Goal: Information Seeking & Learning: Compare options

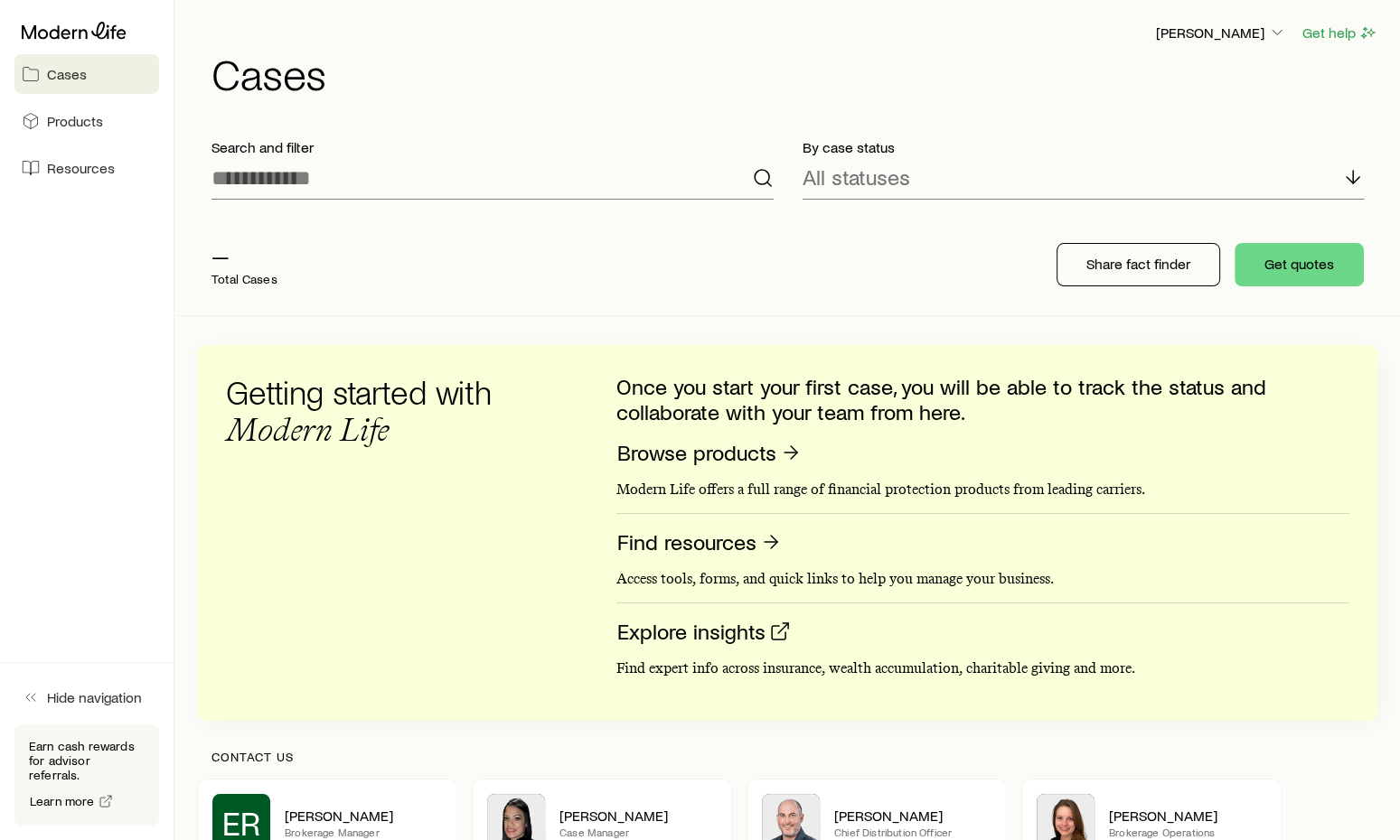
click at [95, 80] on link "Cases" at bounding box center [86, 74] width 144 height 40
click at [89, 34] on icon at bounding box center [74, 30] width 105 height 18
click at [305, 76] on h1 "Cases" at bounding box center [794, 73] width 1167 height 44
click at [934, 178] on div "All statuses" at bounding box center [1083, 178] width 563 height 44
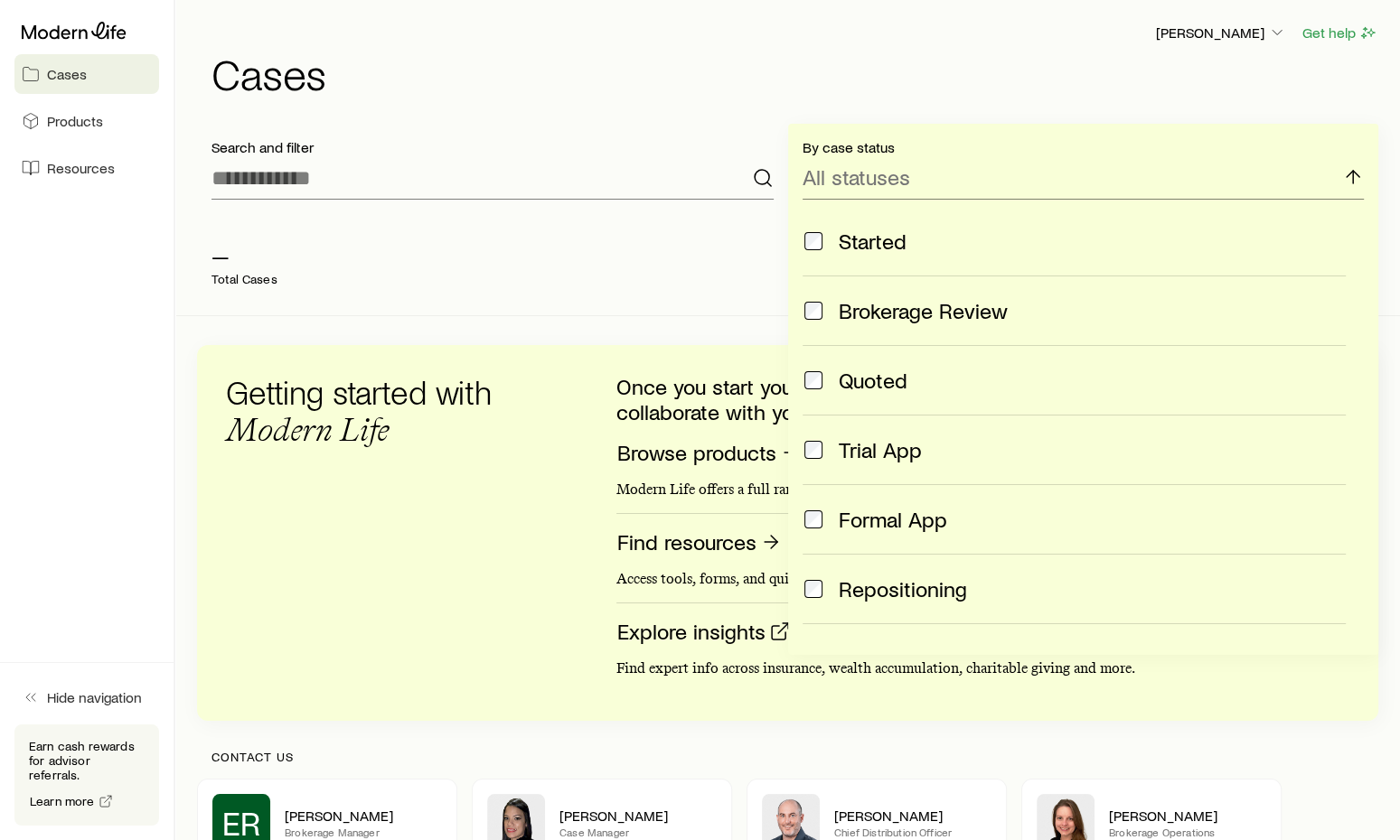
click at [514, 231] on div "— Total Cases" at bounding box center [487, 264] width 579 height 73
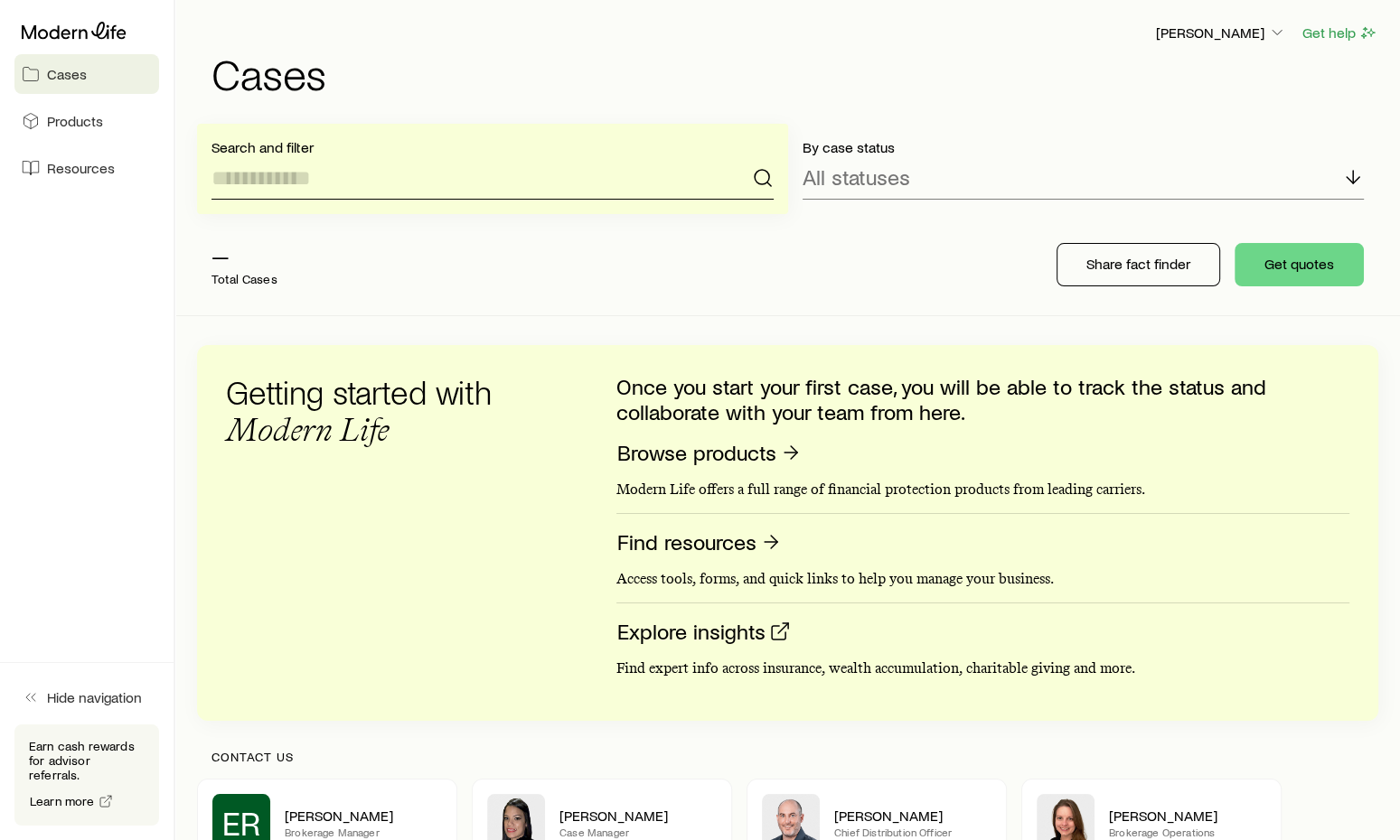
click at [269, 178] on input at bounding box center [492, 178] width 563 height 44
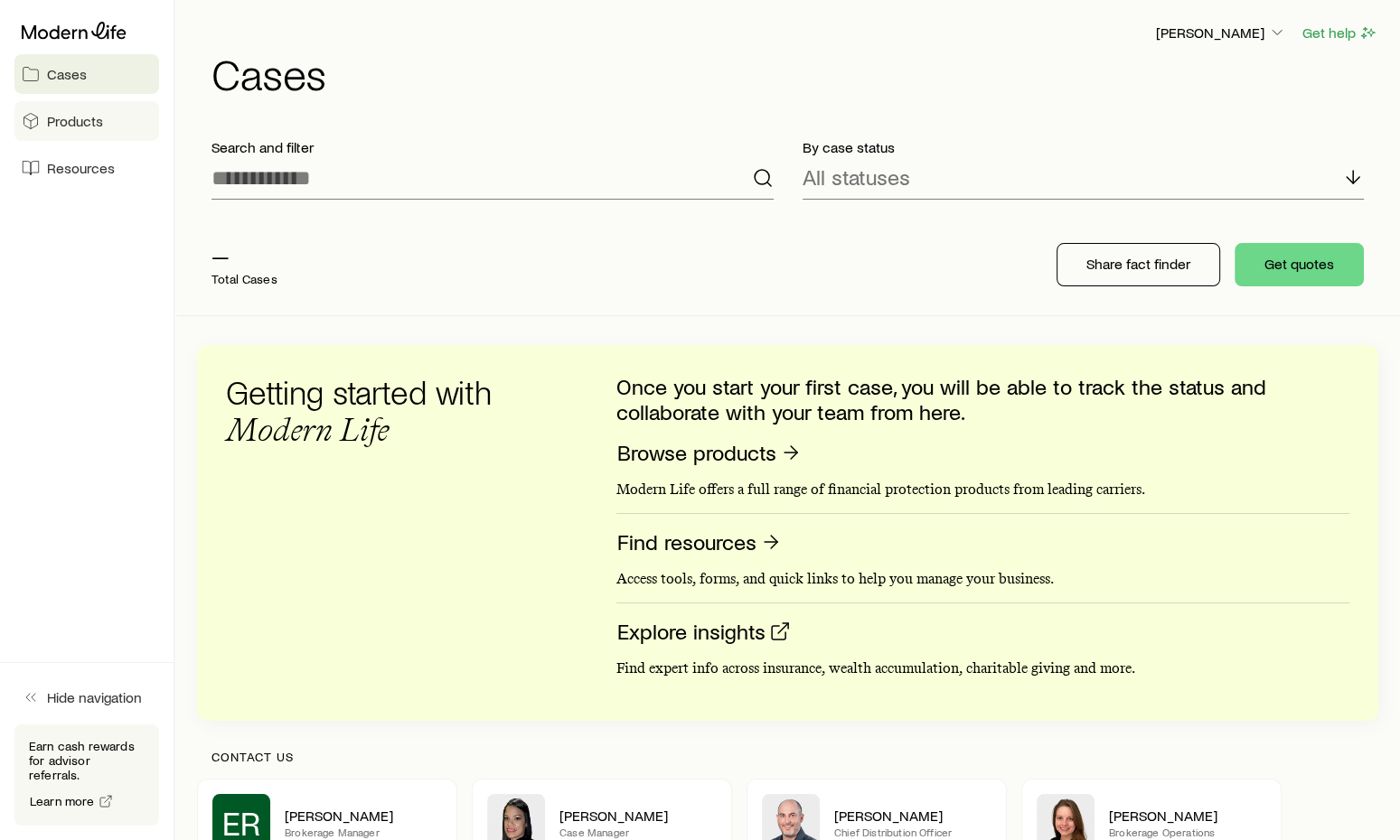
click at [94, 120] on span "Products" at bounding box center [76, 121] width 56 height 18
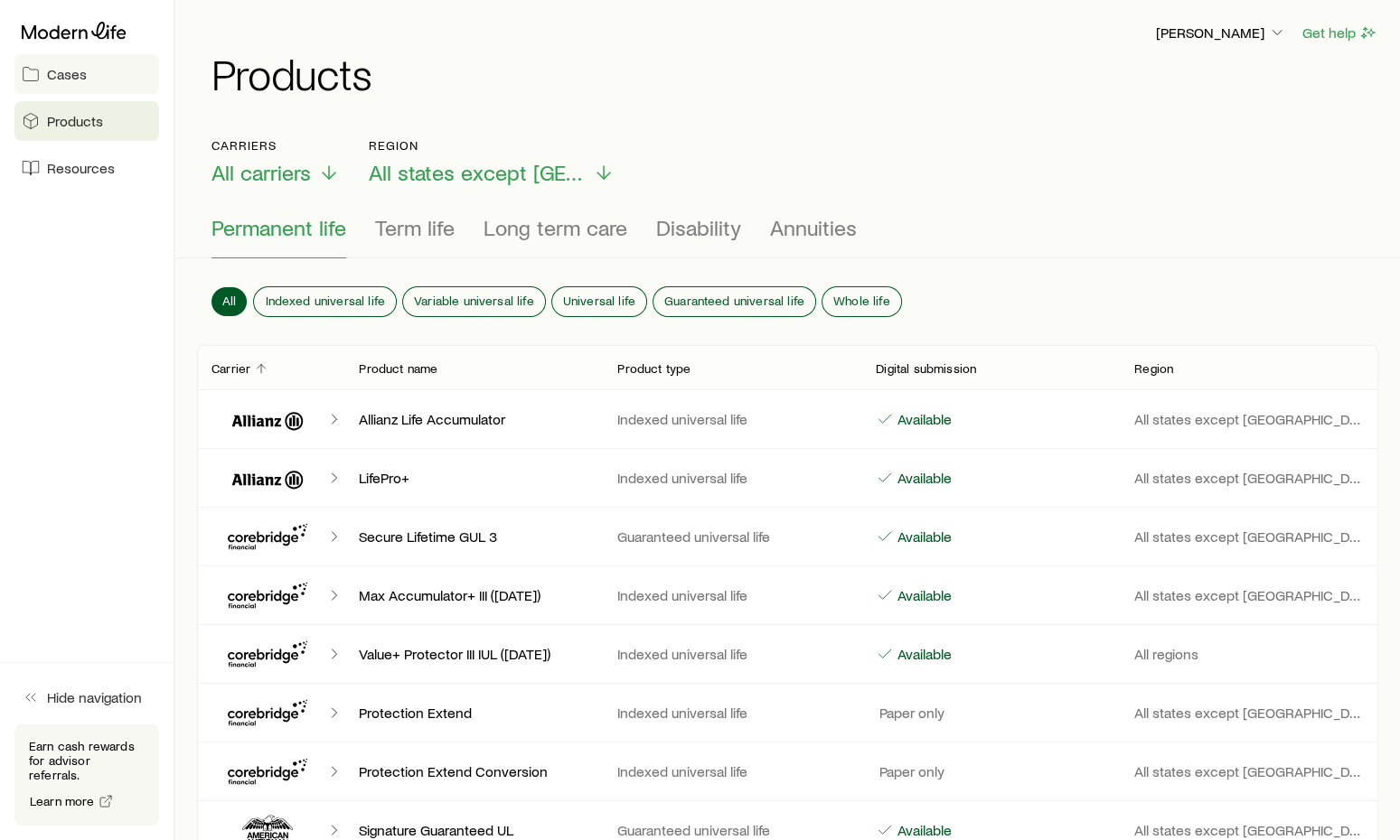
click at [99, 75] on link "Cases" at bounding box center [86, 74] width 144 height 40
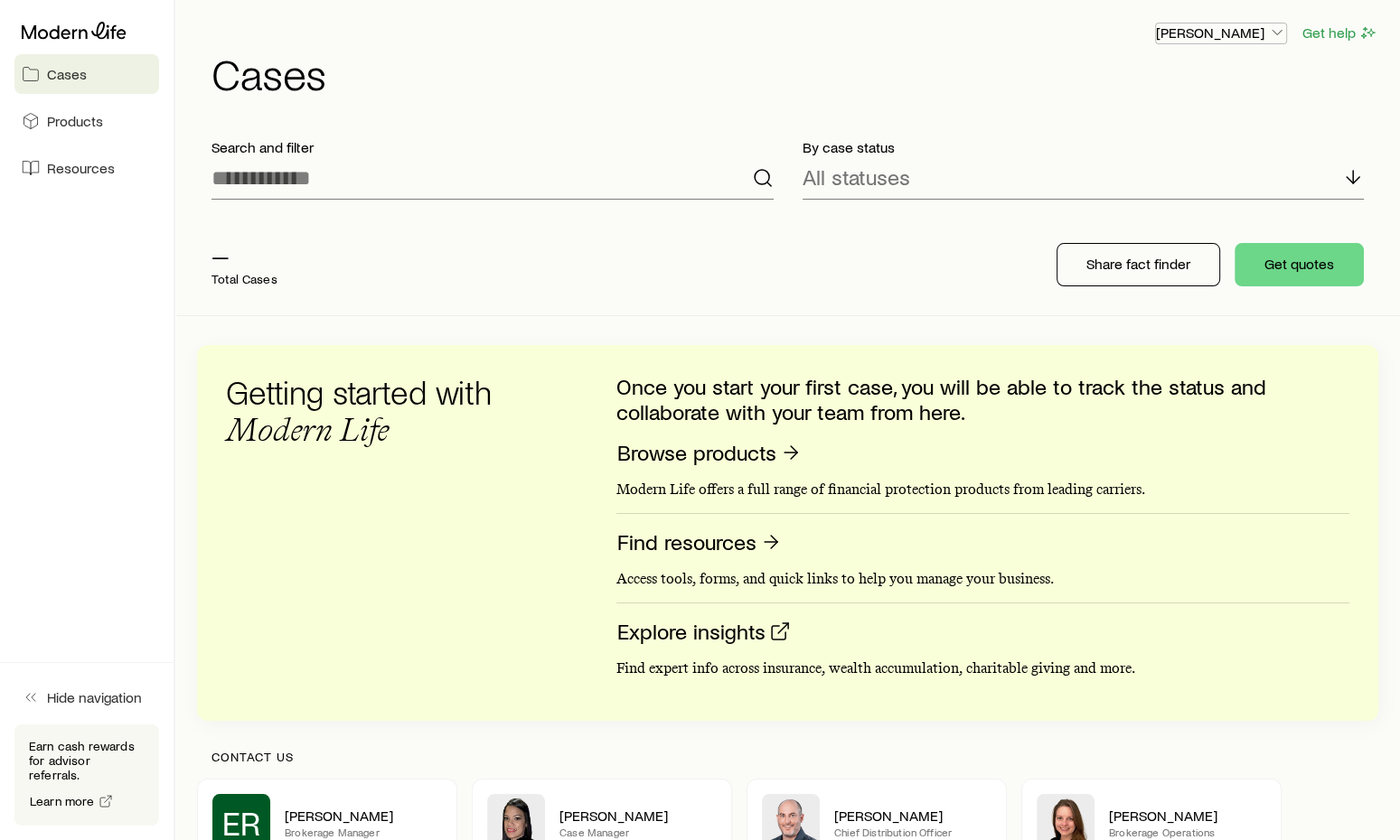
click at [1219, 36] on p "[PERSON_NAME]" at bounding box center [1221, 32] width 130 height 18
click at [919, 59] on h1 "Cases" at bounding box center [794, 73] width 1167 height 44
click at [1352, 170] on icon at bounding box center [1354, 177] width 21 height 21
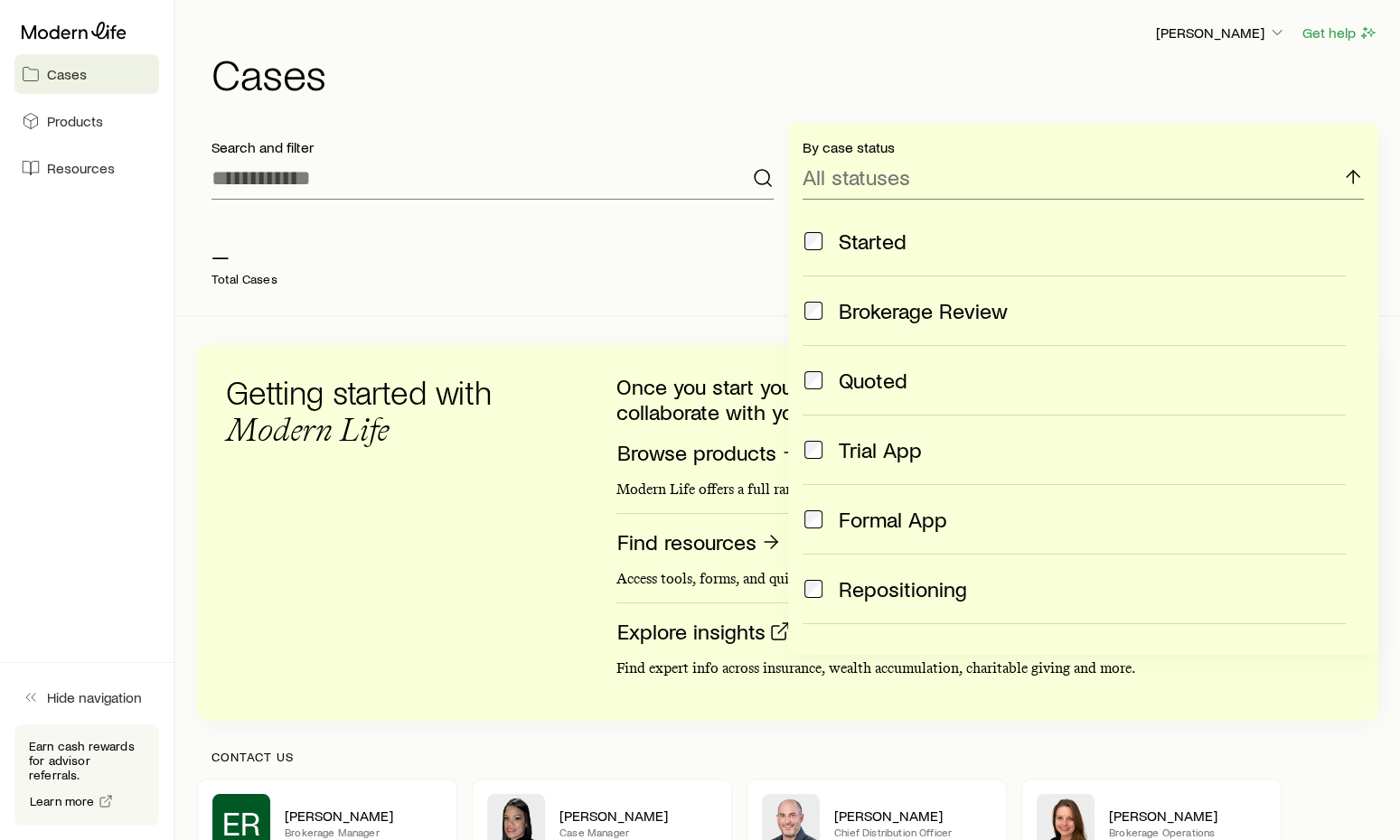
click at [687, 256] on div "— Total Cases" at bounding box center [487, 264] width 579 height 73
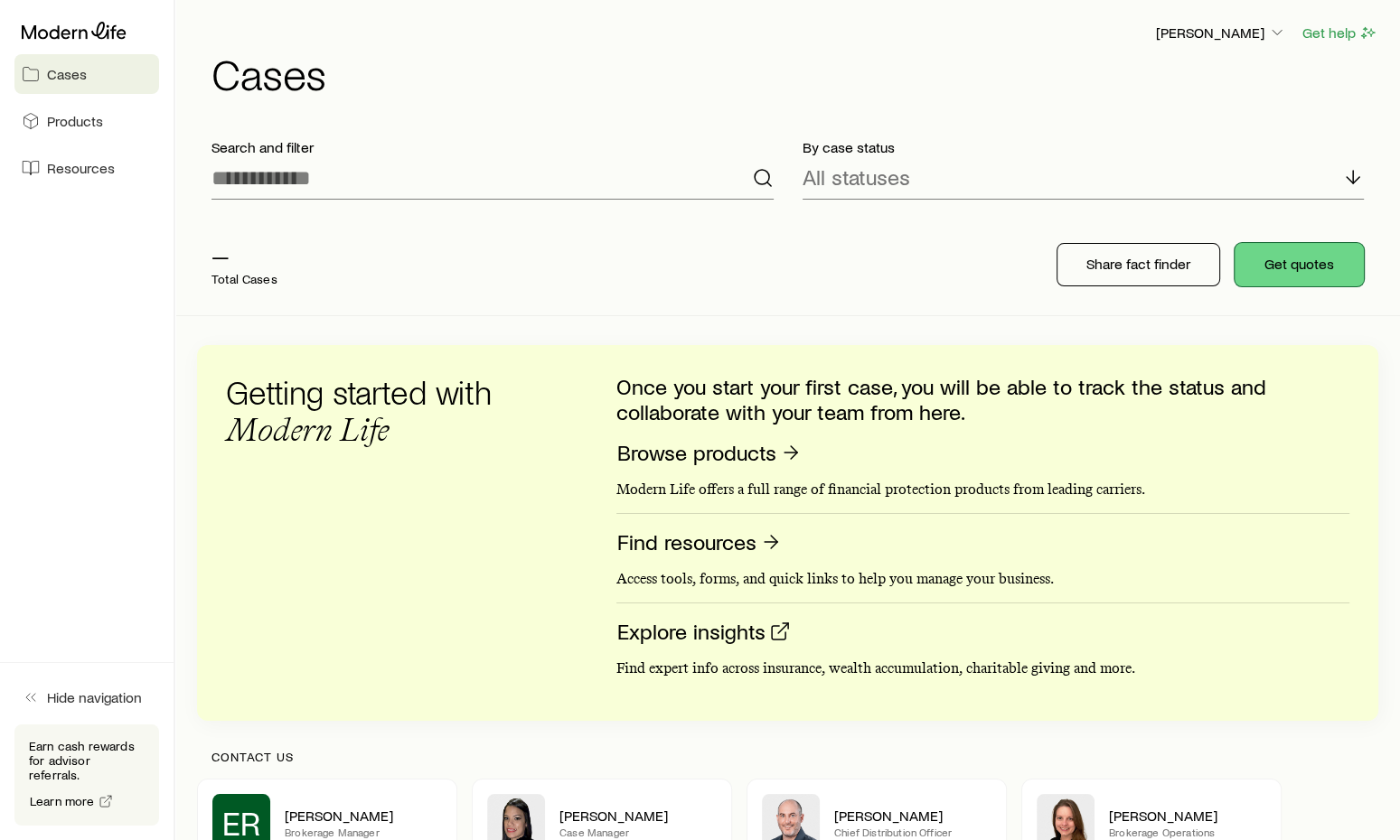
click at [1314, 268] on button "Get quotes" at bounding box center [1299, 264] width 130 height 44
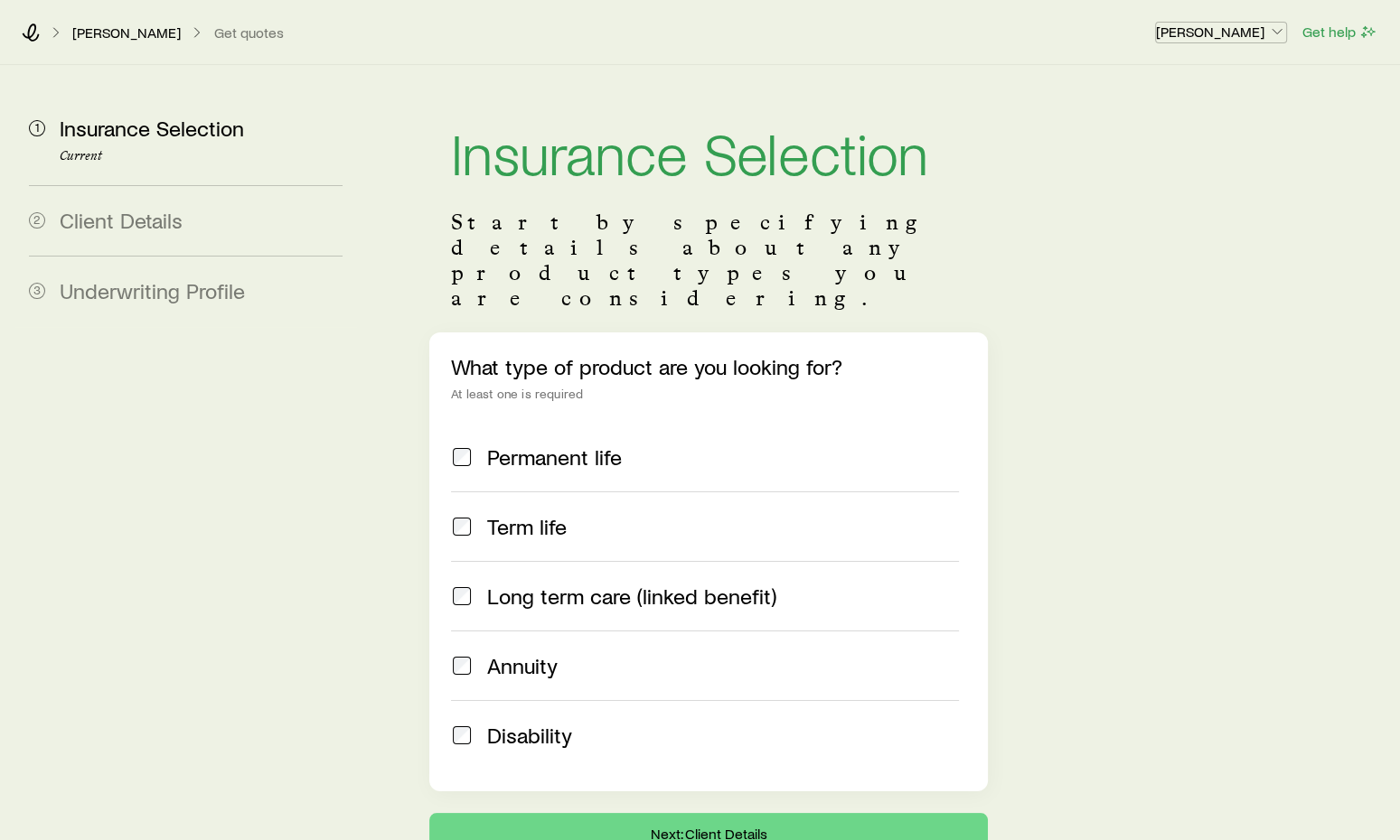
click at [1212, 39] on p "[PERSON_NAME]" at bounding box center [1221, 31] width 130 height 18
click at [132, 37] on p "[PERSON_NAME]" at bounding box center [127, 32] width 108 height 18
click at [33, 34] on icon at bounding box center [31, 32] width 17 height 18
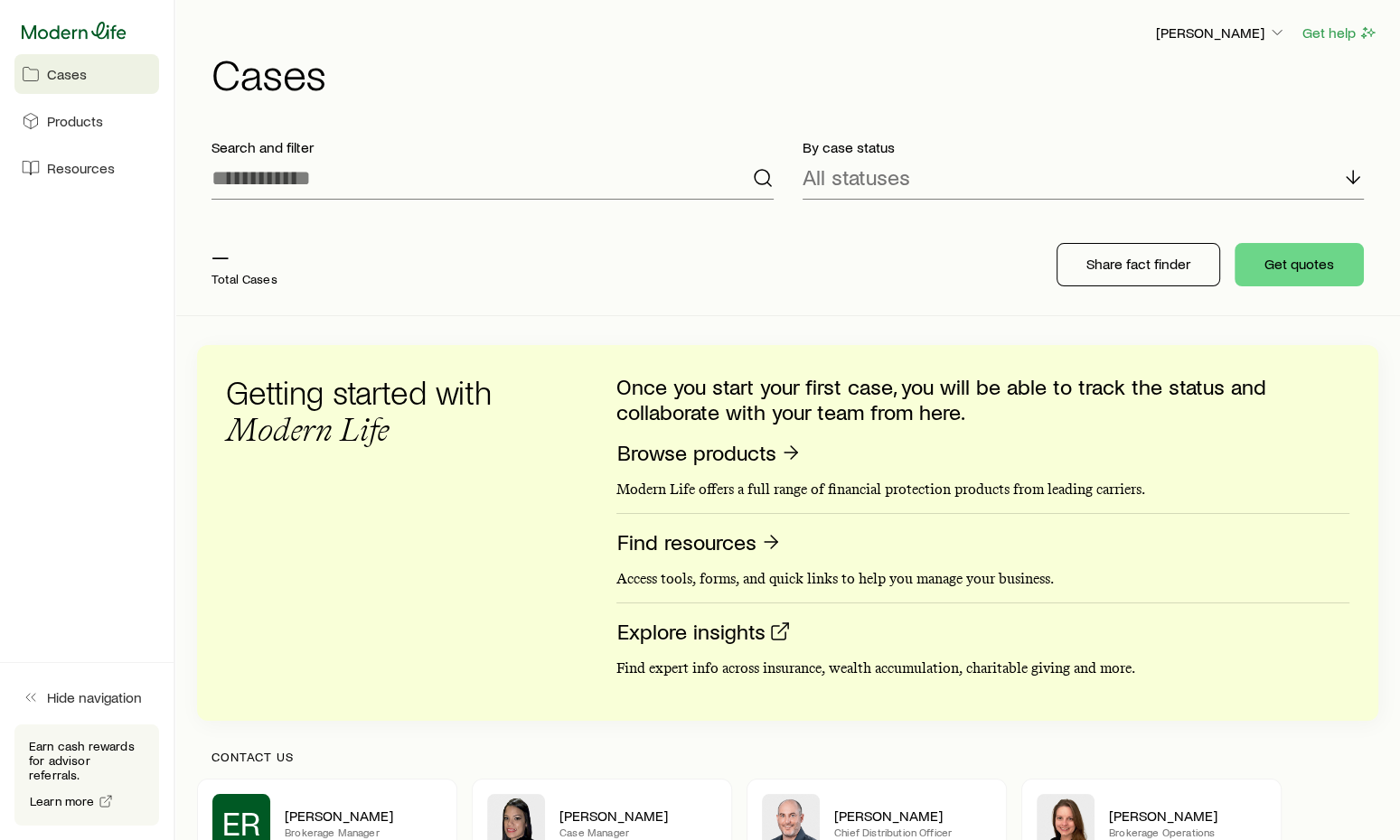
click at [34, 34] on icon at bounding box center [74, 30] width 105 height 17
click at [110, 173] on span "Resources" at bounding box center [81, 167] width 68 height 18
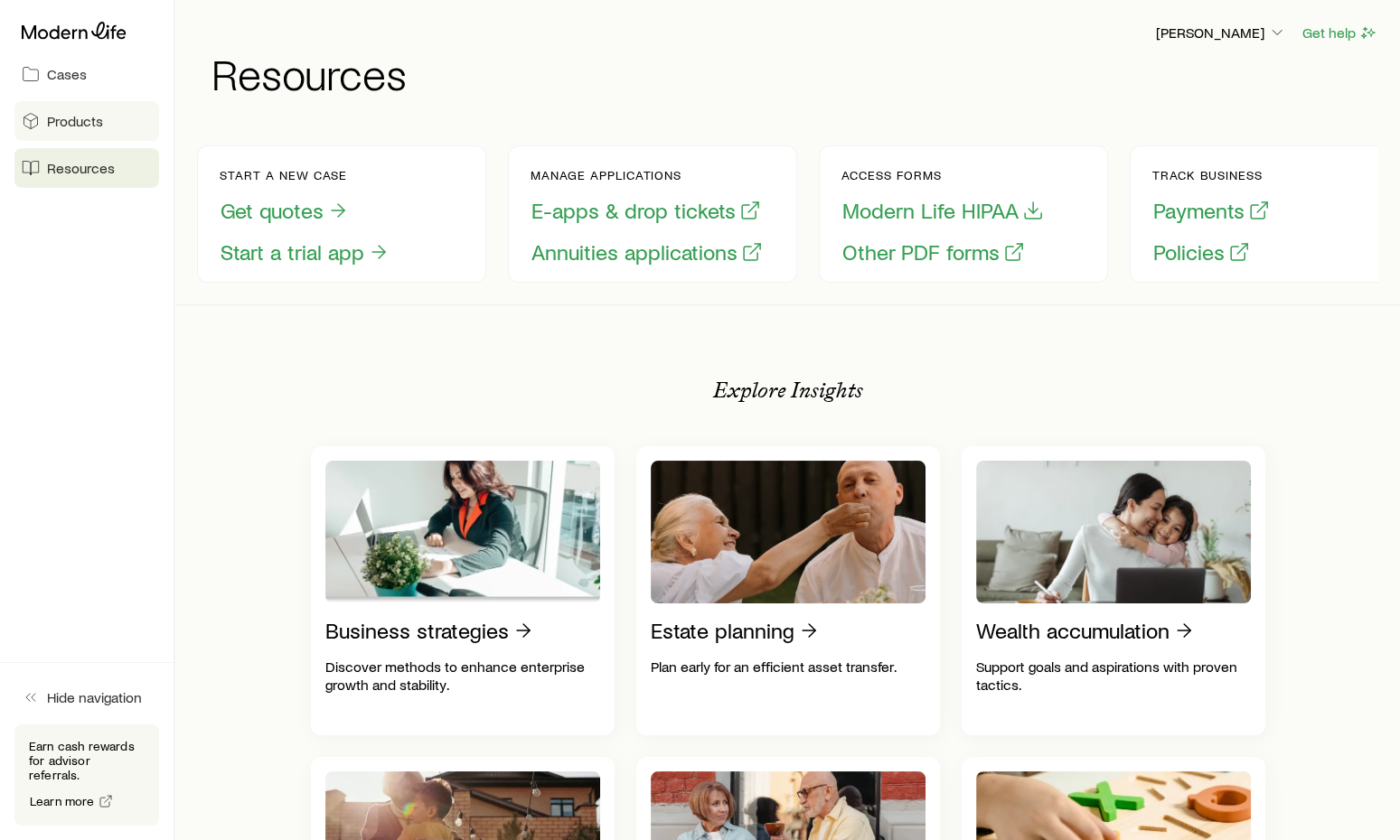
click at [111, 118] on link "Products" at bounding box center [86, 121] width 144 height 40
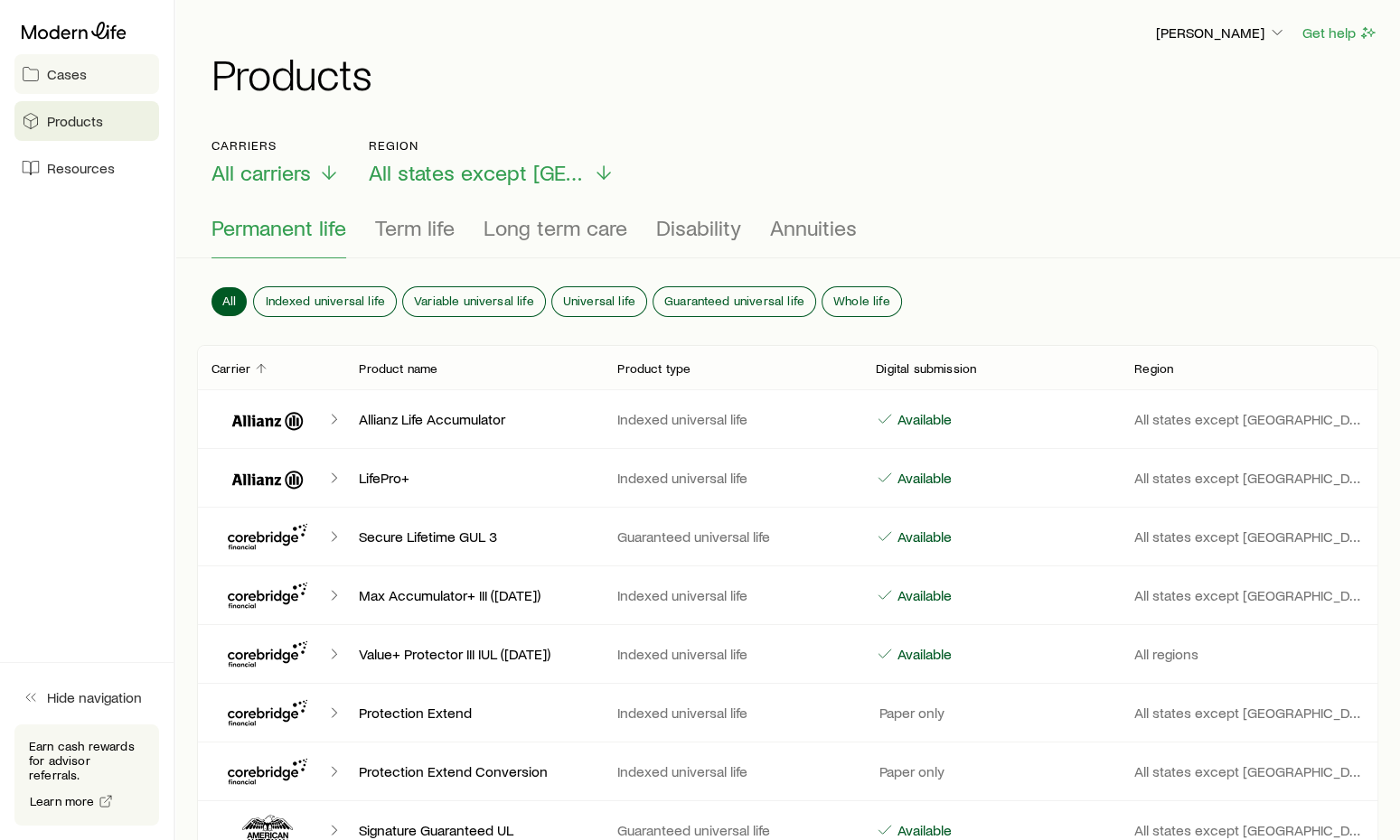
click at [114, 88] on link "Cases" at bounding box center [86, 74] width 144 height 40
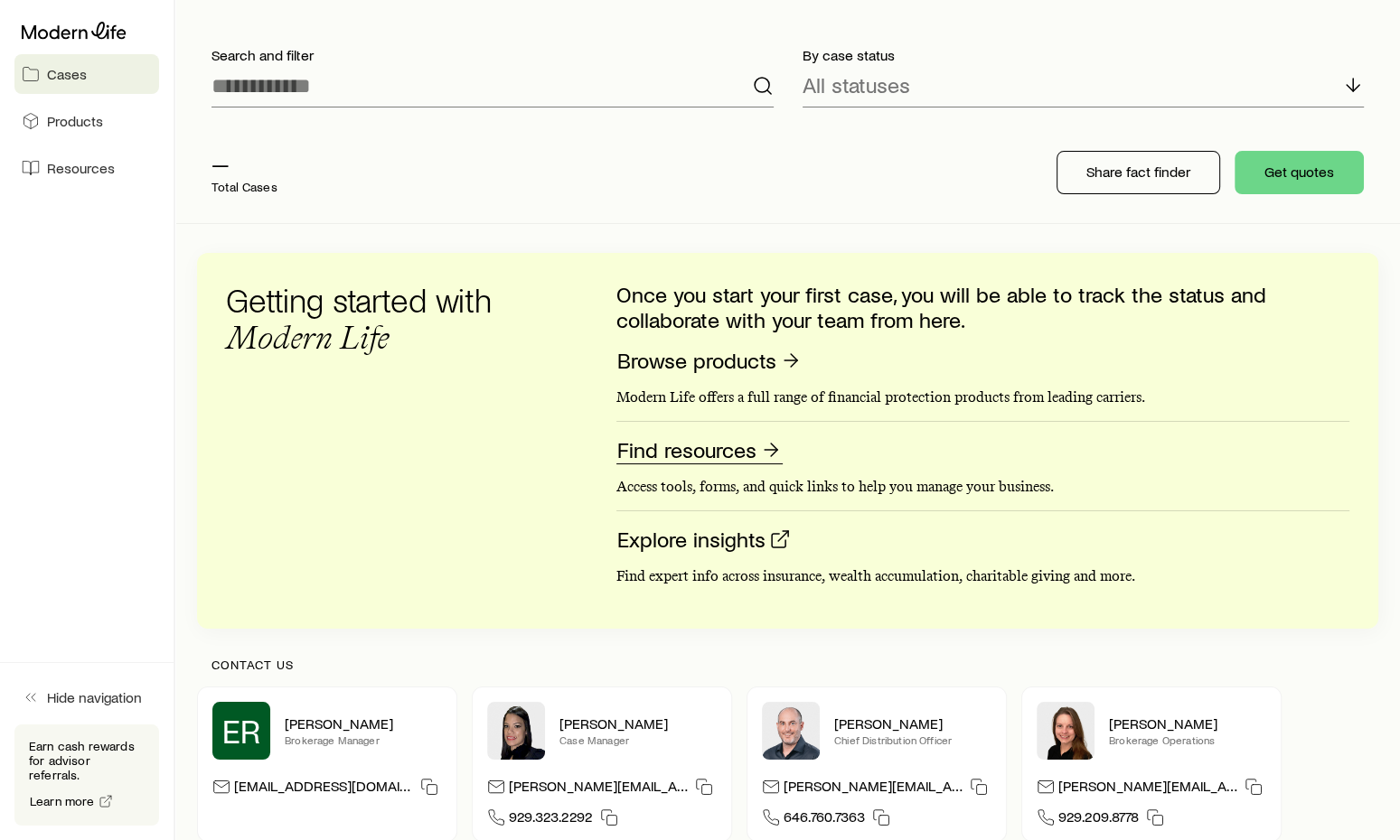
scroll to position [273, 0]
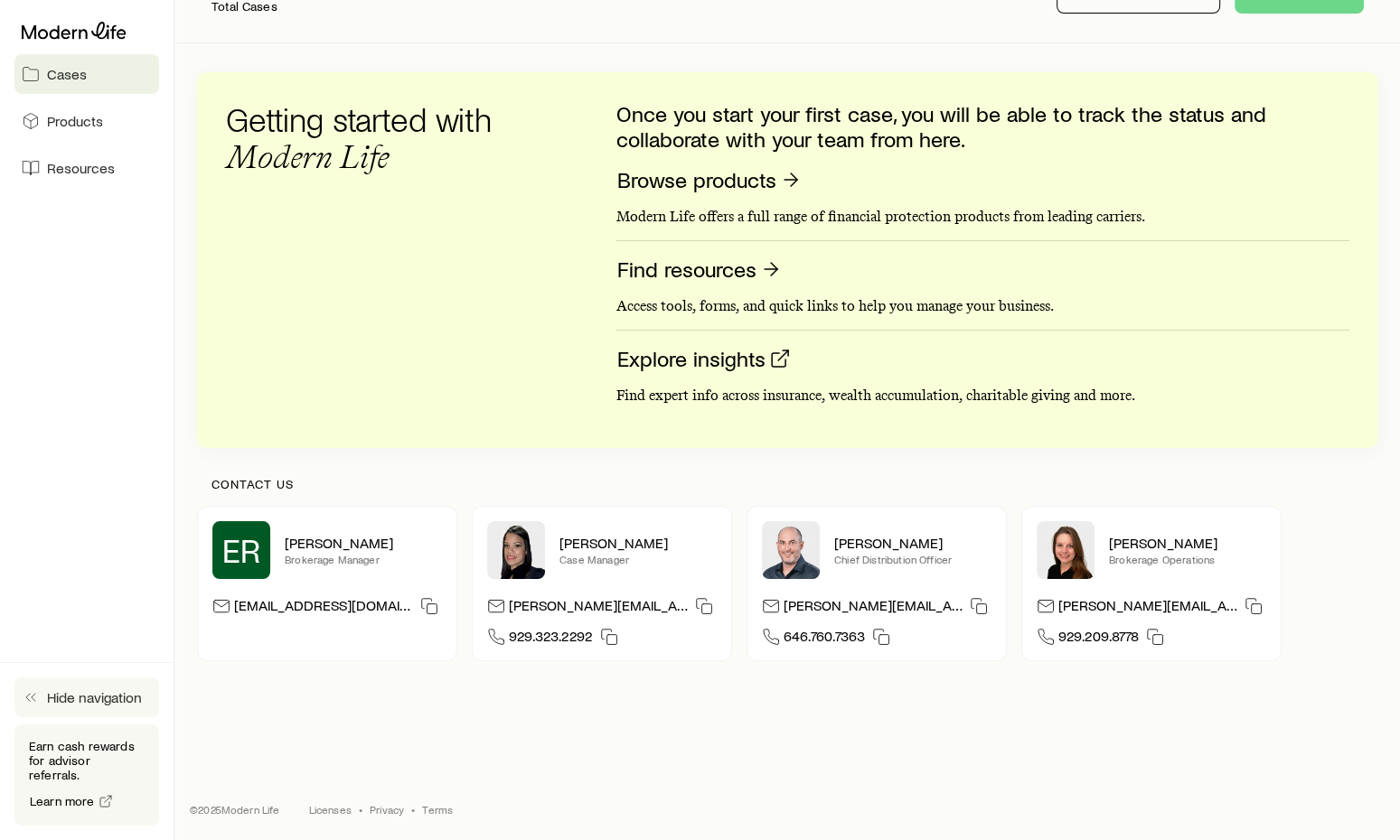
click at [25, 706] on icon "button" at bounding box center [30, 698] width 18 height 18
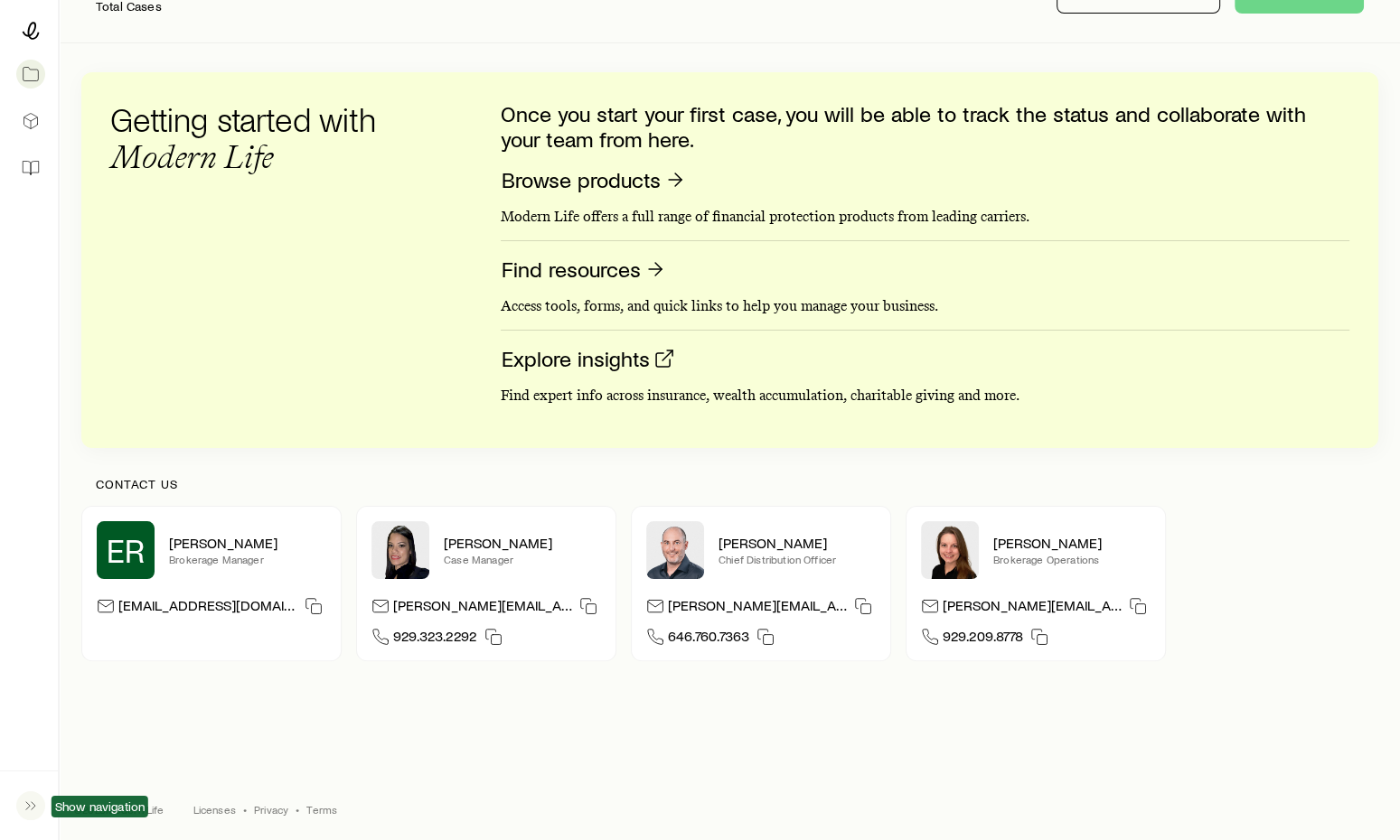
click at [15, 807] on button "button" at bounding box center [29, 805] width 29 height 40
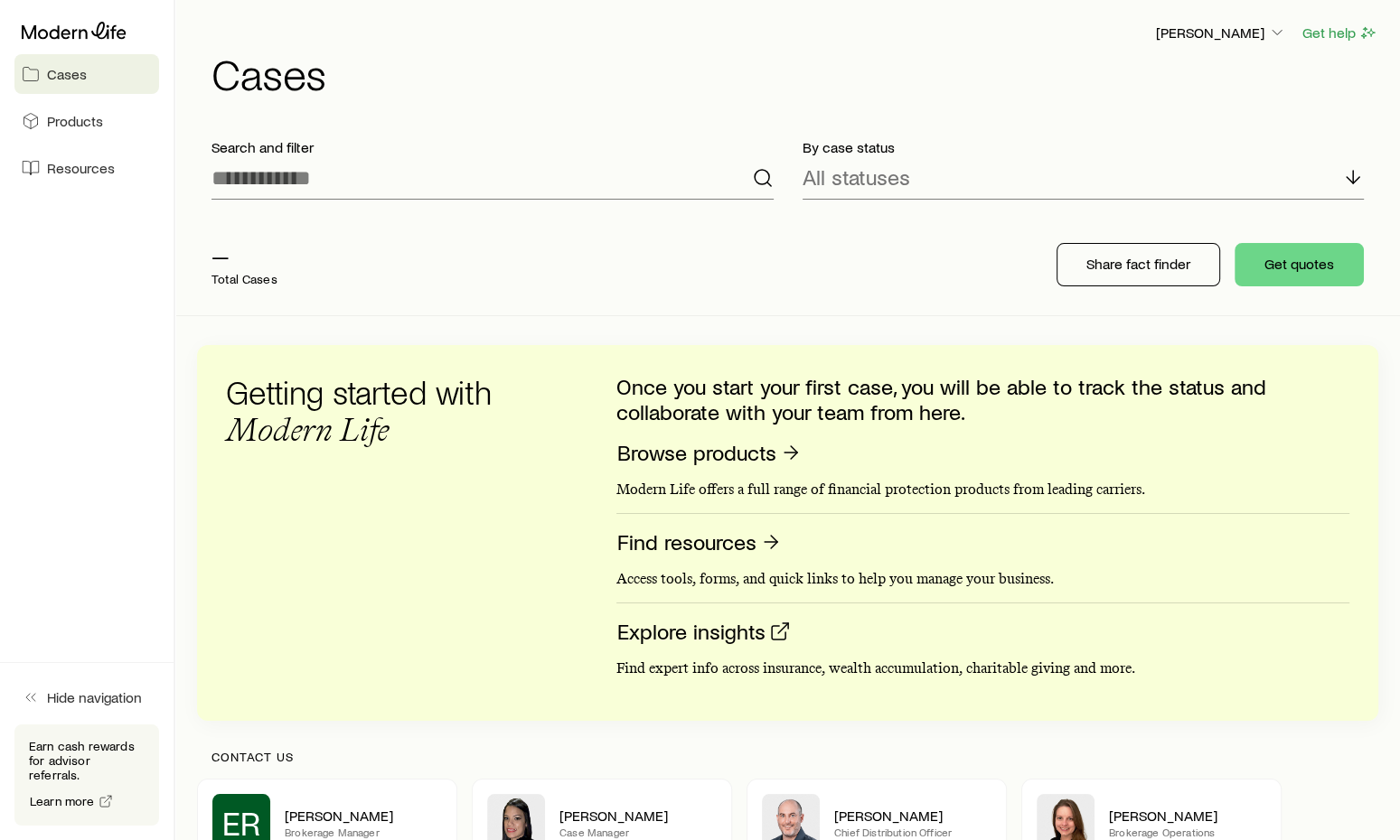
scroll to position [0, 0]
click at [1230, 53] on h1 "Cases" at bounding box center [794, 73] width 1167 height 44
click at [1230, 41] on p "[PERSON_NAME]" at bounding box center [1221, 32] width 130 height 18
click at [1172, 93] on link "Licenses and contracts" at bounding box center [1179, 83] width 202 height 33
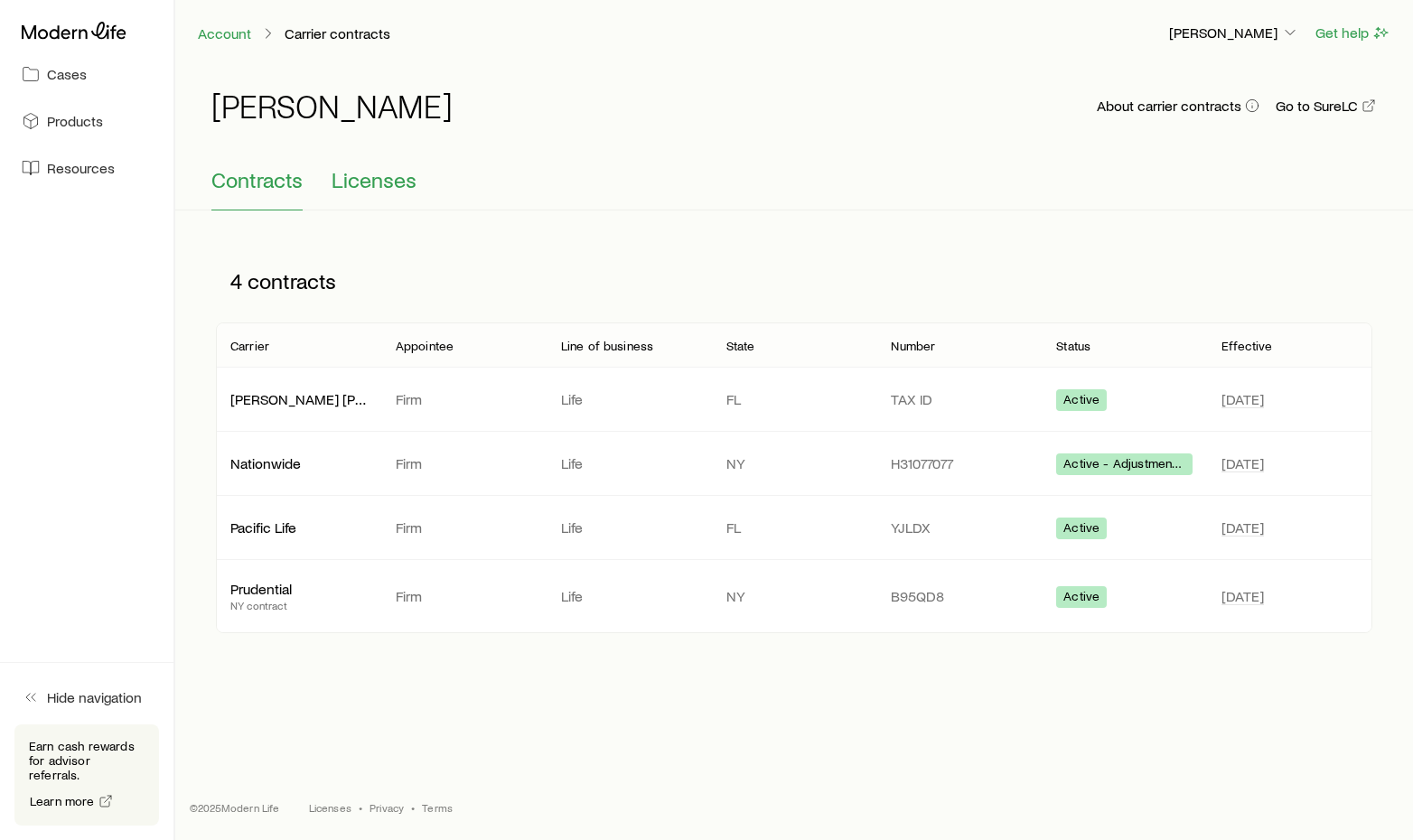
click at [377, 175] on span "Licenses" at bounding box center [375, 180] width 85 height 25
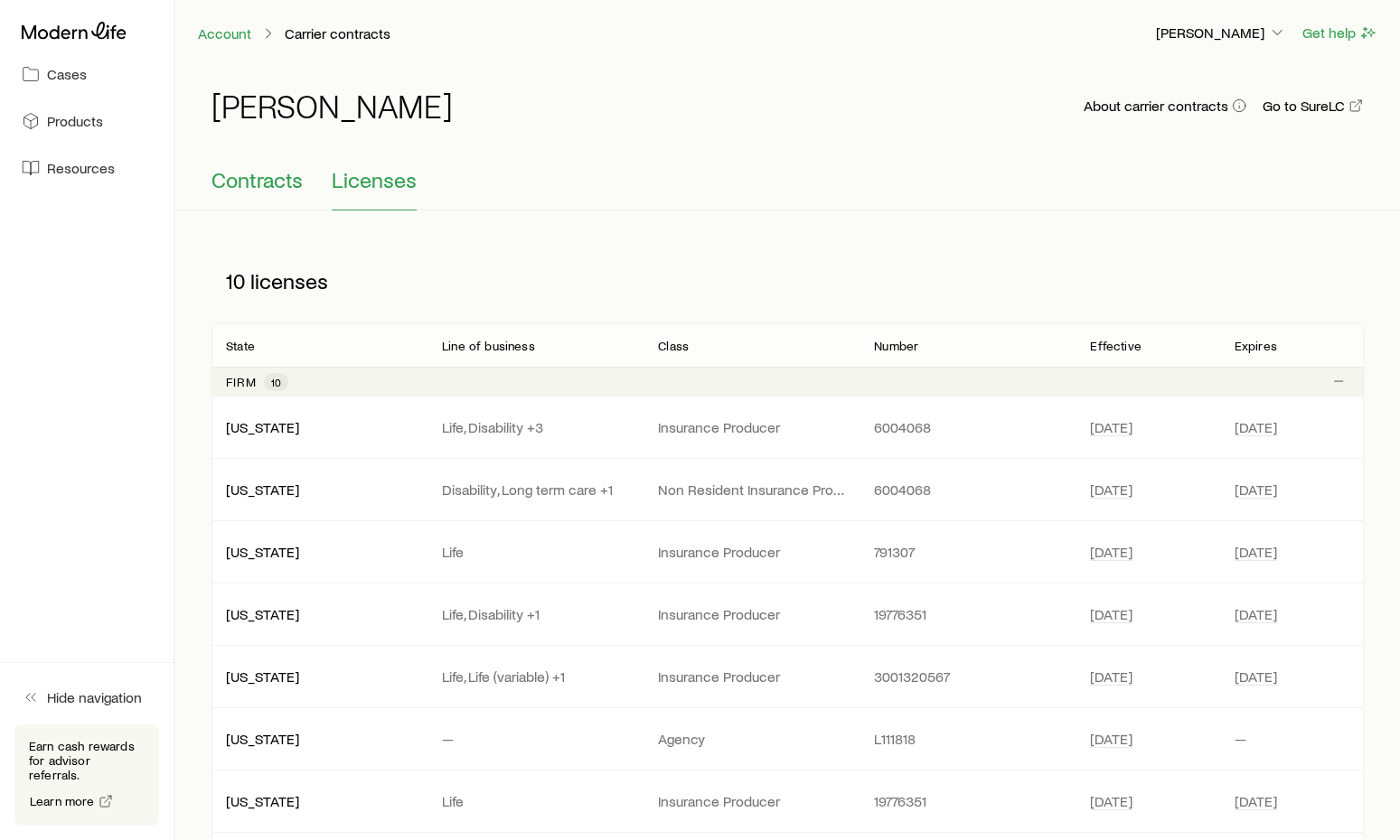
click at [274, 184] on span "Contracts" at bounding box center [257, 180] width 91 height 25
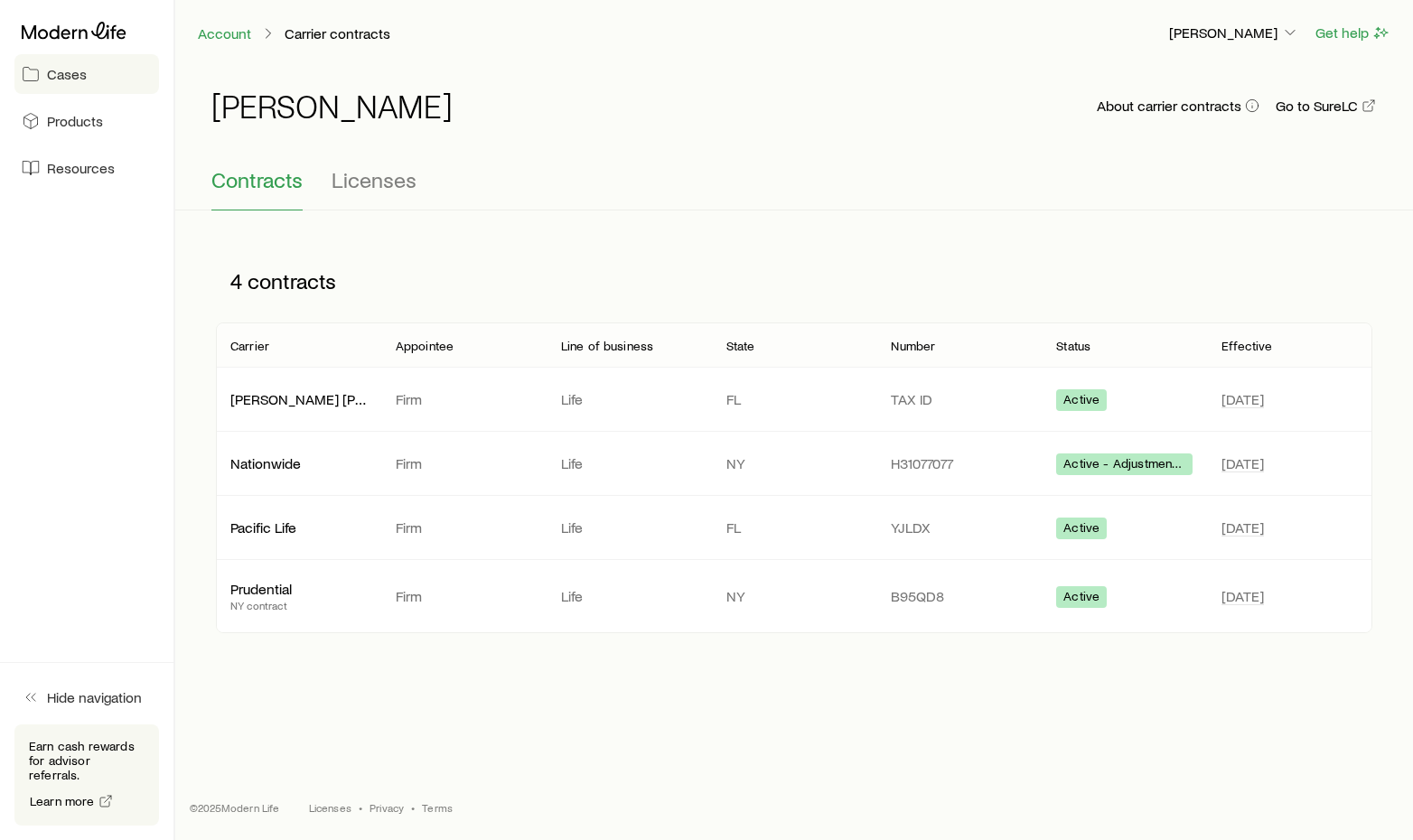
click at [75, 89] on link "Cases" at bounding box center [86, 74] width 144 height 40
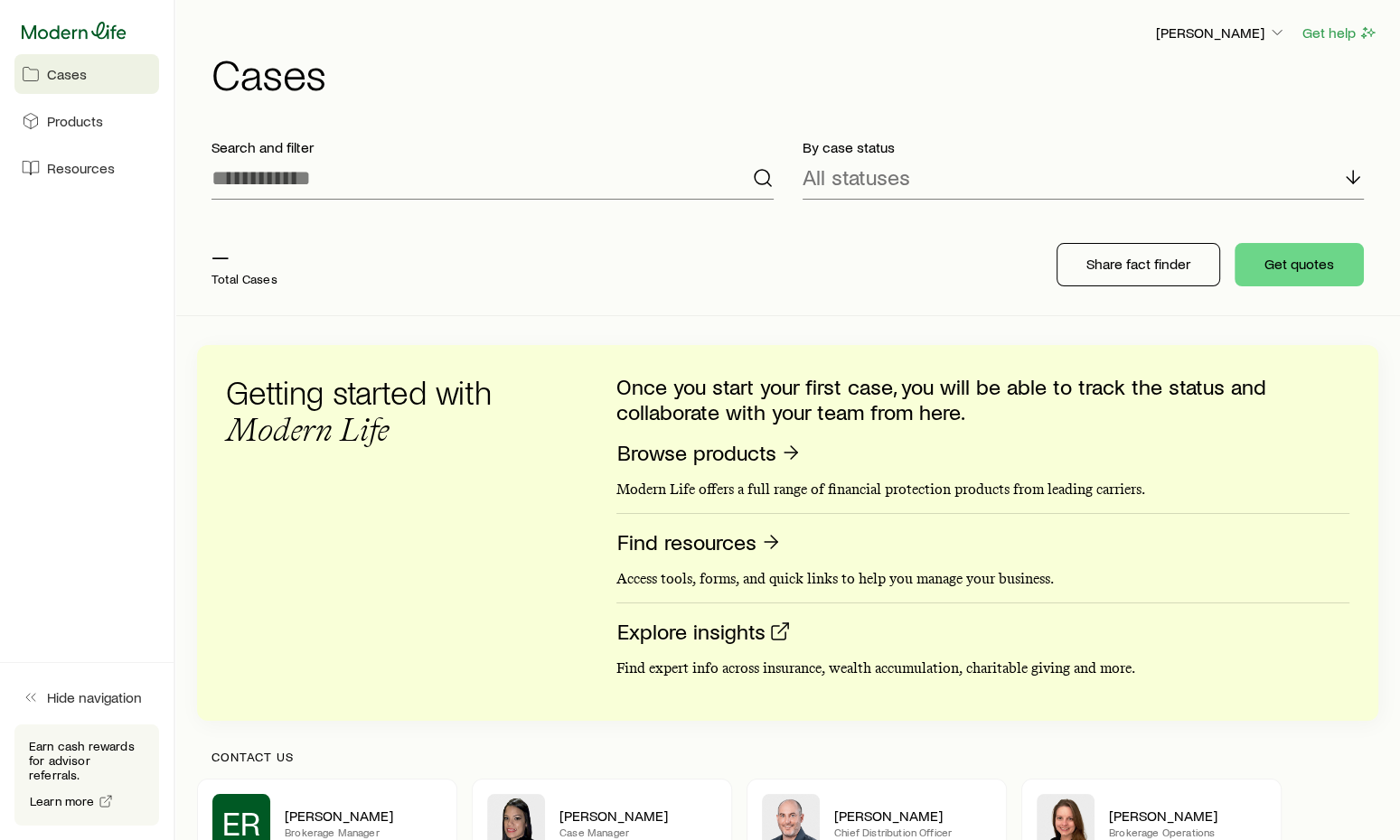
click at [50, 38] on icon at bounding box center [74, 30] width 105 height 18
click at [85, 181] on link "Resources" at bounding box center [86, 167] width 144 height 40
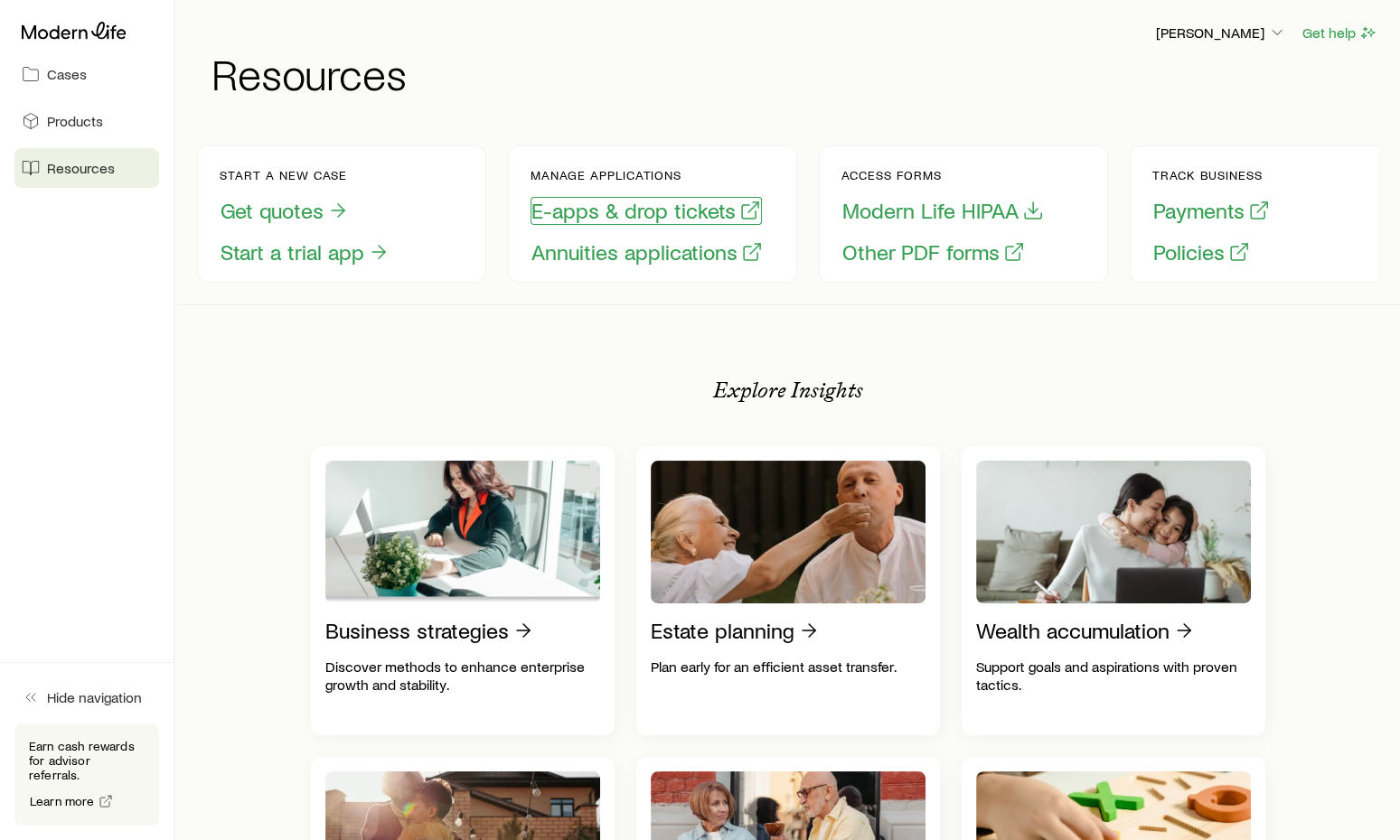
click at [665, 212] on button "E-apps & drop tickets" at bounding box center [646, 211] width 231 height 28
click at [89, 80] on link "Cases" at bounding box center [86, 74] width 144 height 40
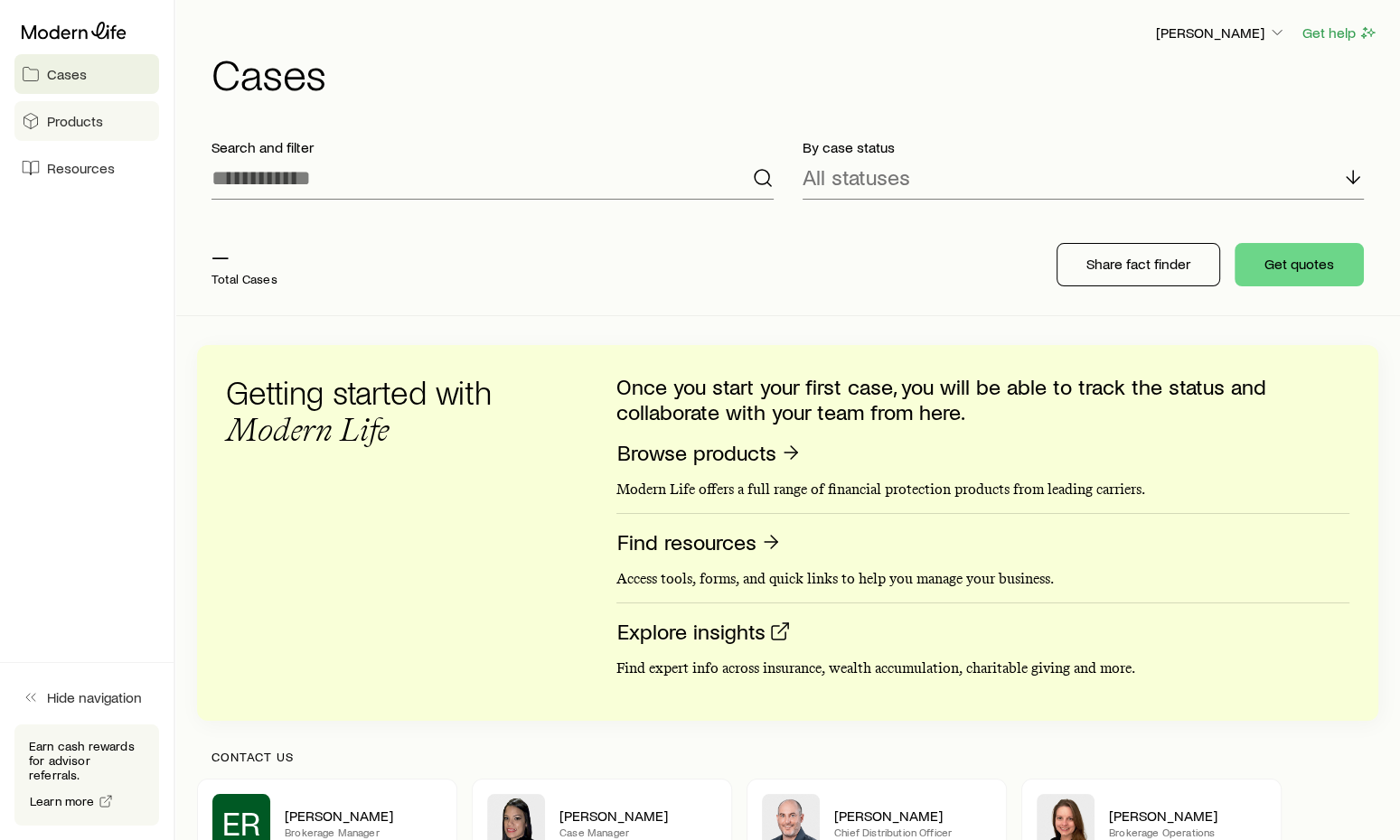
click at [116, 115] on link "Products" at bounding box center [86, 121] width 144 height 40
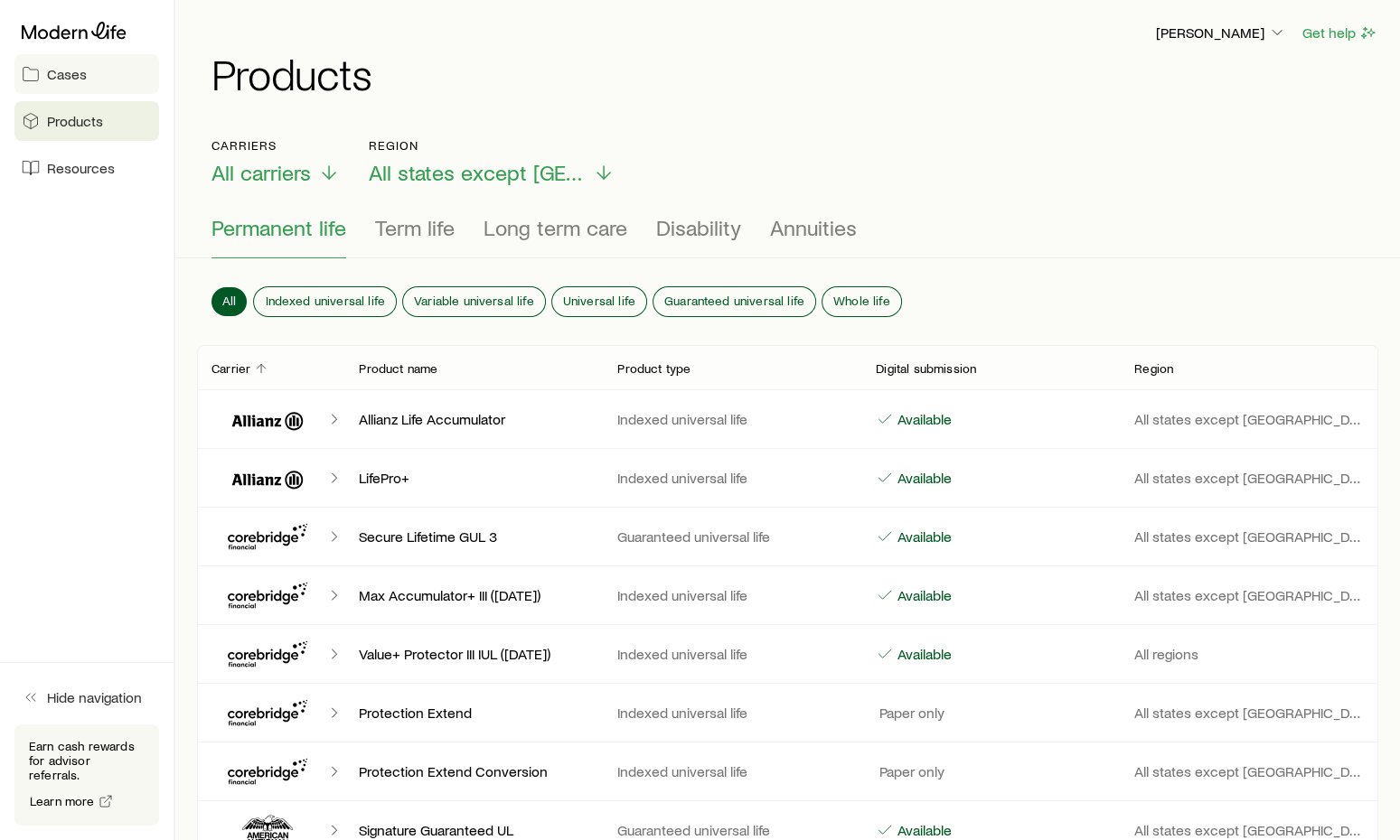
click at [76, 75] on span "Cases" at bounding box center [67, 74] width 40 height 18
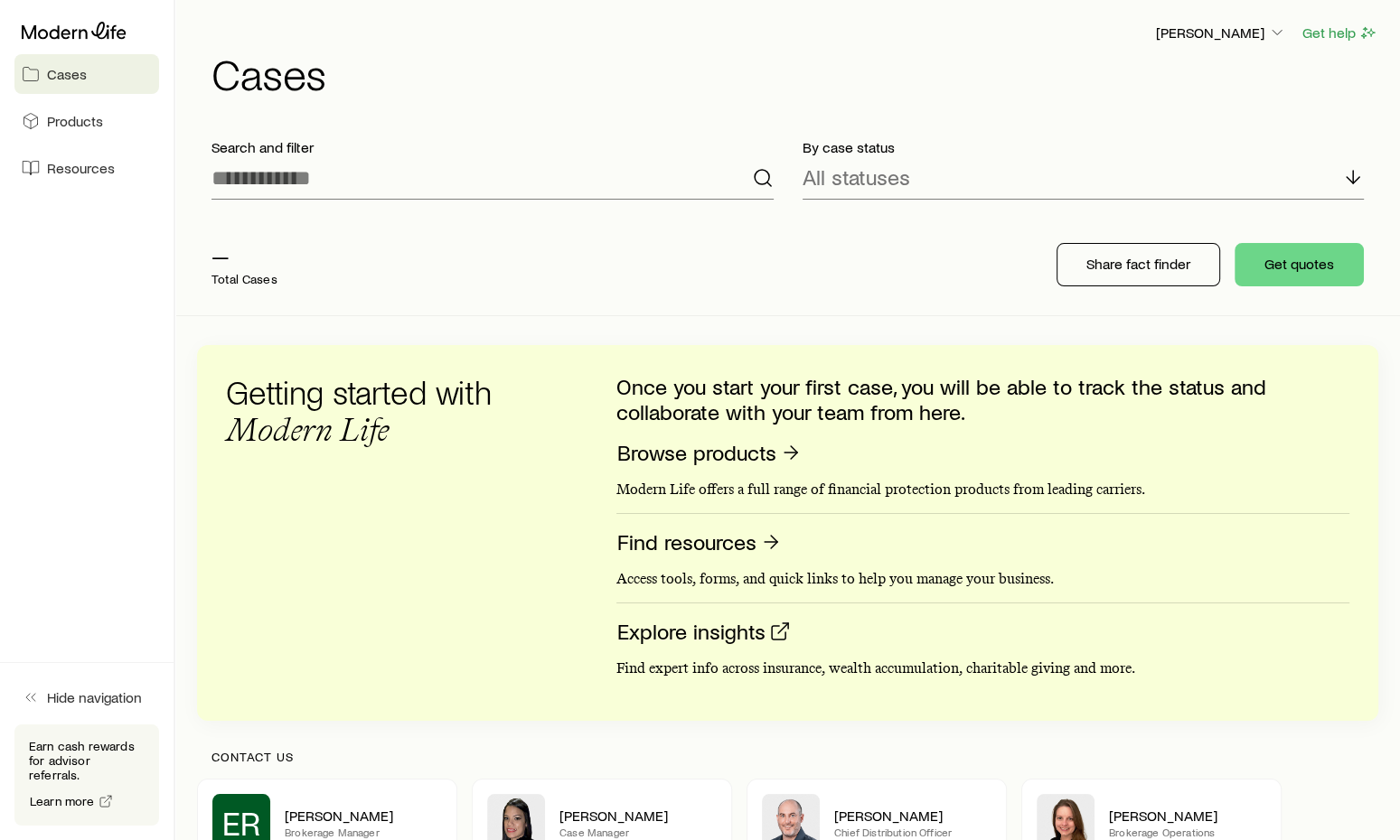
click at [286, 277] on div "— Total Cases" at bounding box center [487, 264] width 579 height 73
click at [964, 236] on div "— Total Cases Share fact finder Get quotes" at bounding box center [788, 264] width 1181 height 102
click at [1232, 41] on p "[PERSON_NAME]" at bounding box center [1221, 32] width 130 height 18
click at [1179, 132] on link "Commission schedule" at bounding box center [1179, 123] width 202 height 33
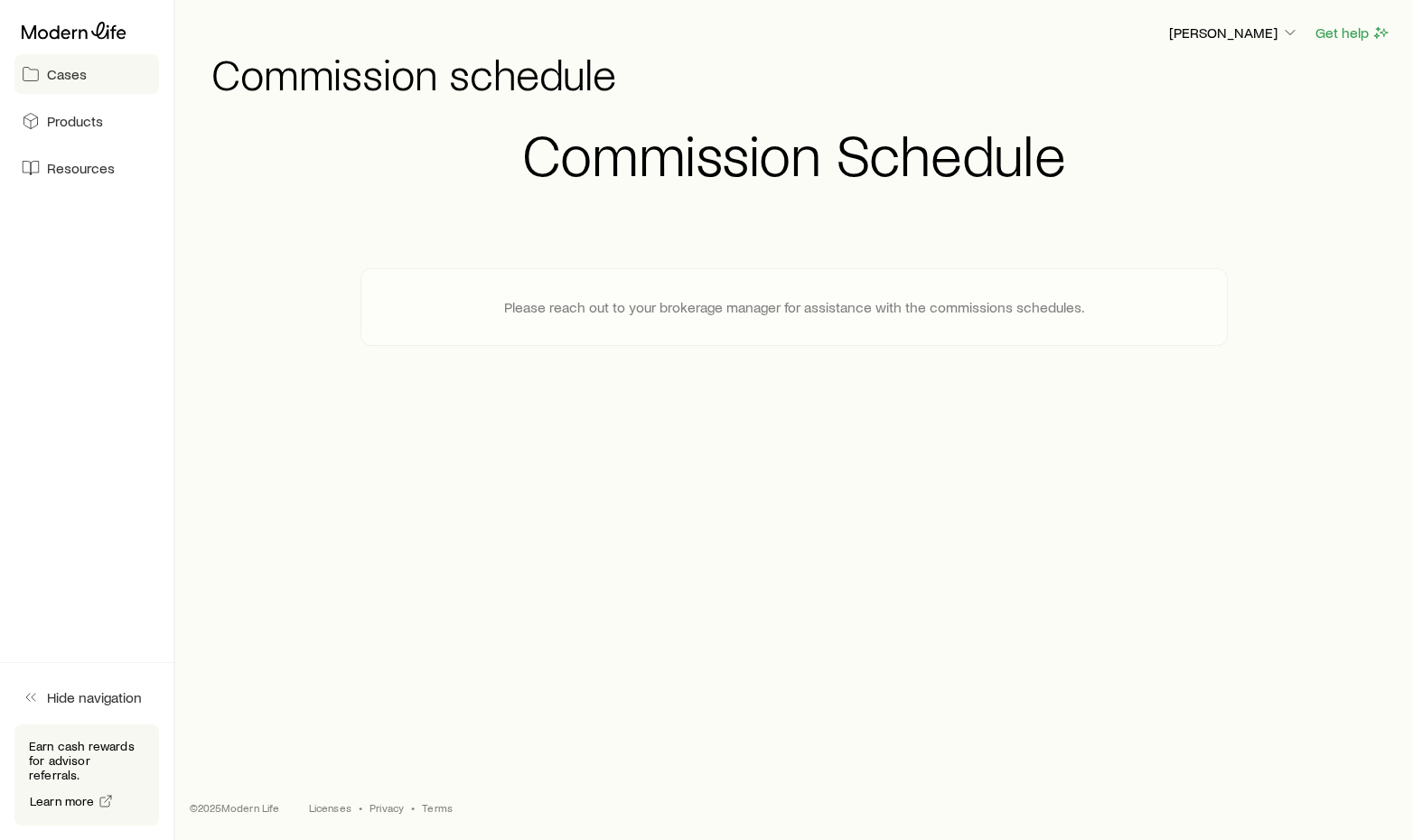
click at [65, 75] on span "Cases" at bounding box center [67, 74] width 40 height 18
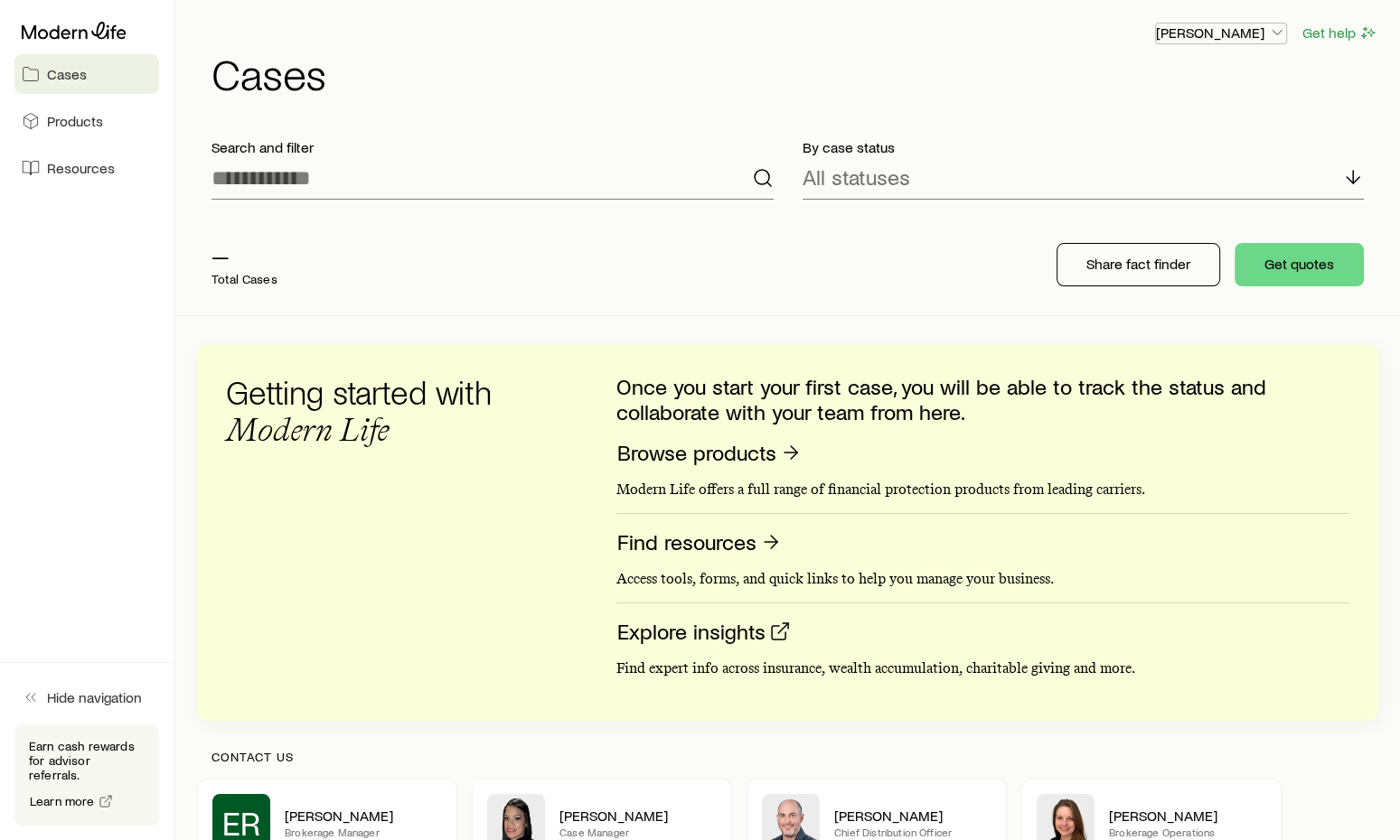
click at [1220, 44] on button "[PERSON_NAME]" at bounding box center [1221, 33] width 132 height 21
click at [884, 116] on div "James Silverman Get help Cases Search and filter By case status All statuses — …" at bounding box center [787, 495] width 1225 height 992
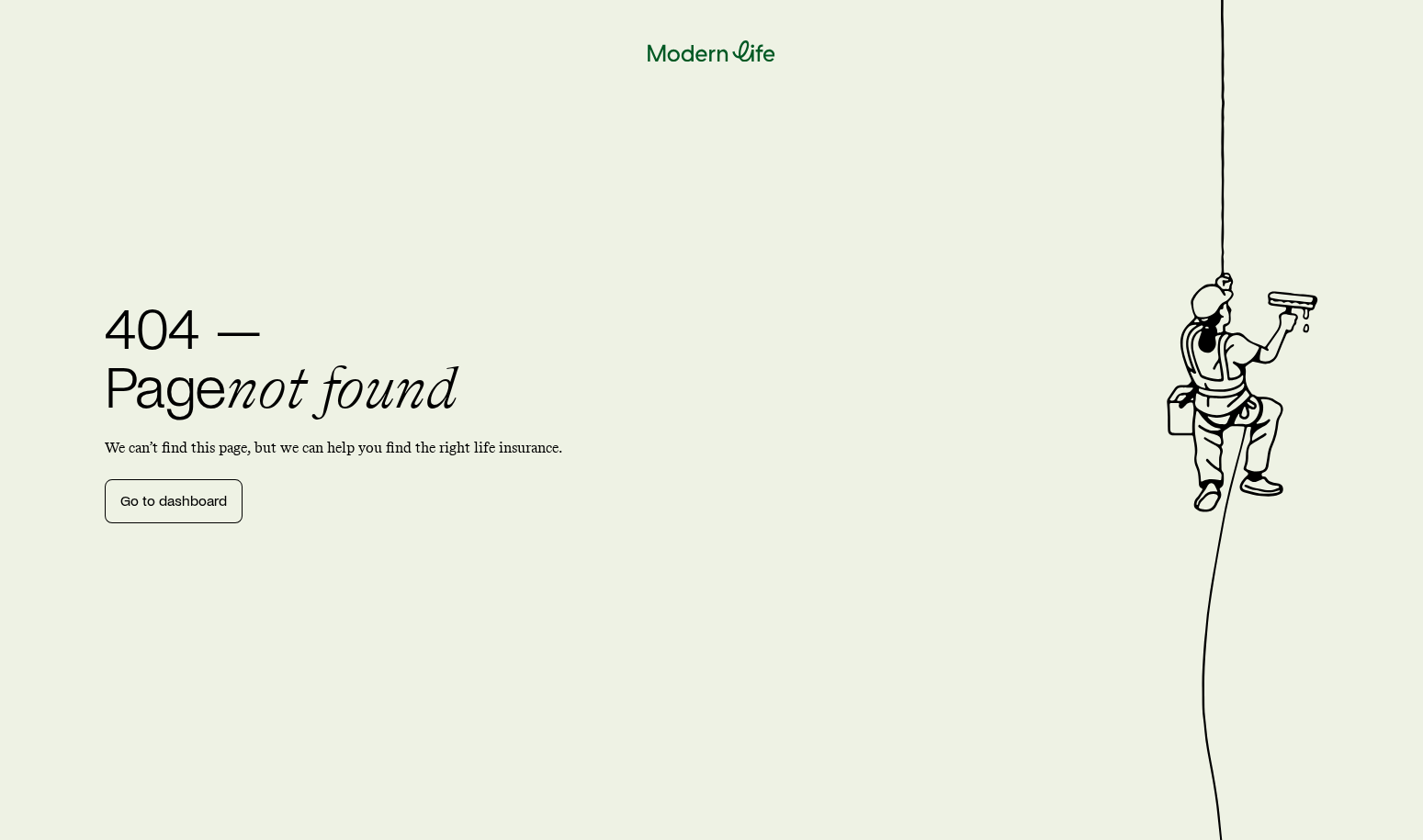
click at [703, 51] on icon at bounding box center [712, 50] width 128 height 21
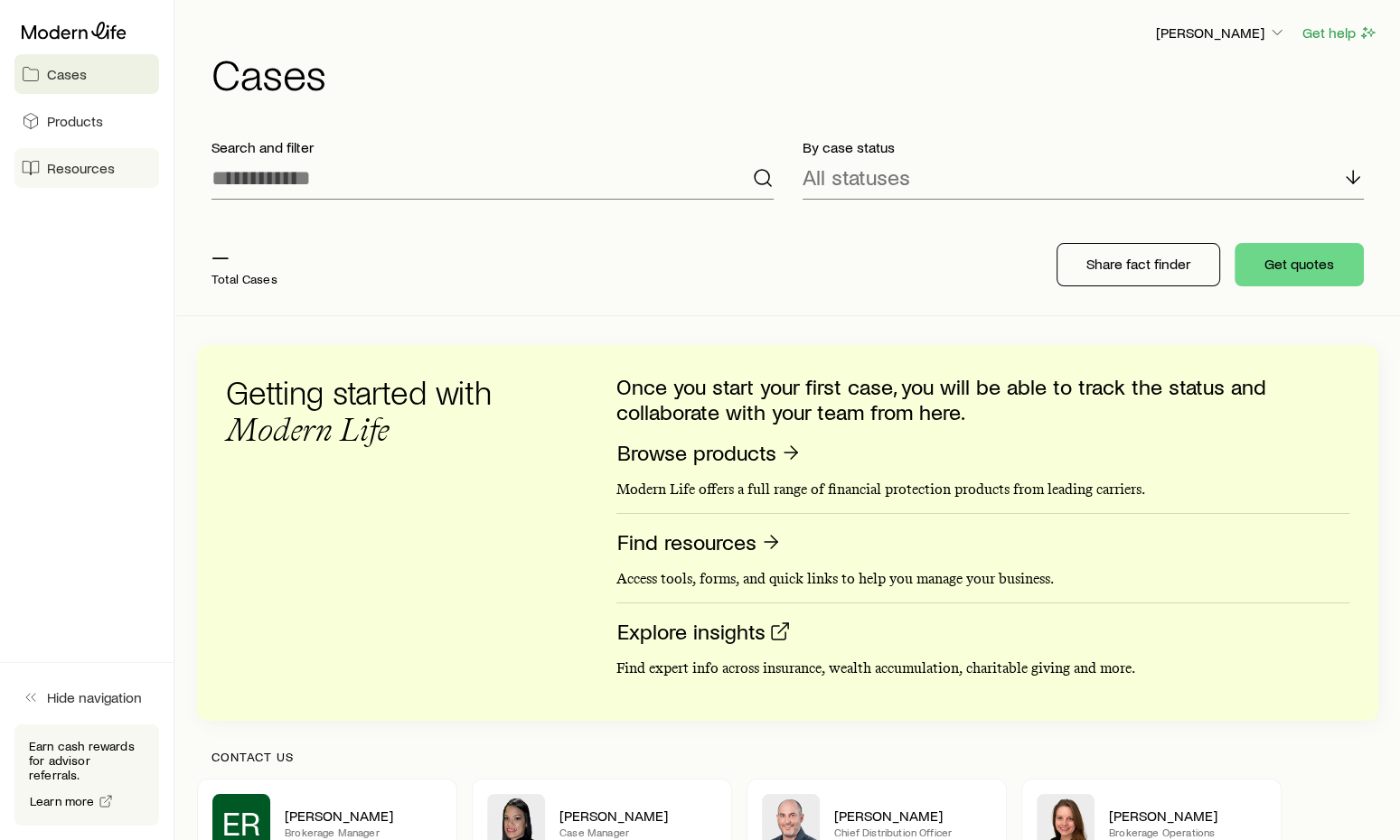
click at [122, 175] on link "Resources" at bounding box center [86, 167] width 144 height 40
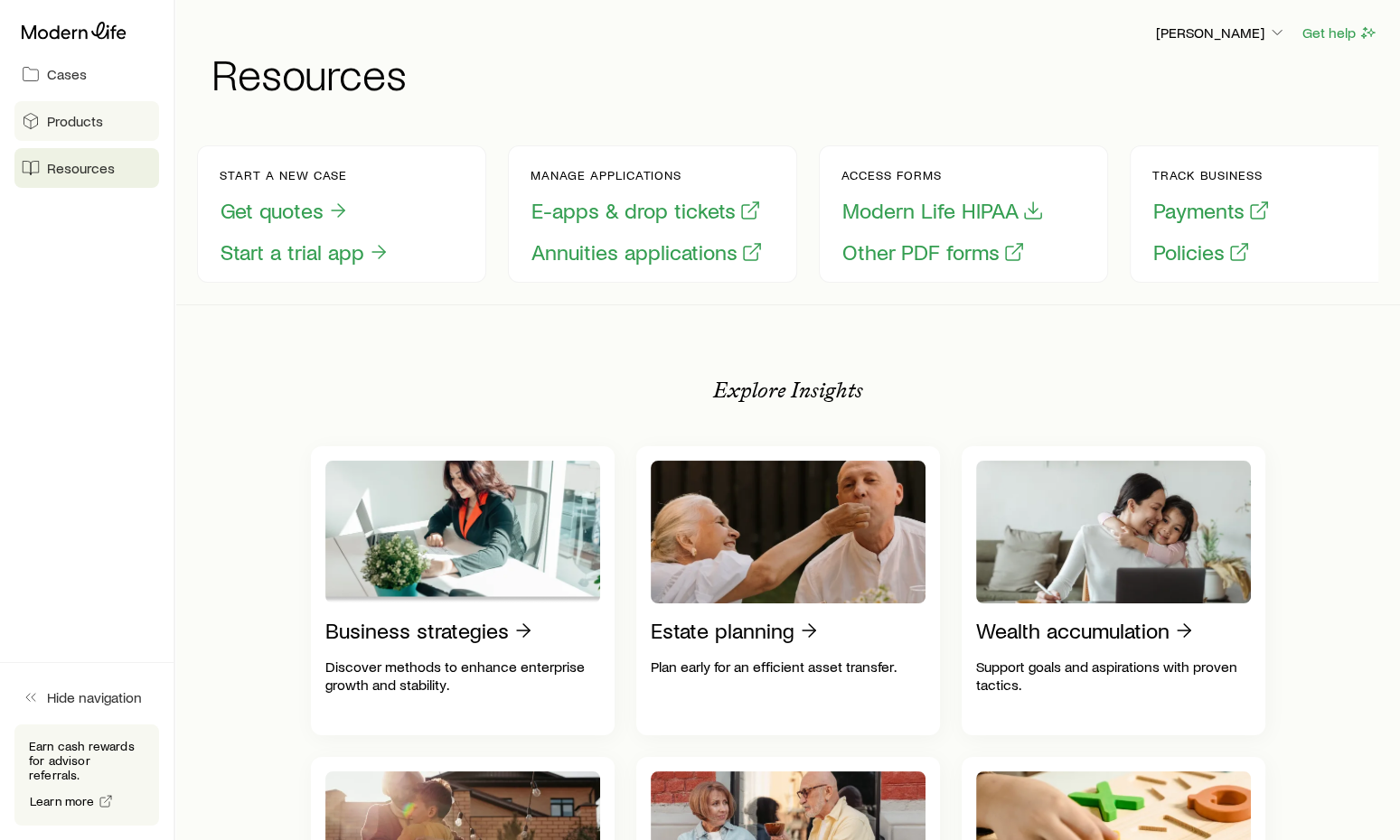
click at [111, 135] on link "Products" at bounding box center [86, 121] width 144 height 40
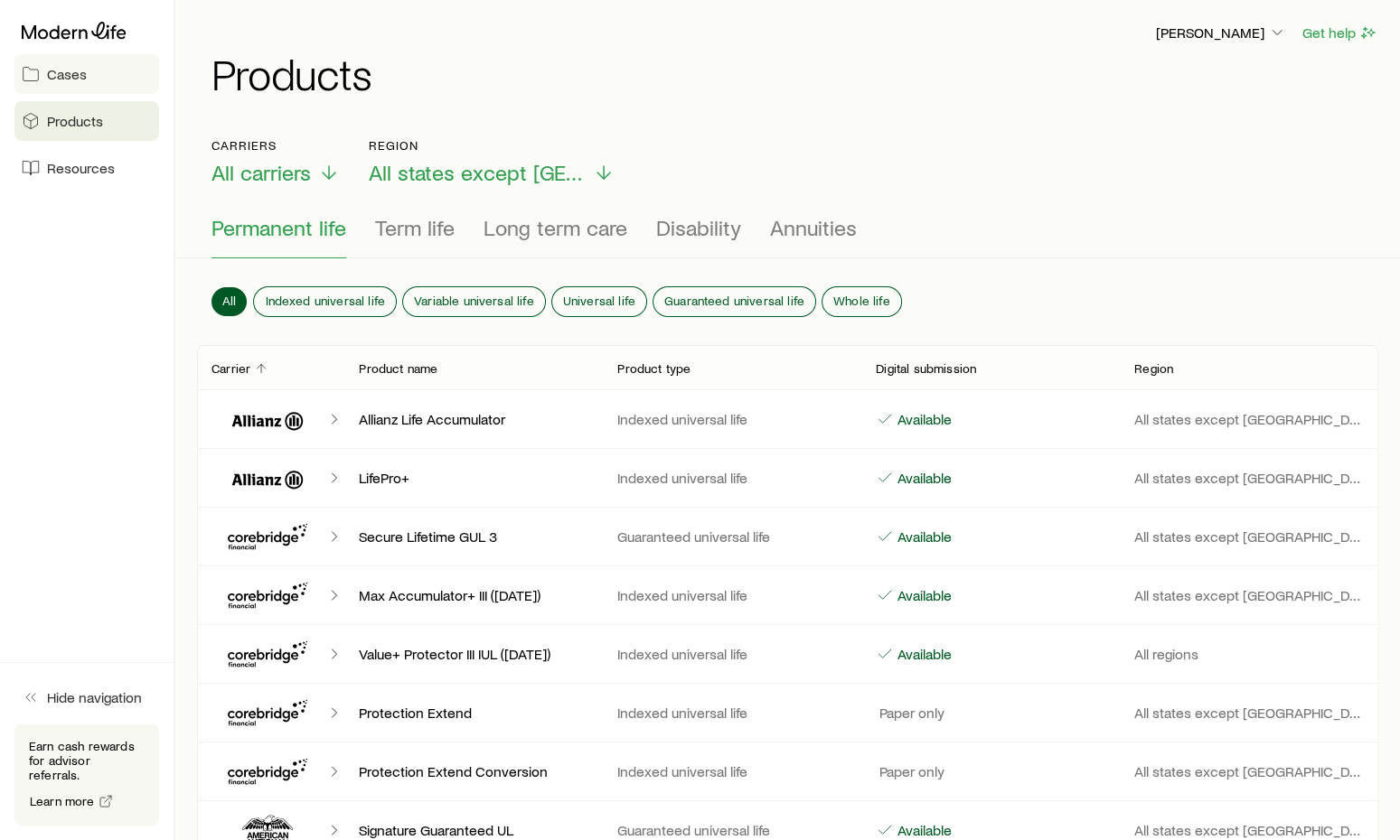
click at [103, 88] on link "Cases" at bounding box center [86, 74] width 144 height 40
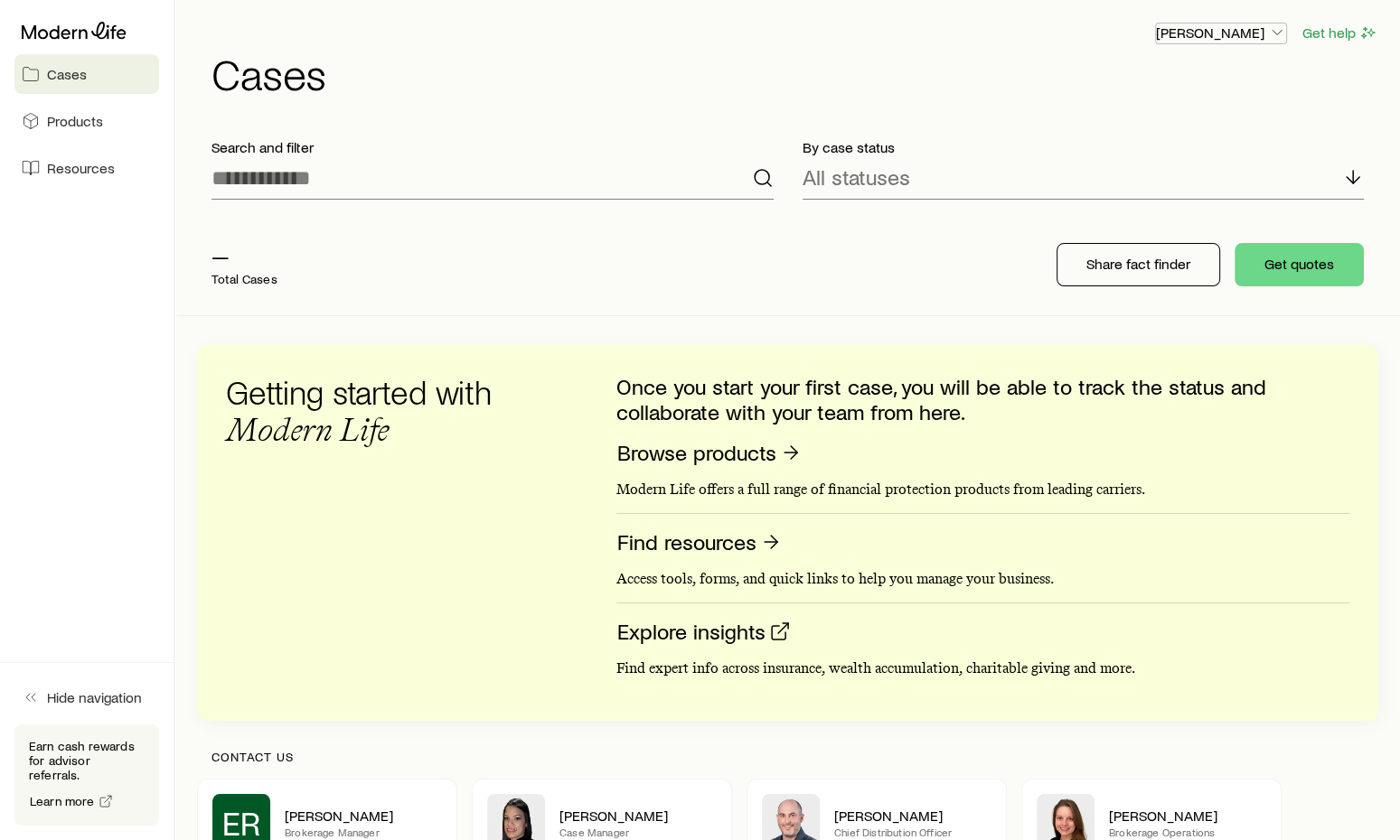
click at [1241, 37] on p "[PERSON_NAME]" at bounding box center [1221, 32] width 130 height 18
click at [1042, 80] on h1 "Cases" at bounding box center [794, 73] width 1167 height 44
click at [1320, 38] on button "Get help" at bounding box center [1340, 32] width 76 height 20
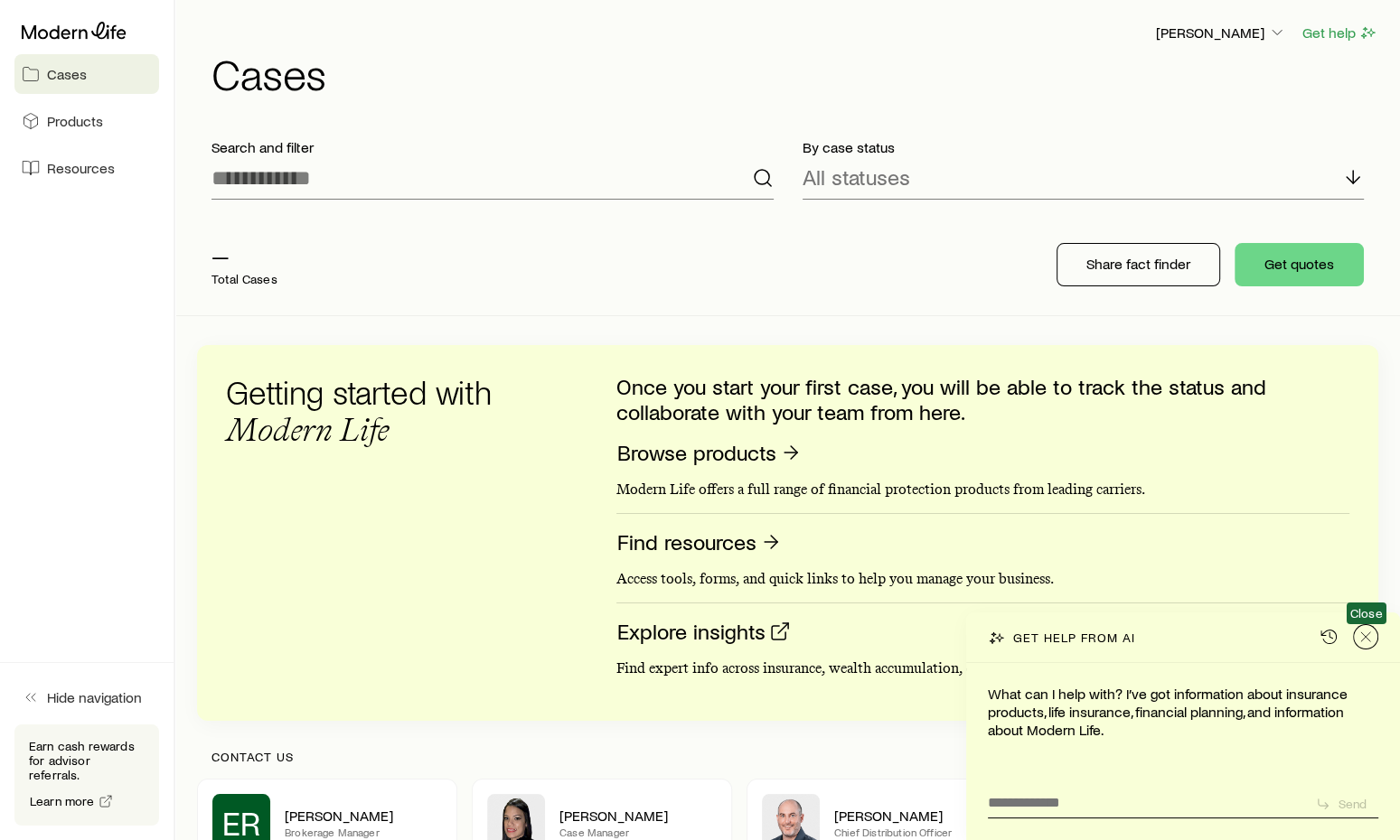
click at [1367, 636] on line "Close" at bounding box center [1365, 637] width 9 height 9
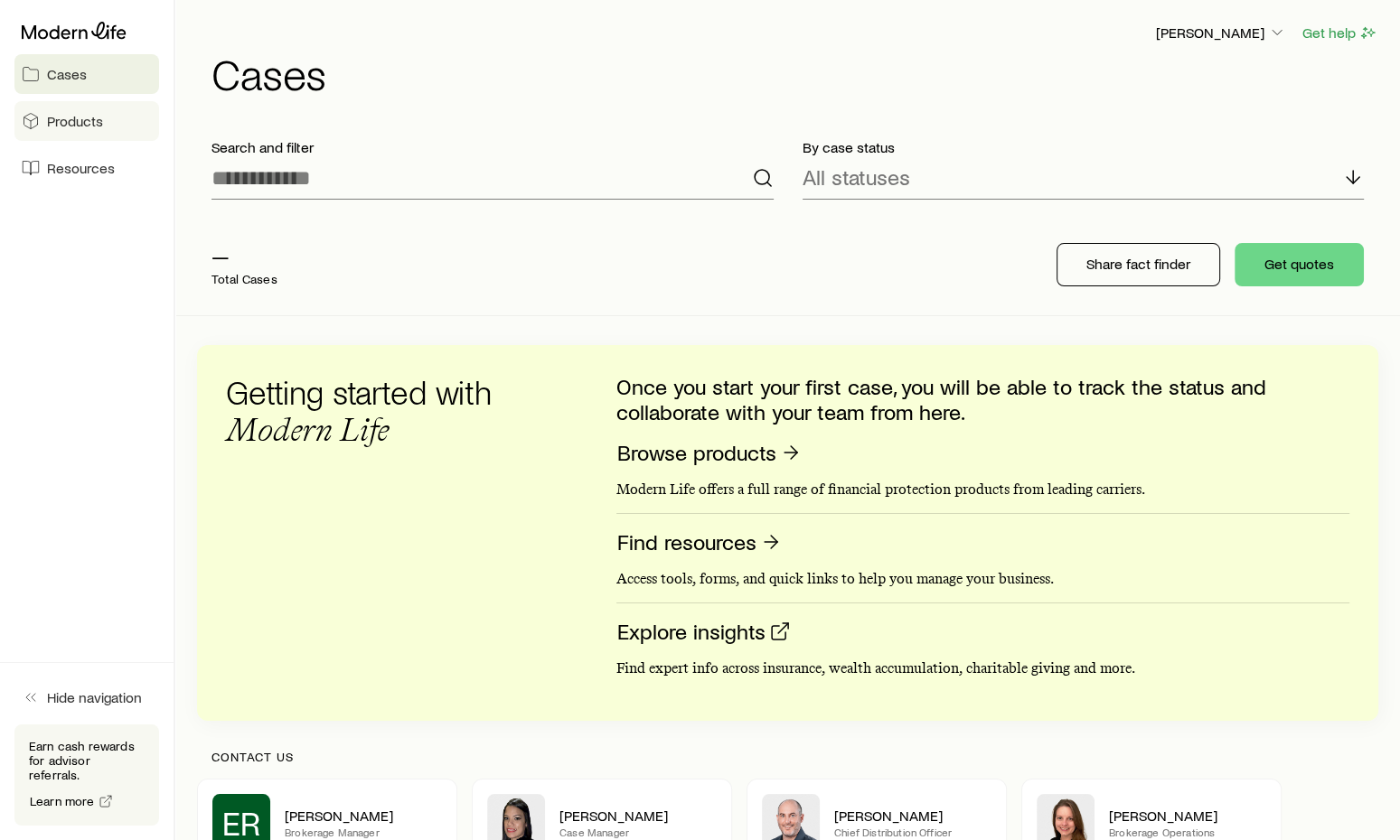
click at [71, 114] on span "Products" at bounding box center [76, 121] width 56 height 18
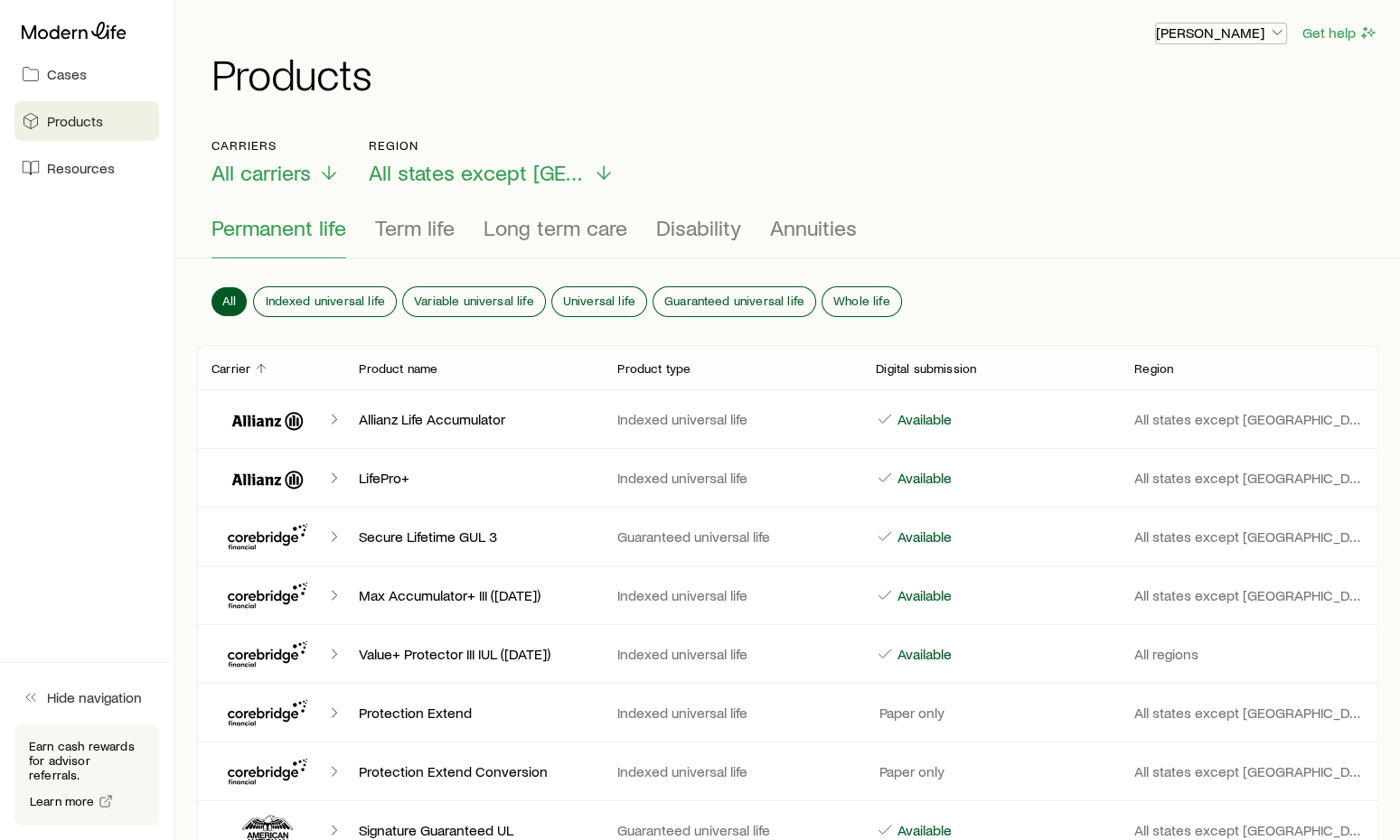
click at [1234, 40] on p "[PERSON_NAME]" at bounding box center [1221, 32] width 130 height 18
click at [915, 99] on div "James Silverman Get help Products" at bounding box center [788, 58] width 1181 height 116
click at [68, 172] on span "Resources" at bounding box center [81, 167] width 68 height 18
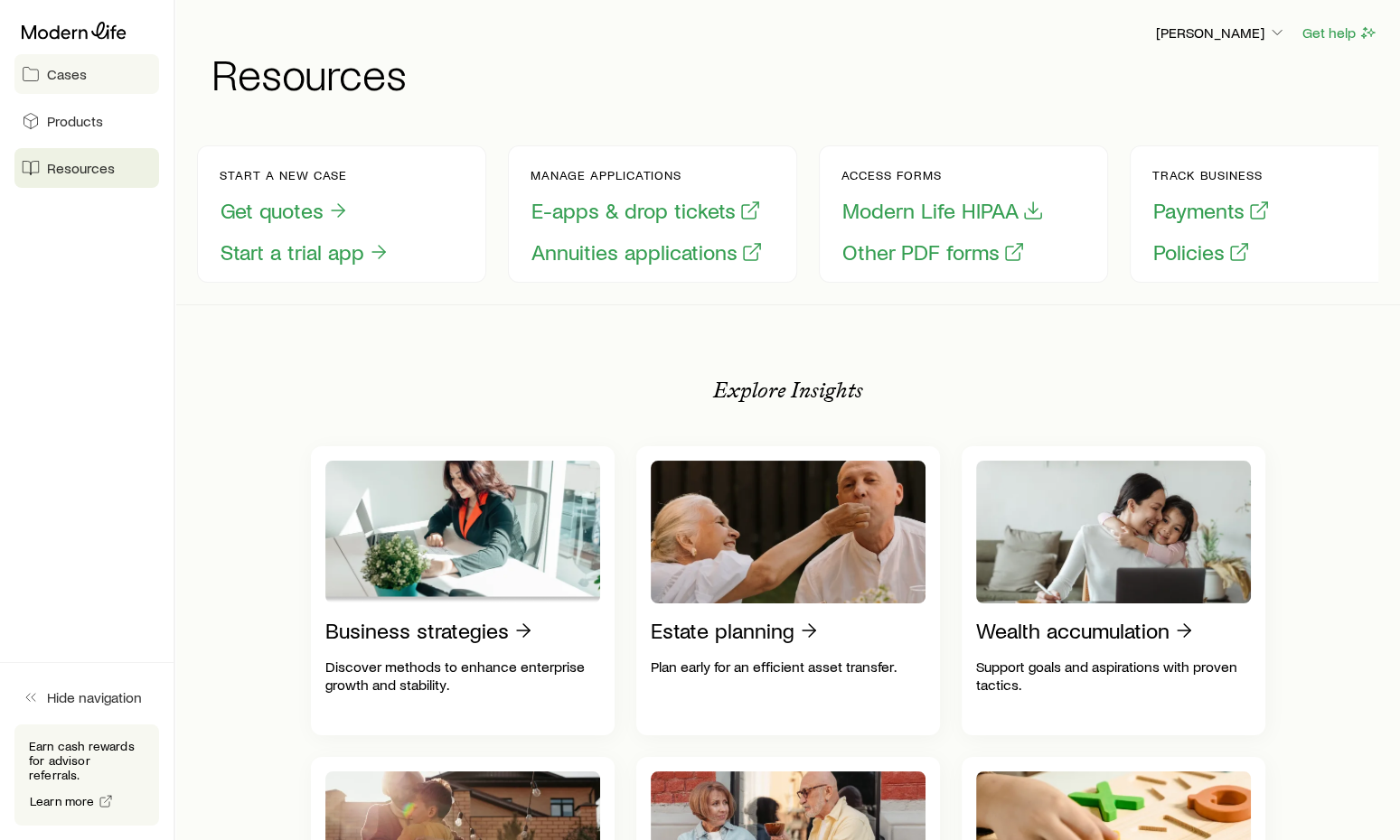
click at [89, 75] on link "Cases" at bounding box center [86, 74] width 144 height 40
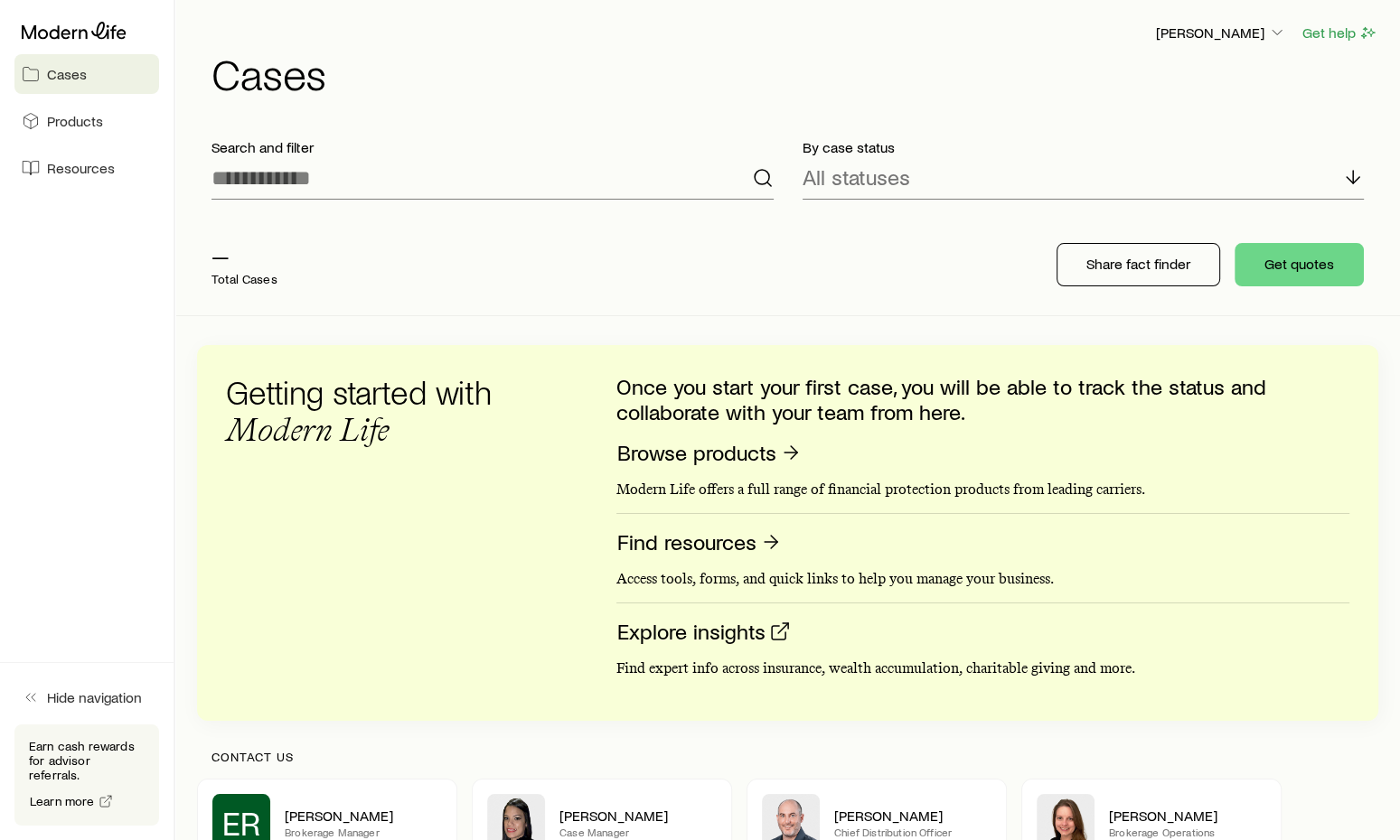
click at [996, 84] on h1 "Cases" at bounding box center [794, 73] width 1167 height 44
click at [116, 37] on icon at bounding box center [74, 30] width 105 height 18
click at [1251, 34] on p "[PERSON_NAME]" at bounding box center [1220, 32] width 130 height 18
click at [1148, 214] on span "Sign out" at bounding box center [1135, 218] width 49 height 18
click at [110, 126] on link "Products" at bounding box center [86, 121] width 144 height 40
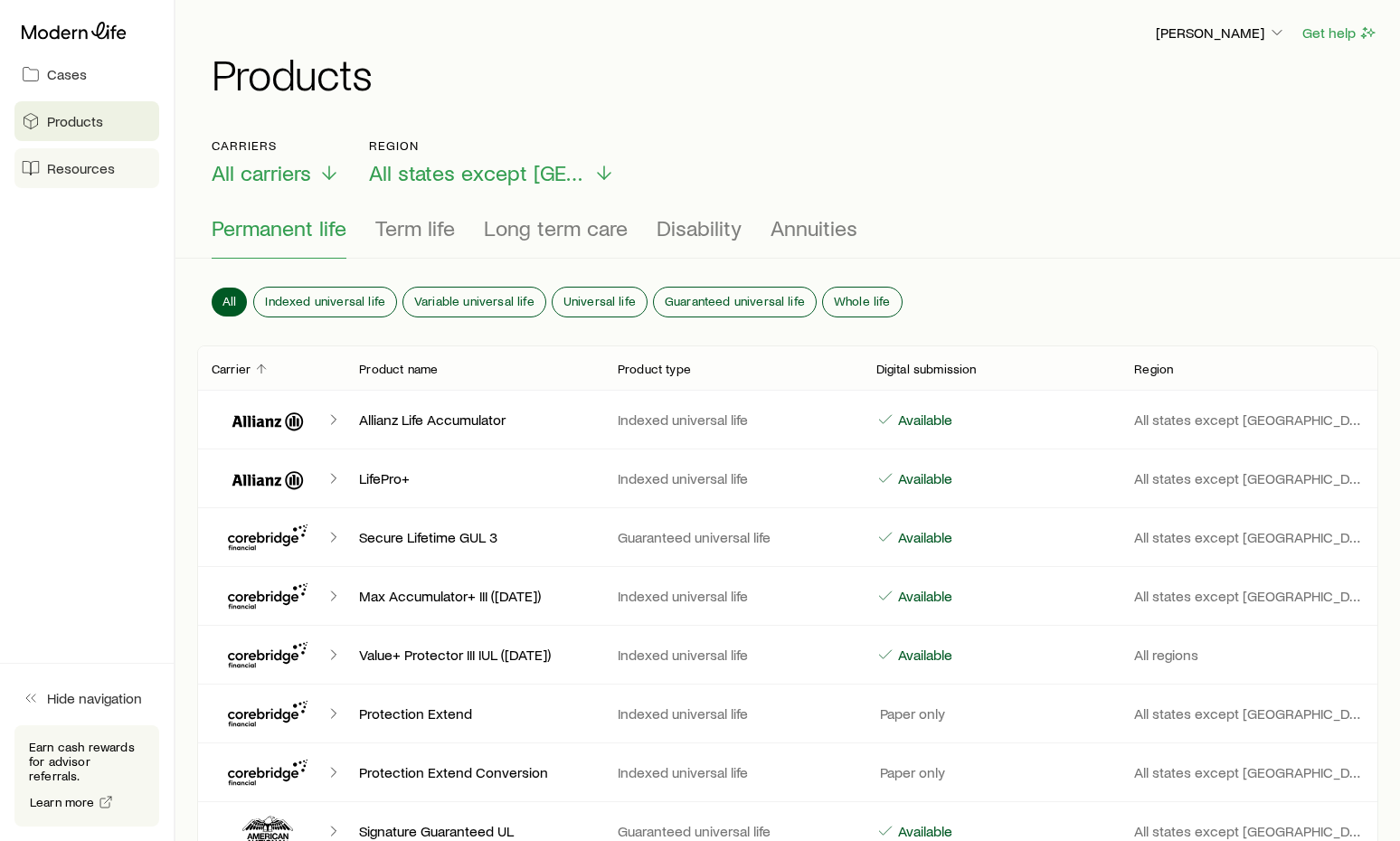
click at [95, 159] on span "Resources" at bounding box center [81, 168] width 68 height 18
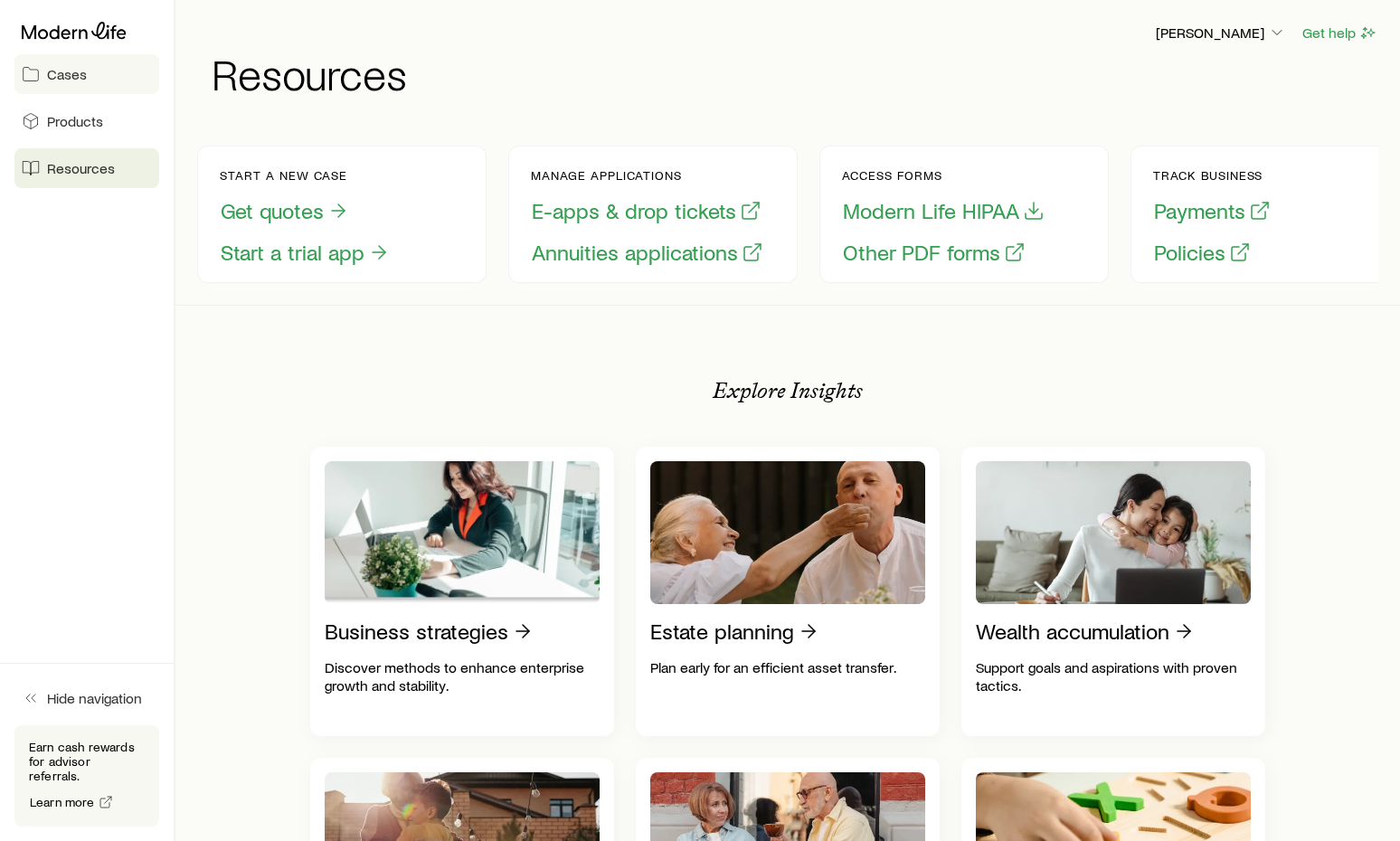
click at [96, 78] on link "Cases" at bounding box center [86, 74] width 144 height 40
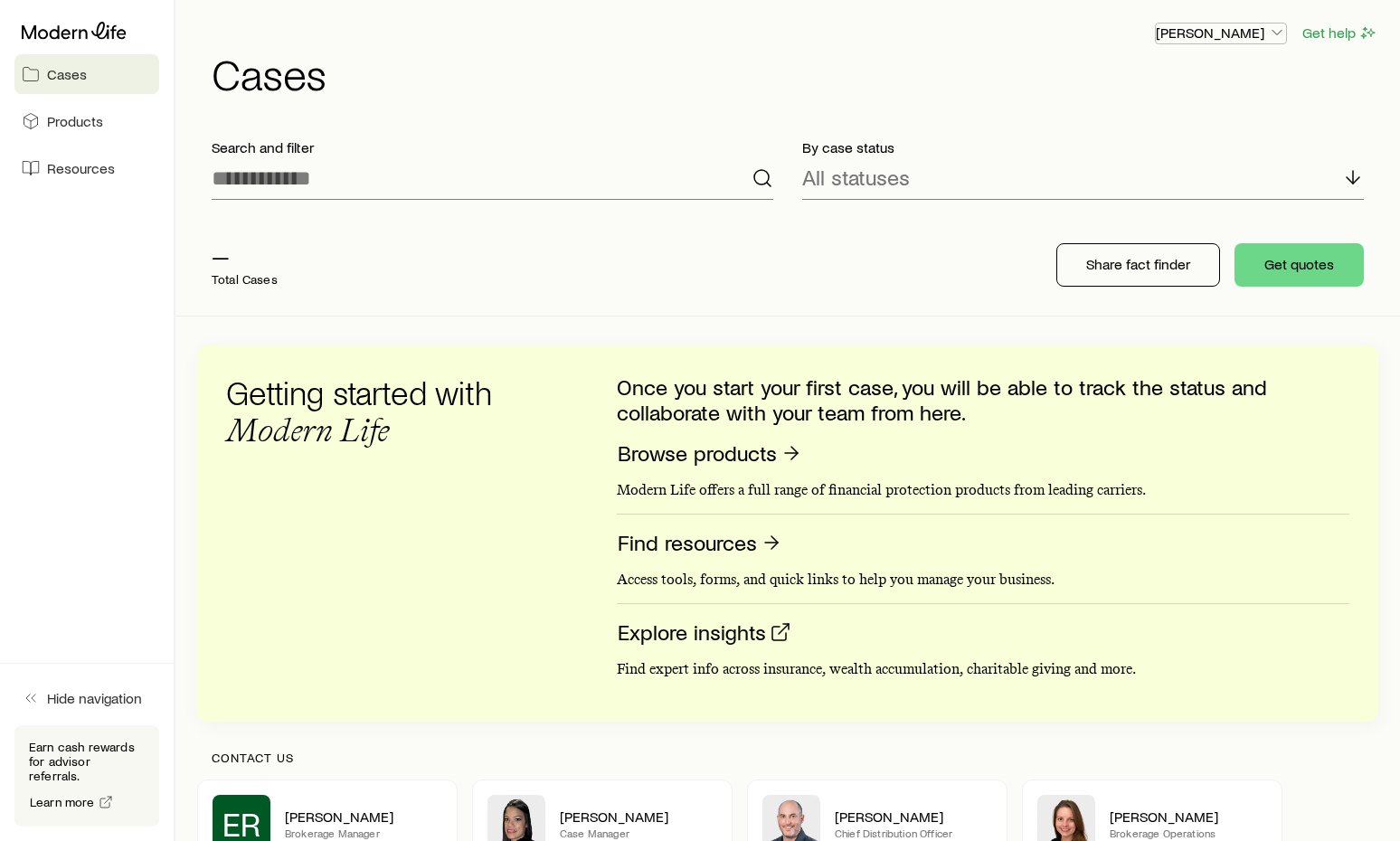
click at [1267, 33] on p "[PERSON_NAME]" at bounding box center [1221, 32] width 130 height 18
click at [1040, 75] on h1 "Cases" at bounding box center [794, 73] width 1167 height 44
click at [613, 181] on input at bounding box center [492, 178] width 562 height 44
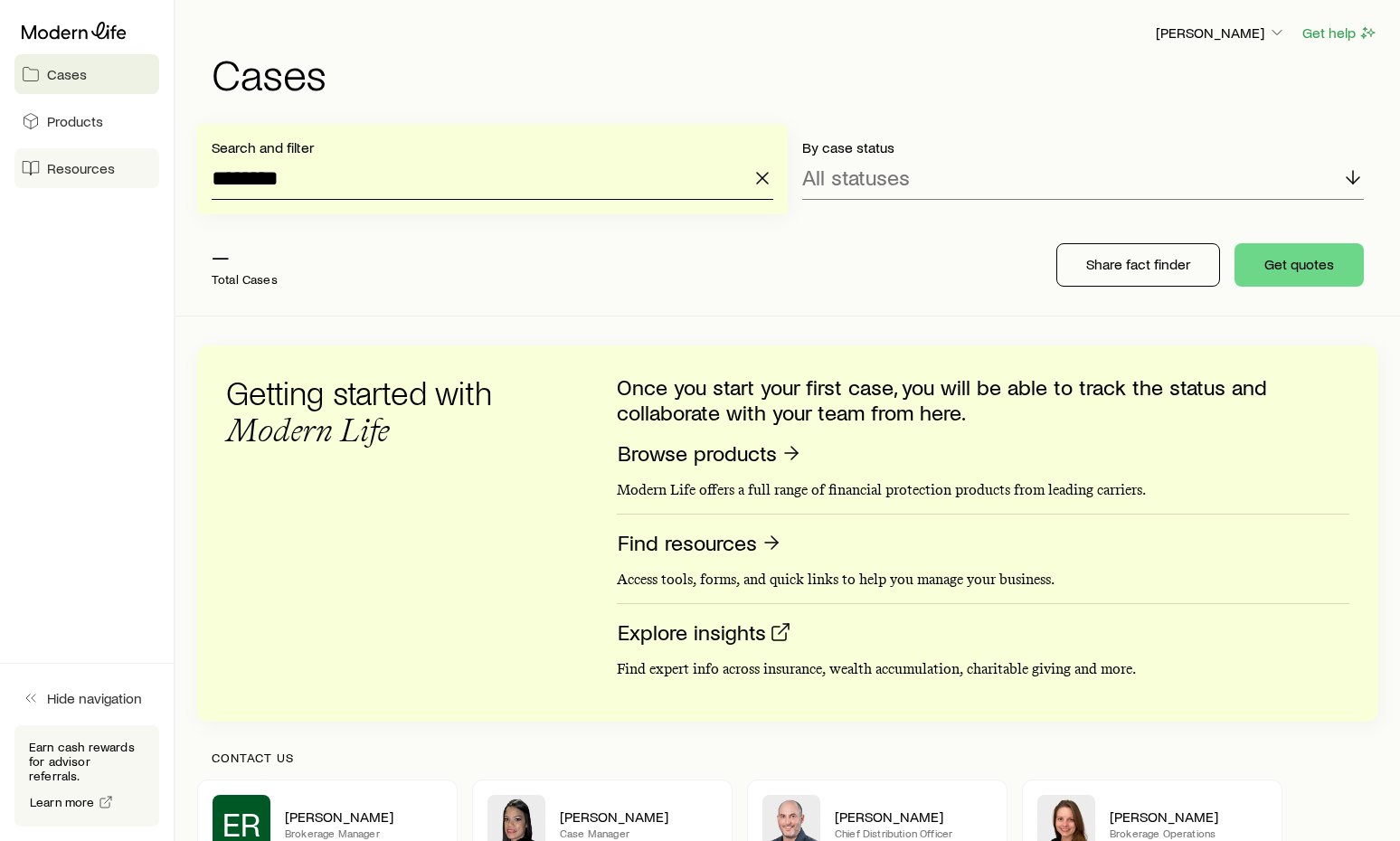
drag, startPoint x: 306, startPoint y: 187, endPoint x: 78, endPoint y: 176, distance: 228.3
click at [78, 176] on div "Cases Products Resources Hide navigation Earn cash rewards for advisor referral…" at bounding box center [700, 558] width 1400 height 1116
type input "*"
type input "*********"
drag, startPoint x: 315, startPoint y: 180, endPoint x: 121, endPoint y: 182, distance: 194.0
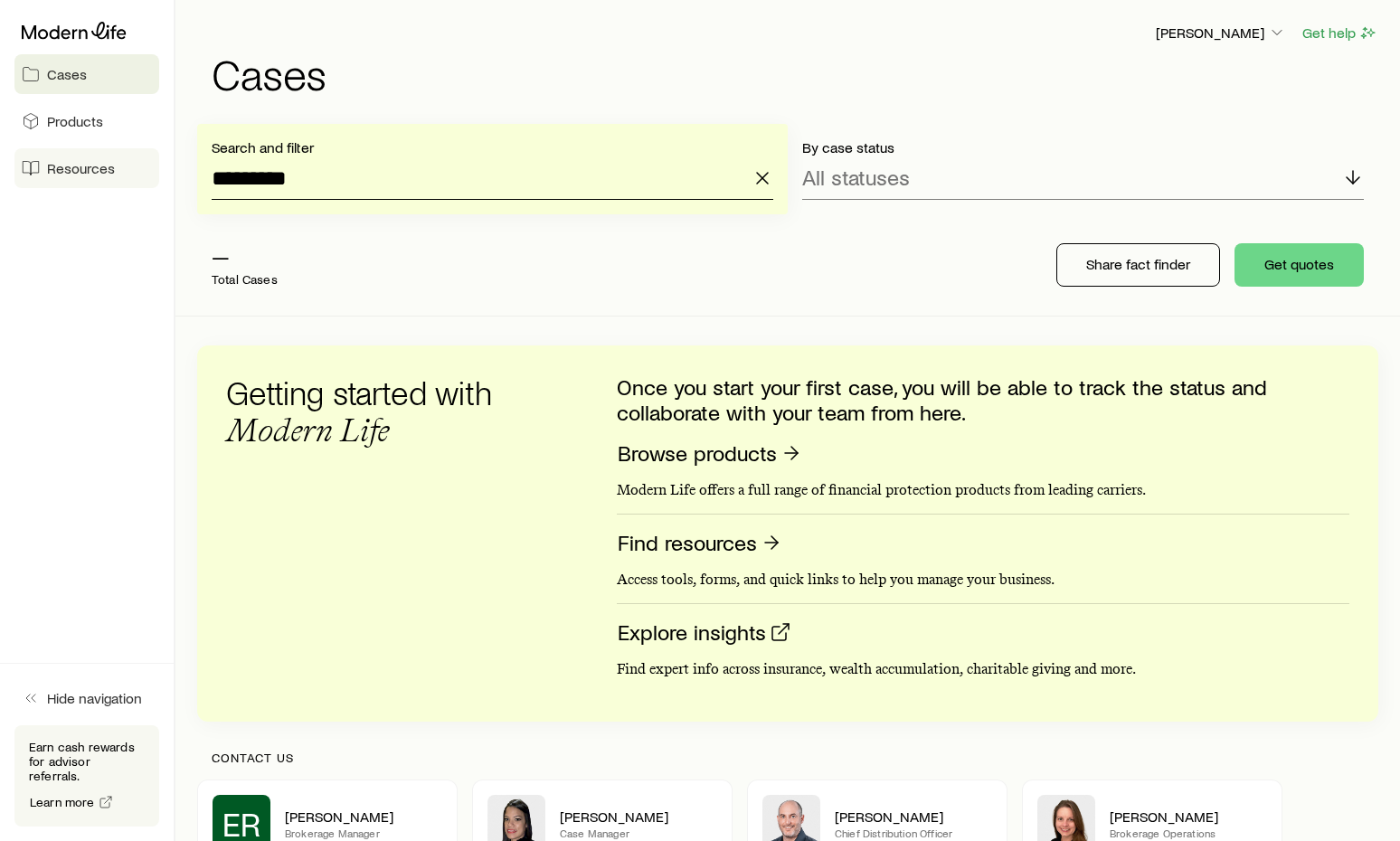
click at [121, 182] on div "Cases Products Resources Hide navigation Earn cash rewards for advisor referral…" at bounding box center [700, 558] width 1400 height 1116
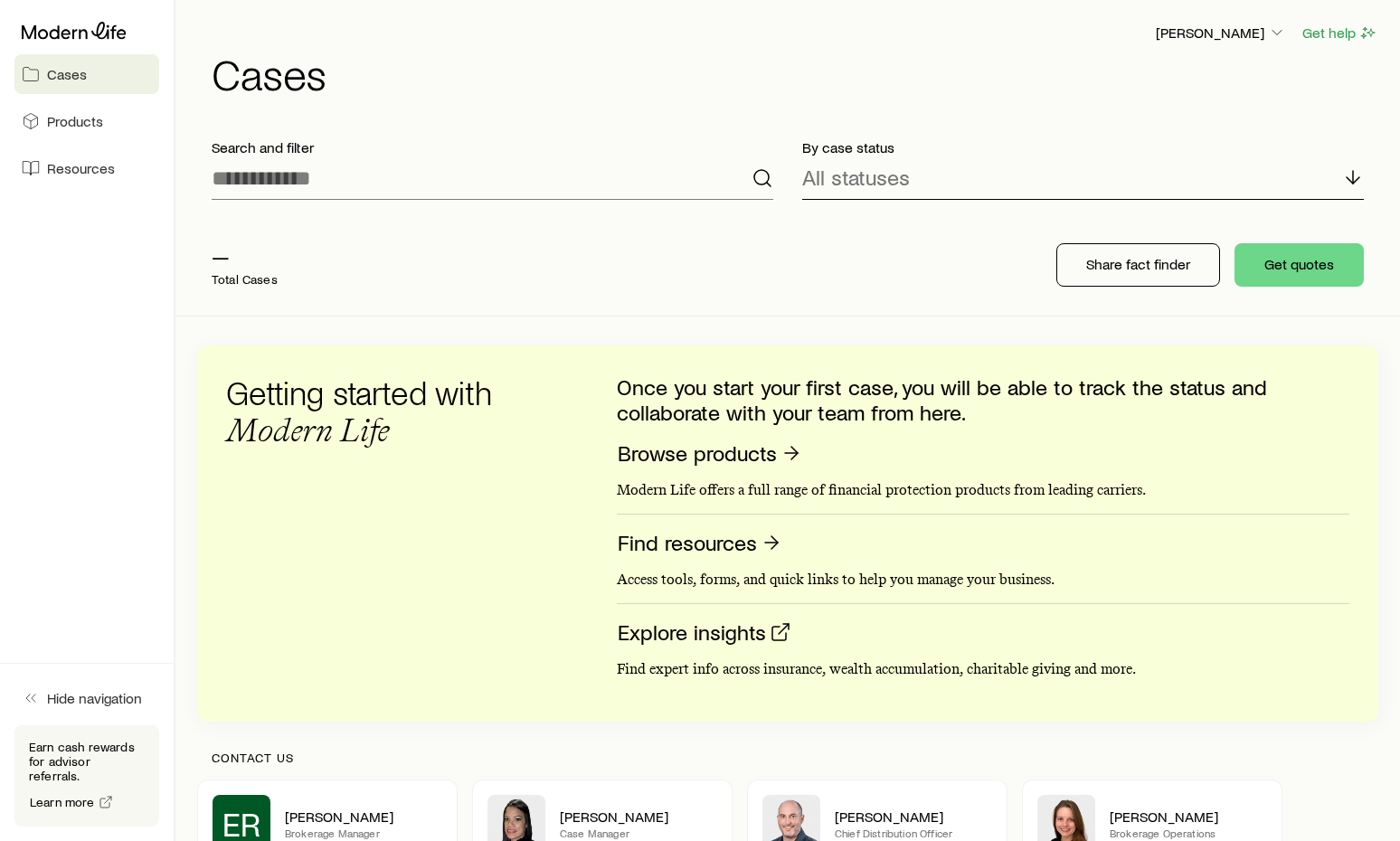
click at [875, 178] on p "All statuses" at bounding box center [856, 177] width 108 height 25
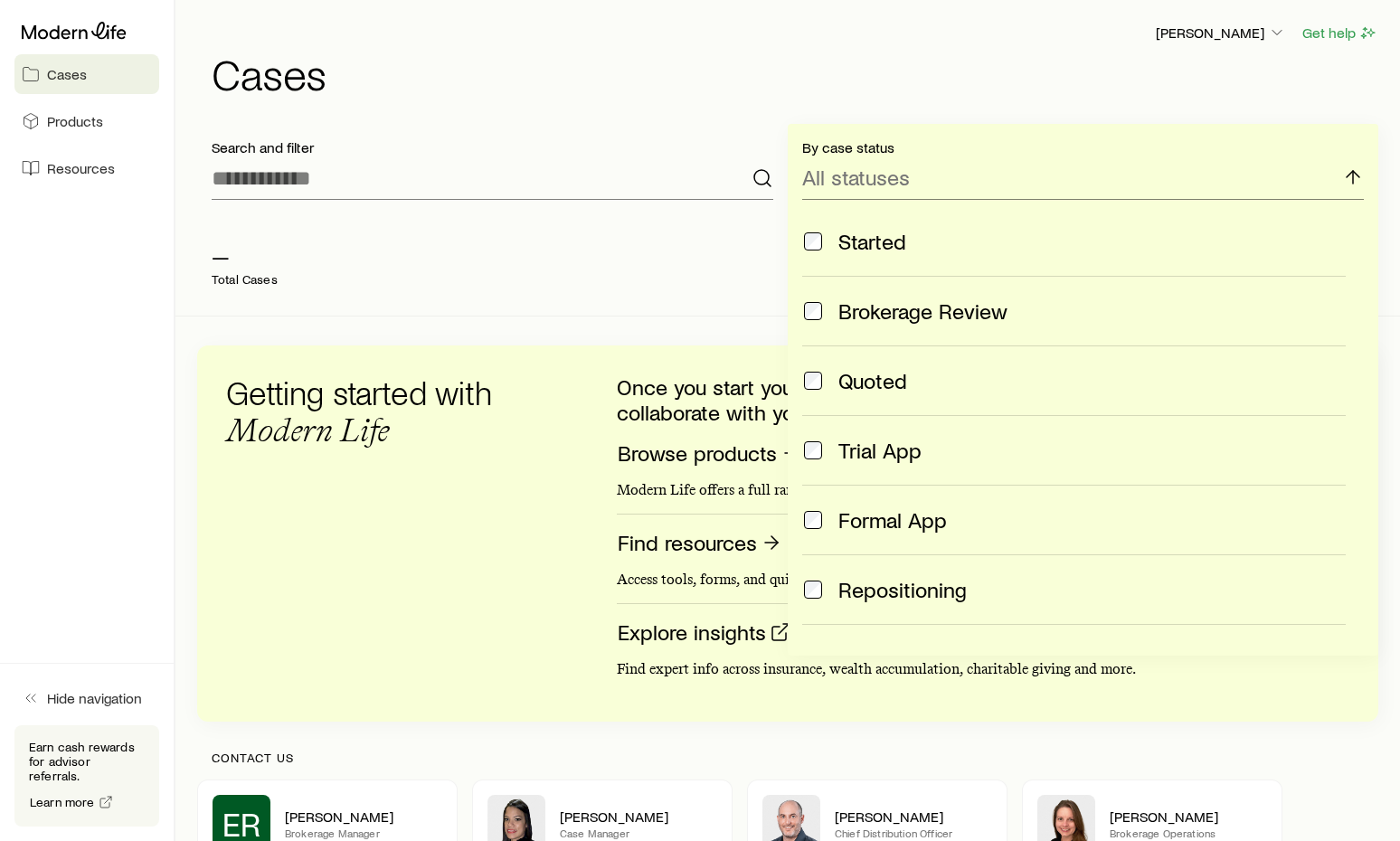
click at [822, 265] on label "Started" at bounding box center [1073, 241] width 544 height 69
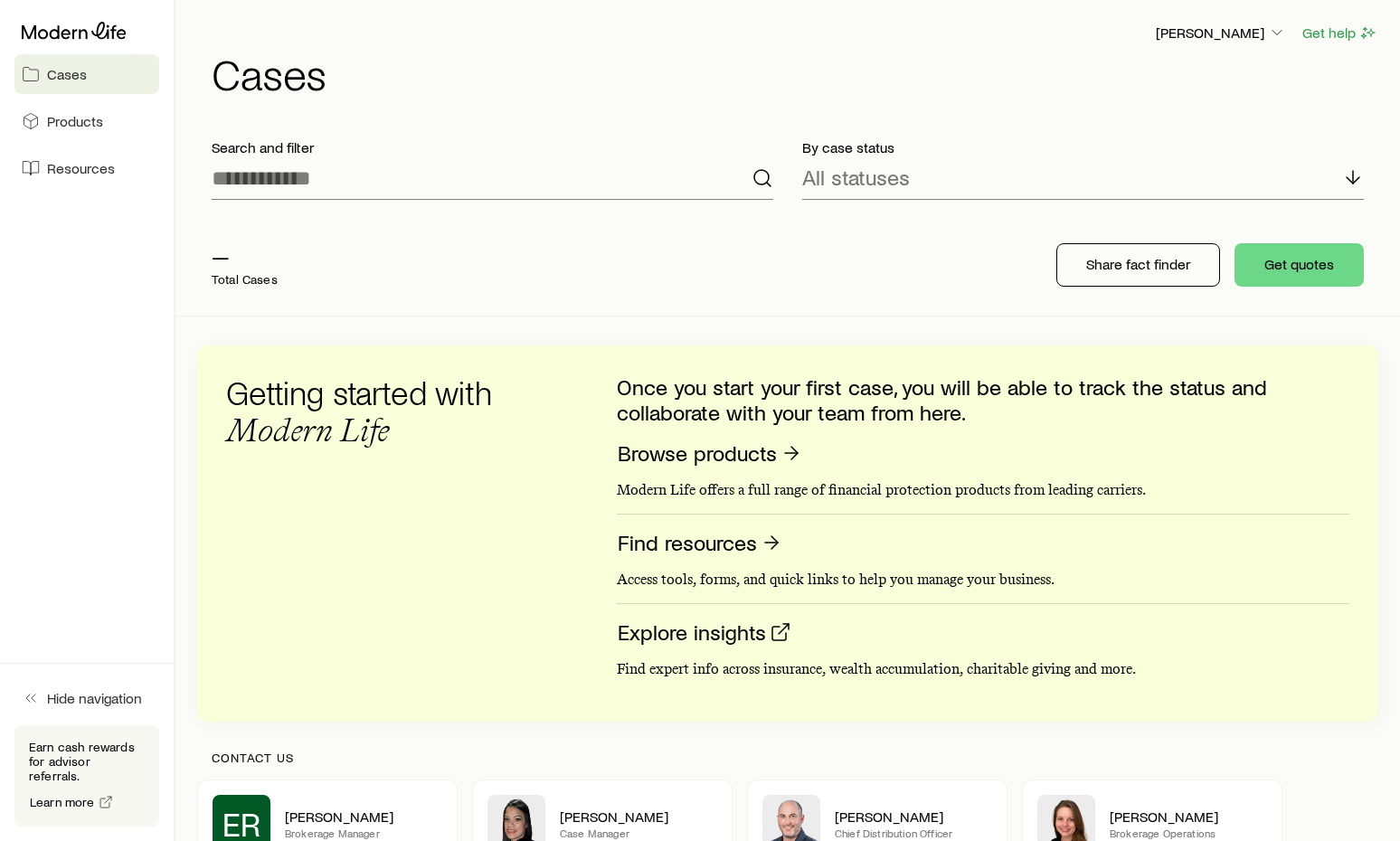
click at [742, 253] on div "— Total Cases" at bounding box center [487, 265] width 579 height 73
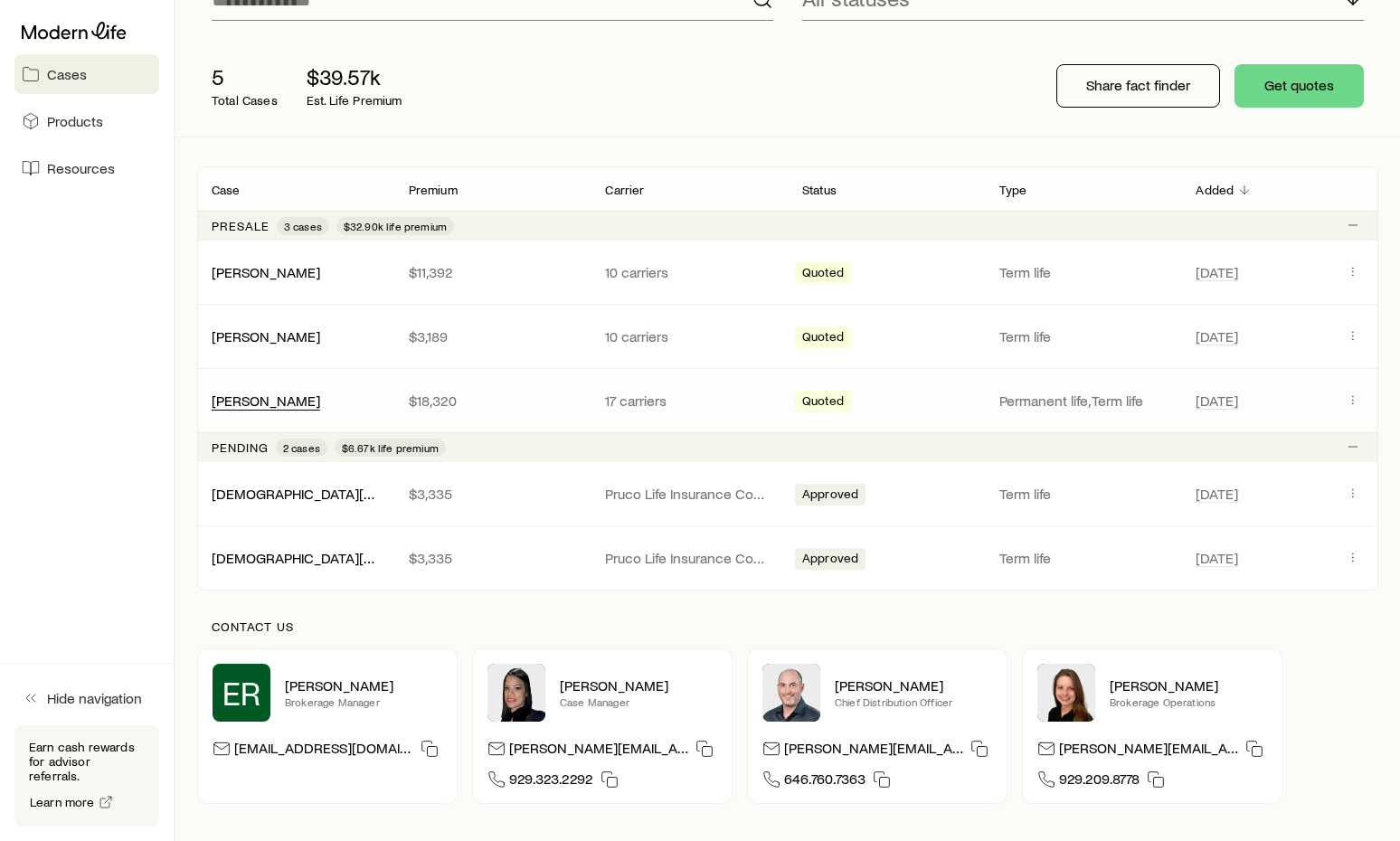
scroll to position [187, 0]
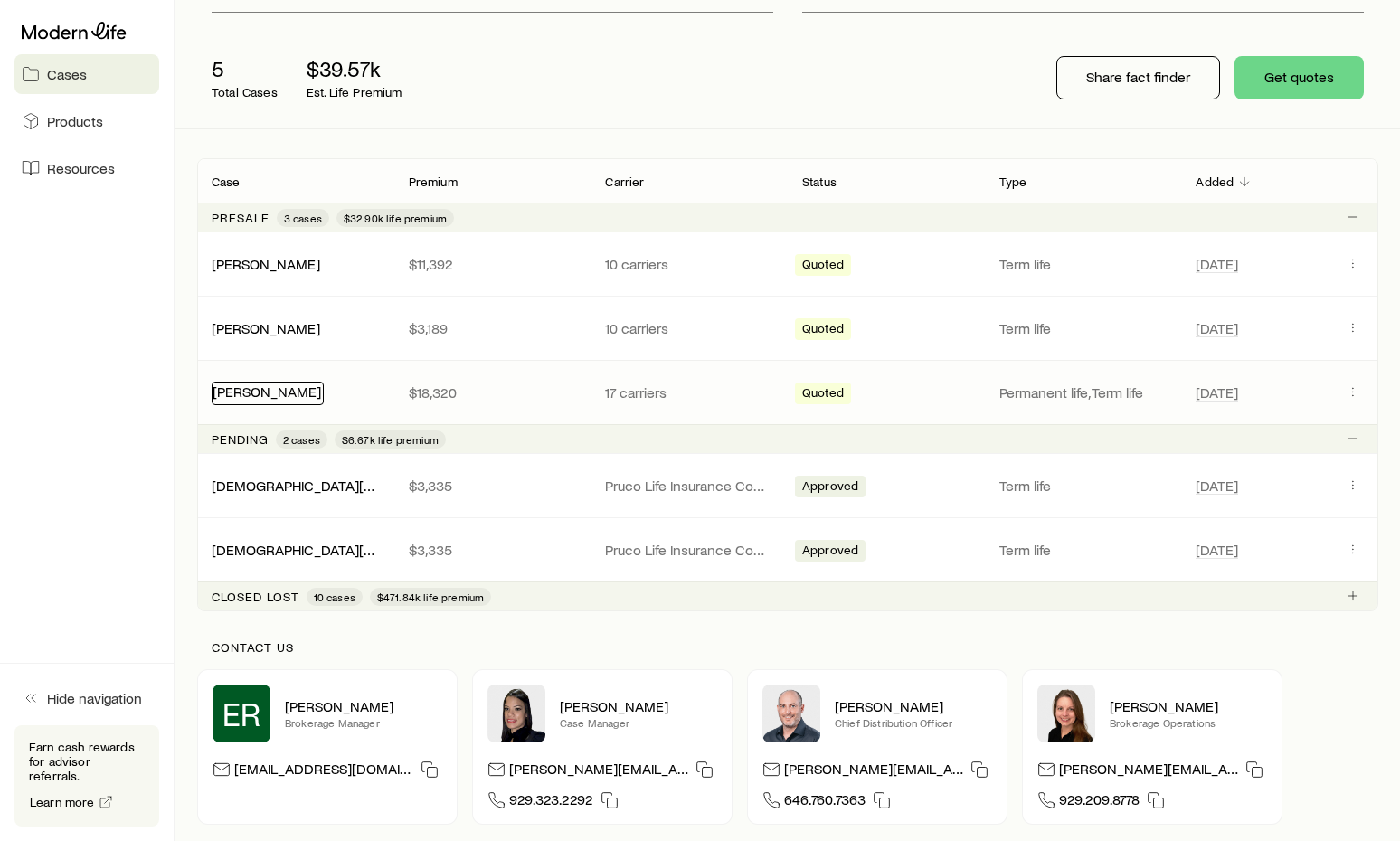
click at [279, 385] on link "[PERSON_NAME]" at bounding box center [266, 391] width 109 height 17
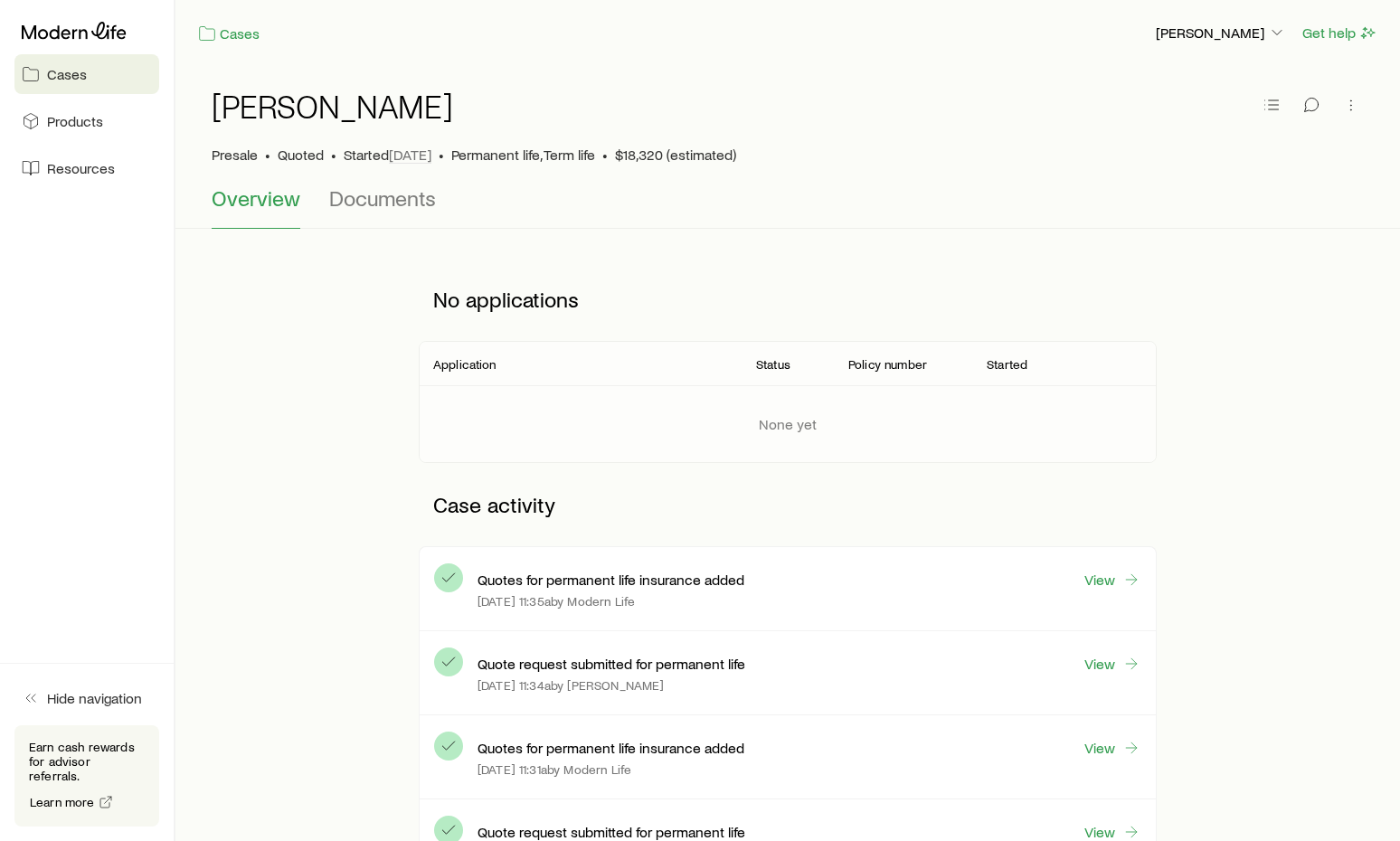
scroll to position [361, 0]
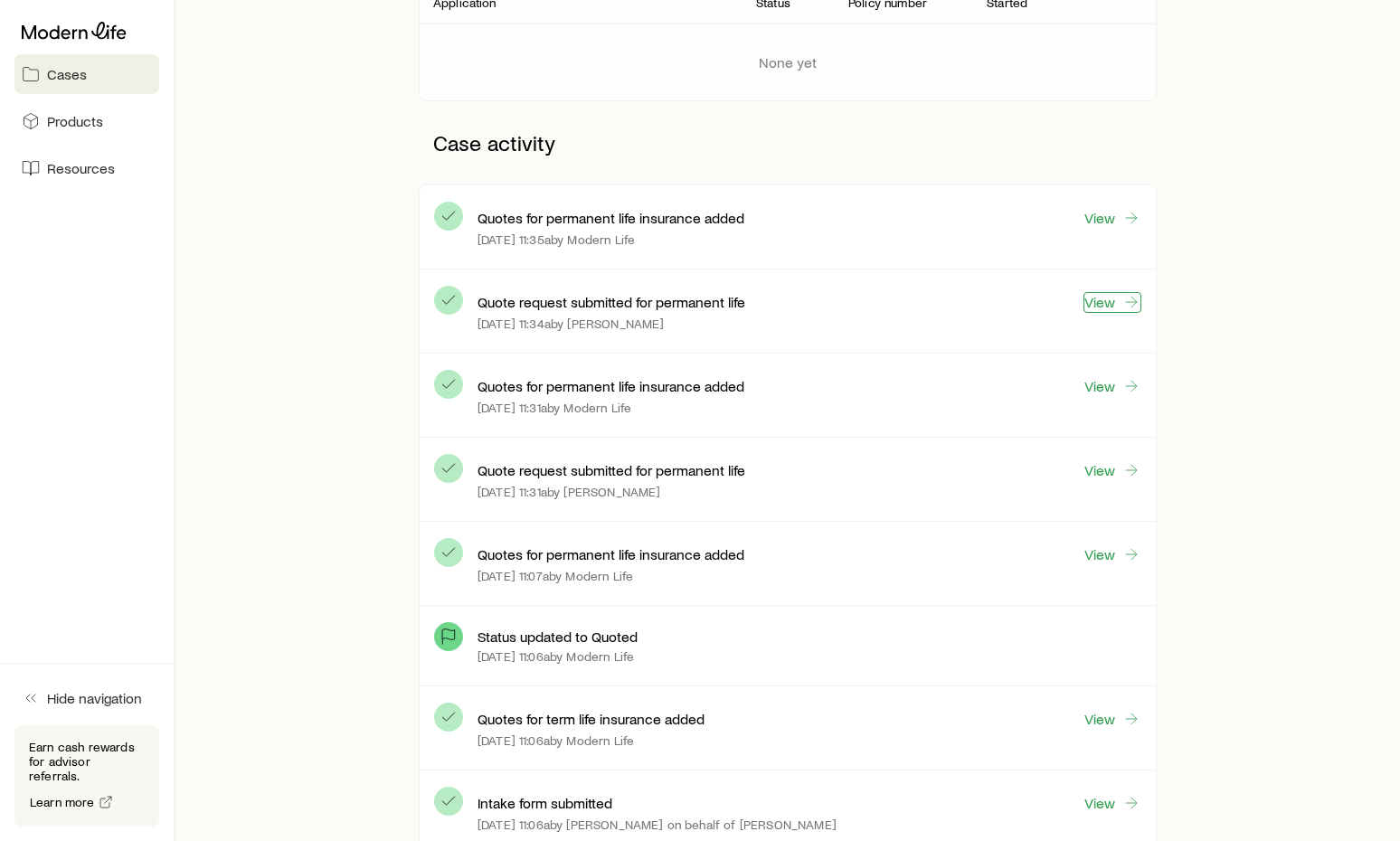
click at [1114, 305] on link "View" at bounding box center [1113, 302] width 58 height 20
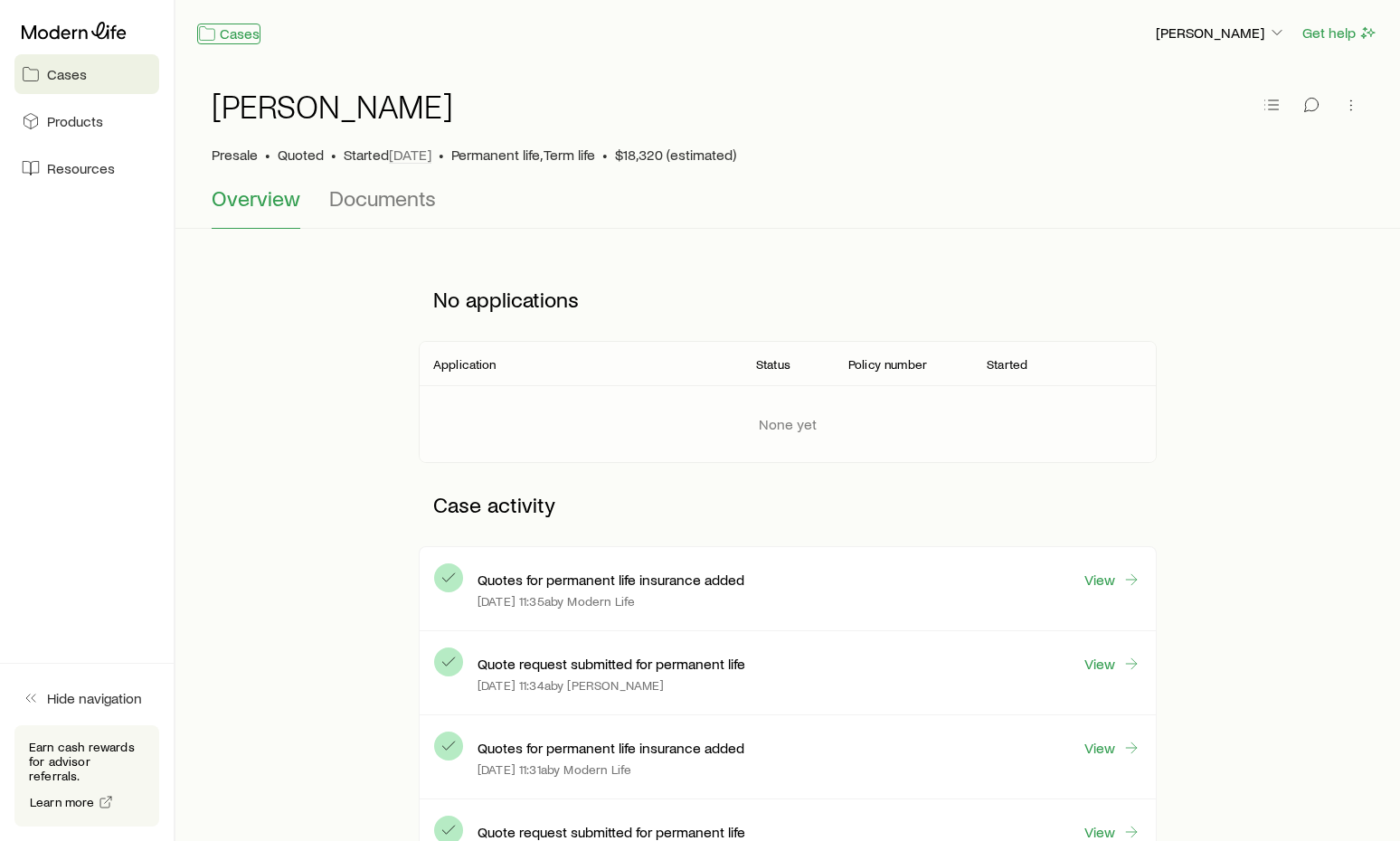
click at [248, 34] on link "Cases" at bounding box center [229, 33] width 63 height 20
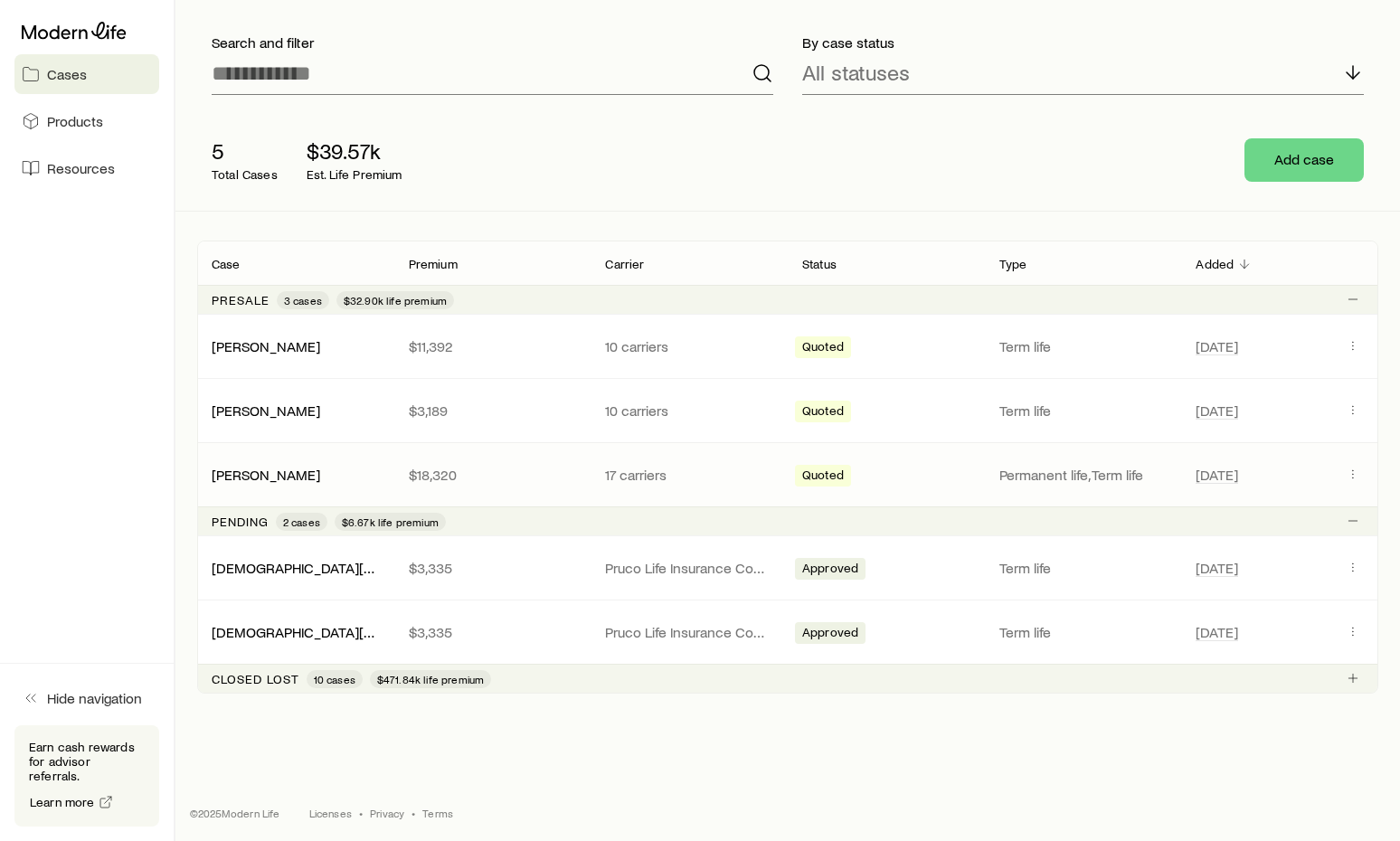
scroll to position [103, 0]
click at [275, 477] on link "[PERSON_NAME]" at bounding box center [266, 476] width 109 height 17
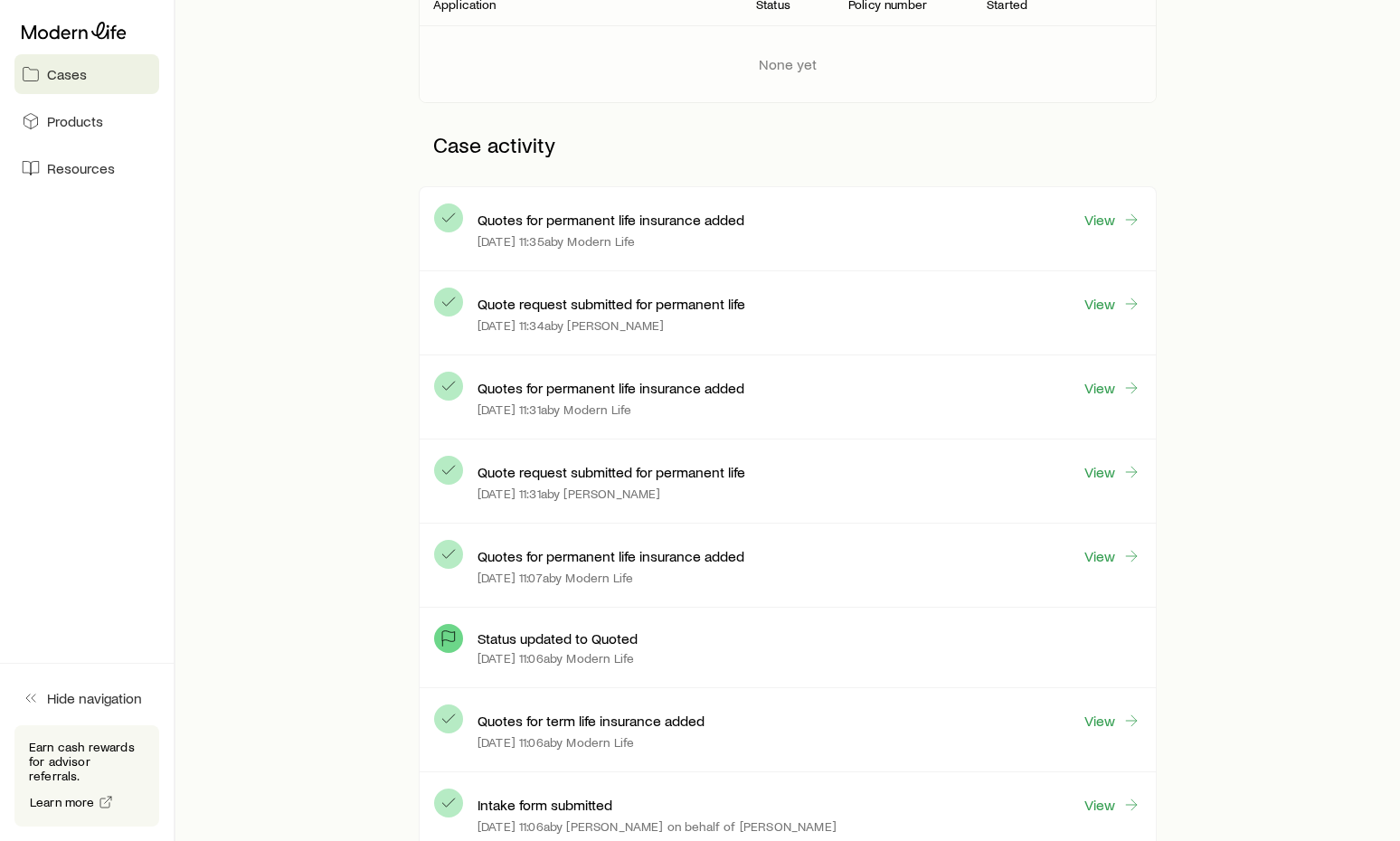
scroll to position [359, 0]
click at [1118, 219] on link "View" at bounding box center [1113, 221] width 58 height 20
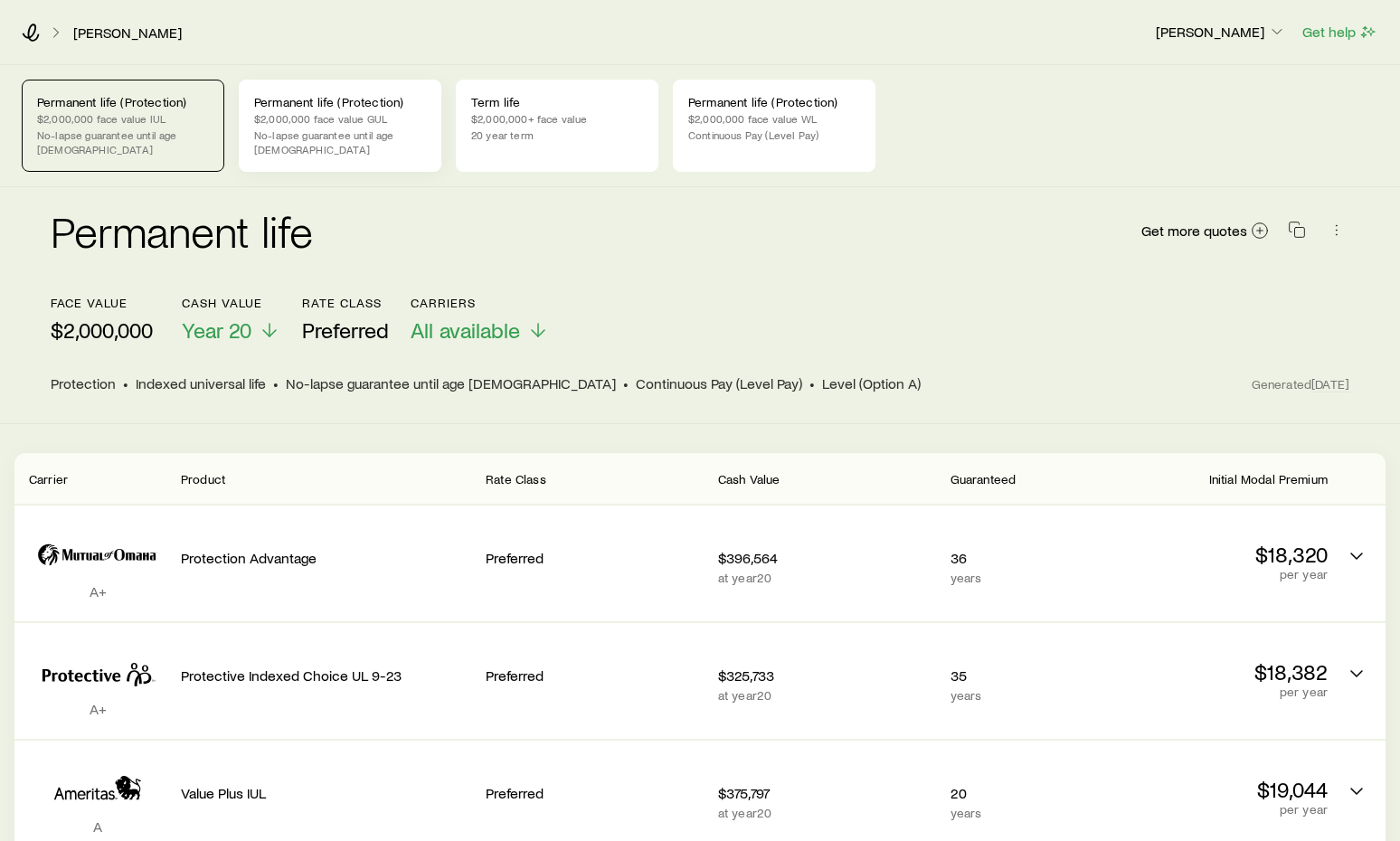
click at [402, 135] on p "No-lapse guarantee until age [DEMOGRAPHIC_DATA]" at bounding box center [339, 142] width 171 height 29
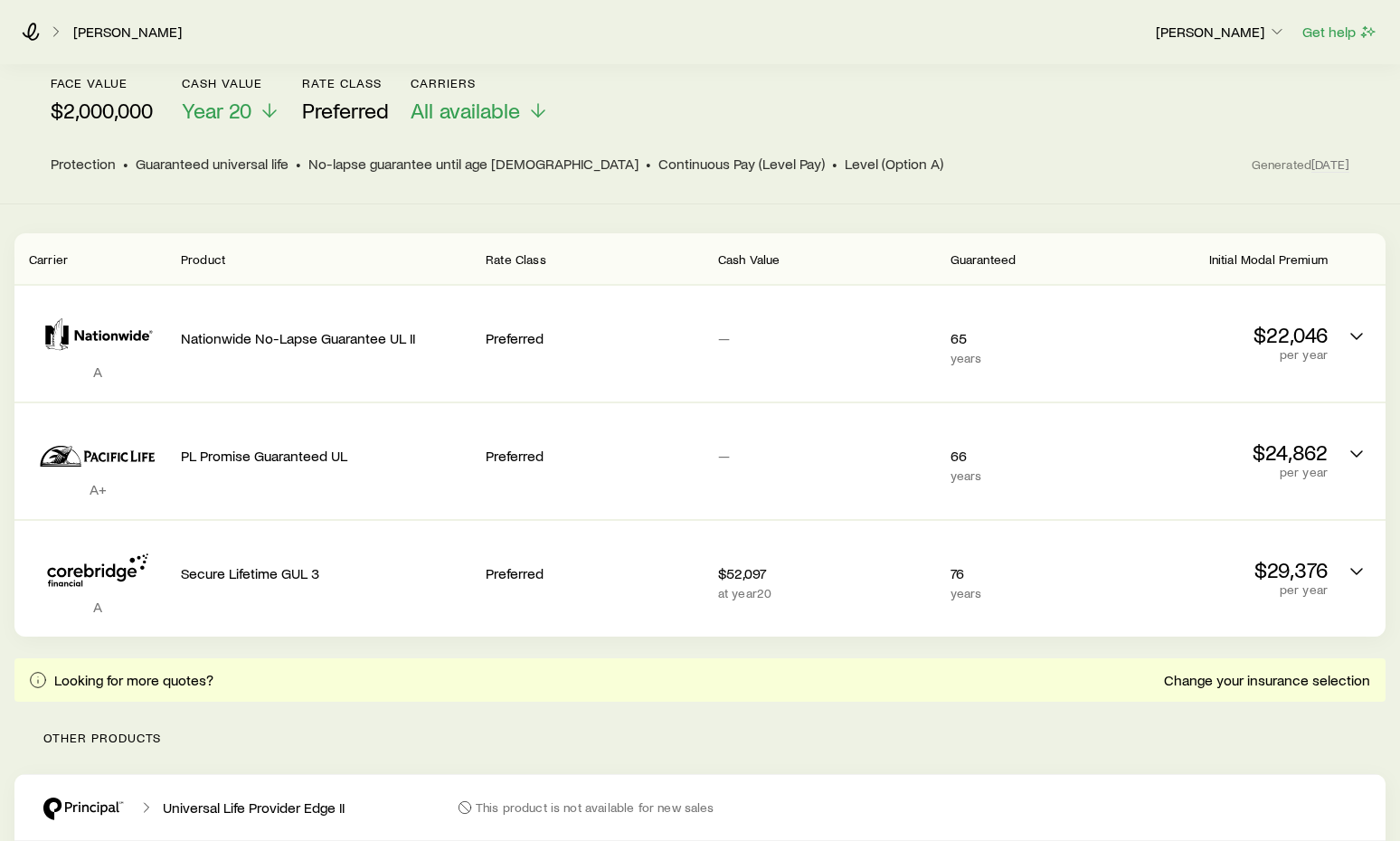
scroll to position [243, 0]
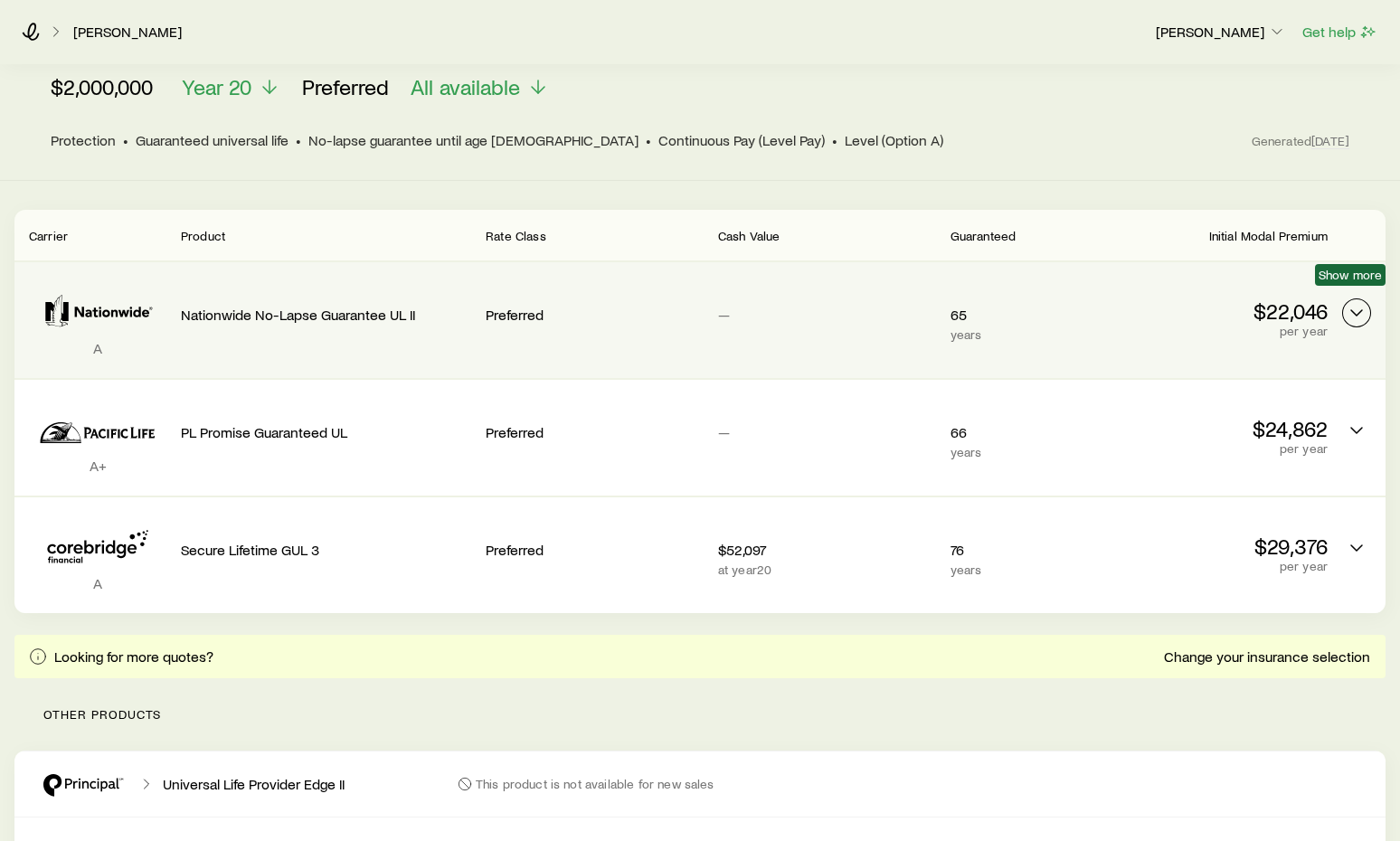
click at [1357, 305] on icon "Permanent quotes" at bounding box center [1356, 313] width 21 height 21
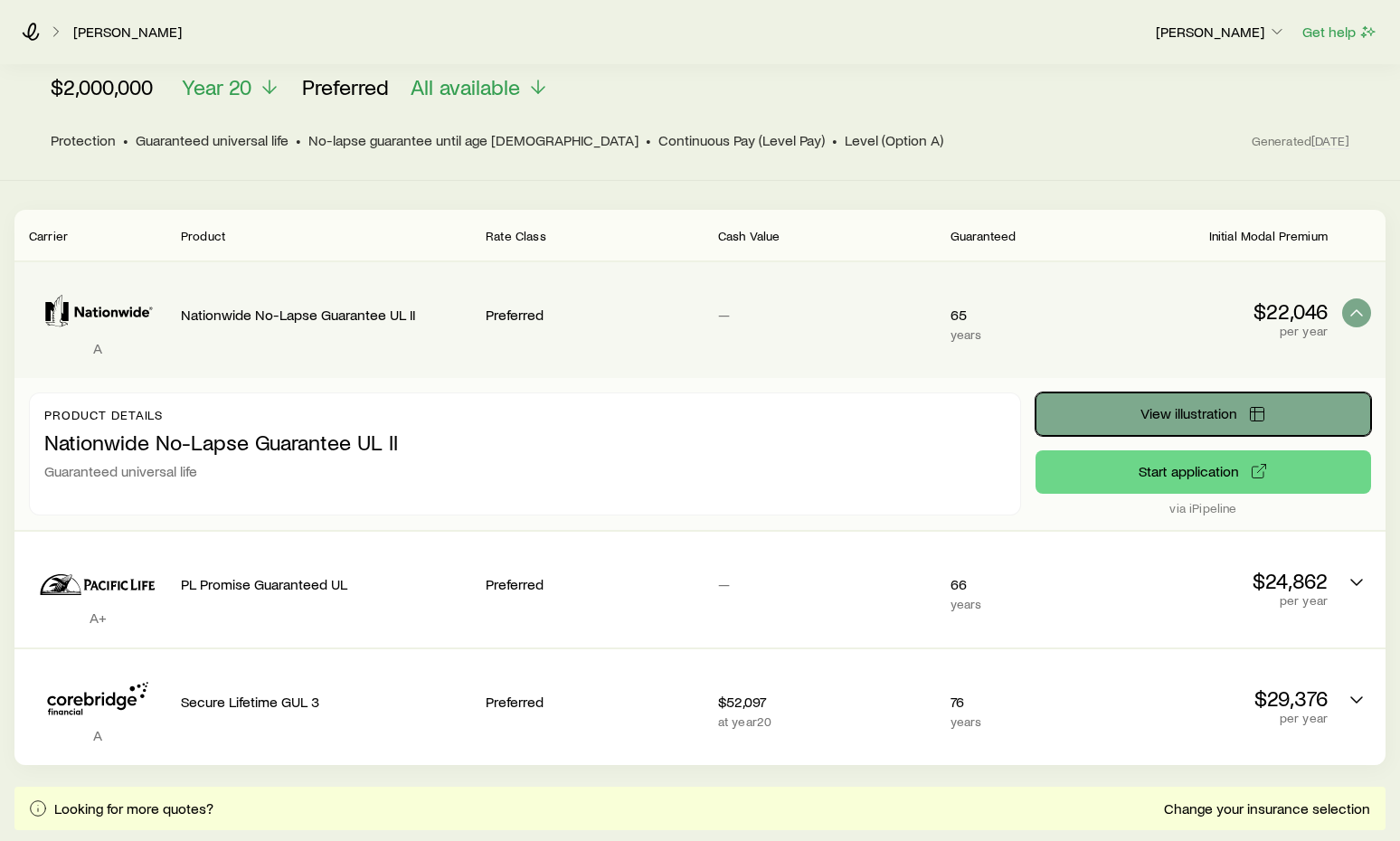
click at [1297, 402] on button "View illustration" at bounding box center [1203, 414] width 335 height 44
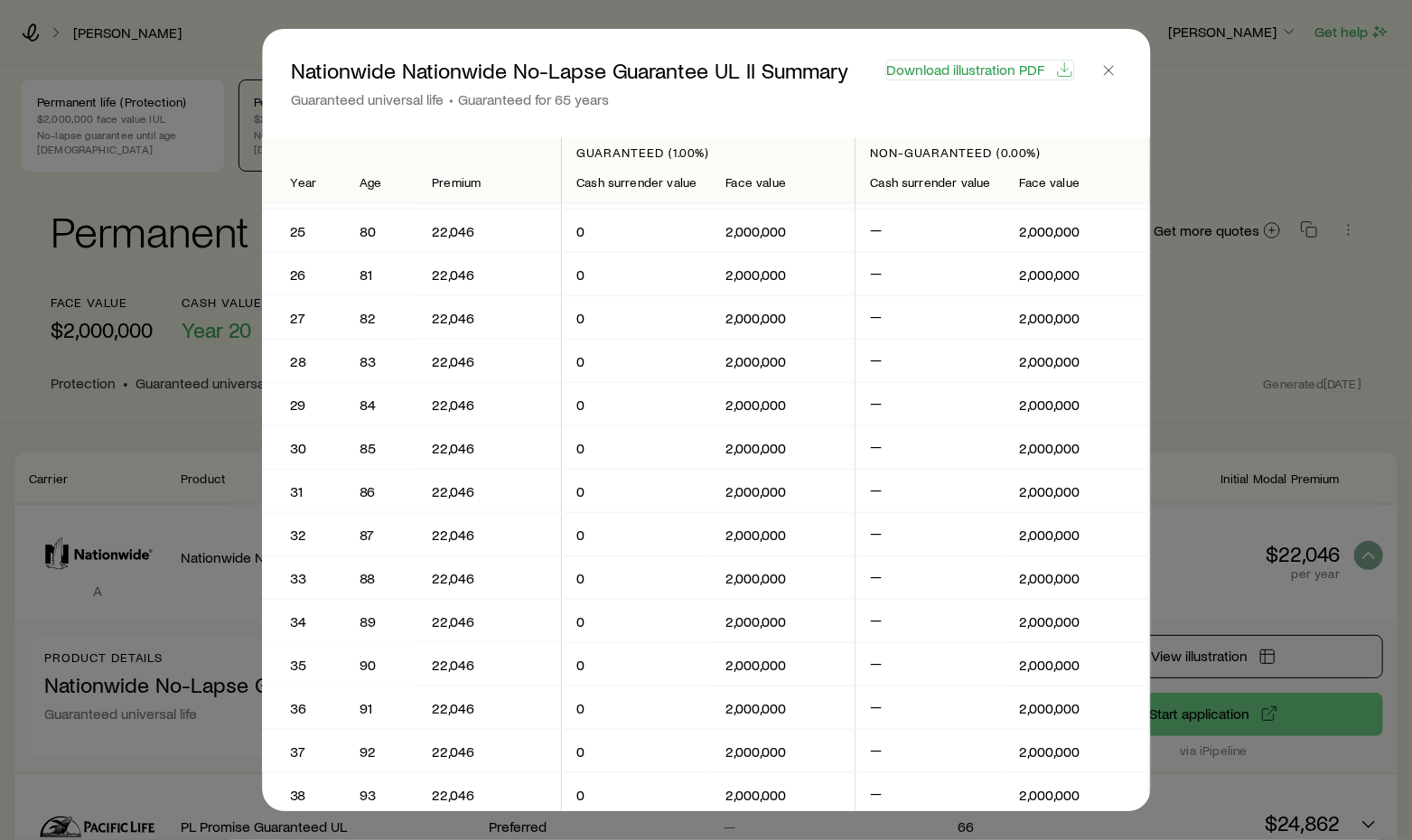
scroll to position [1039, 0]
click at [1006, 74] on span "Download illustration PDF" at bounding box center [965, 69] width 158 height 15
drag, startPoint x: 1006, startPoint y: 69, endPoint x: 936, endPoint y: 105, distance: 78.7
click at [936, 105] on div "Download illustration PDF" at bounding box center [980, 83] width 232 height 50
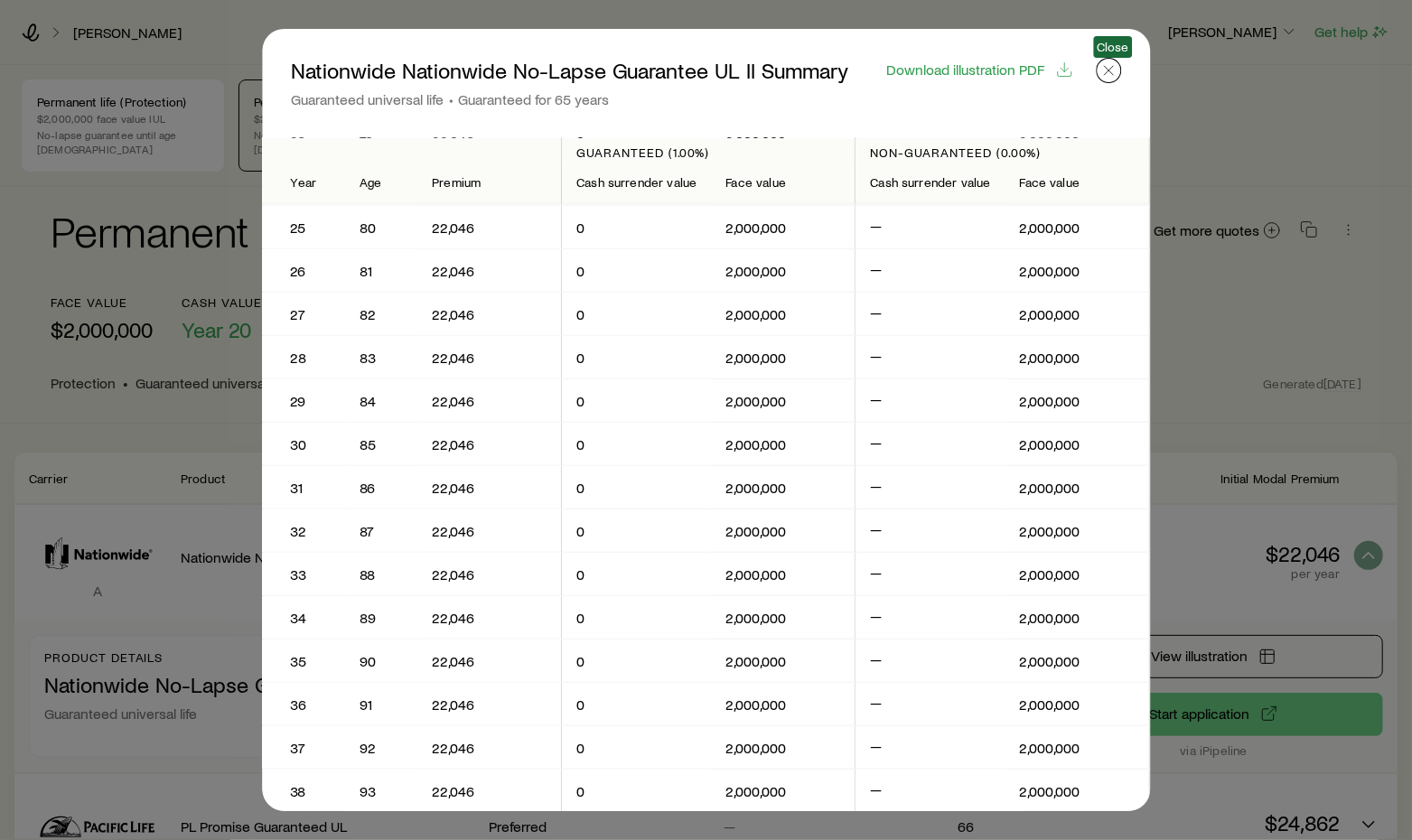
click at [1108, 74] on line "button" at bounding box center [1108, 70] width 9 height 9
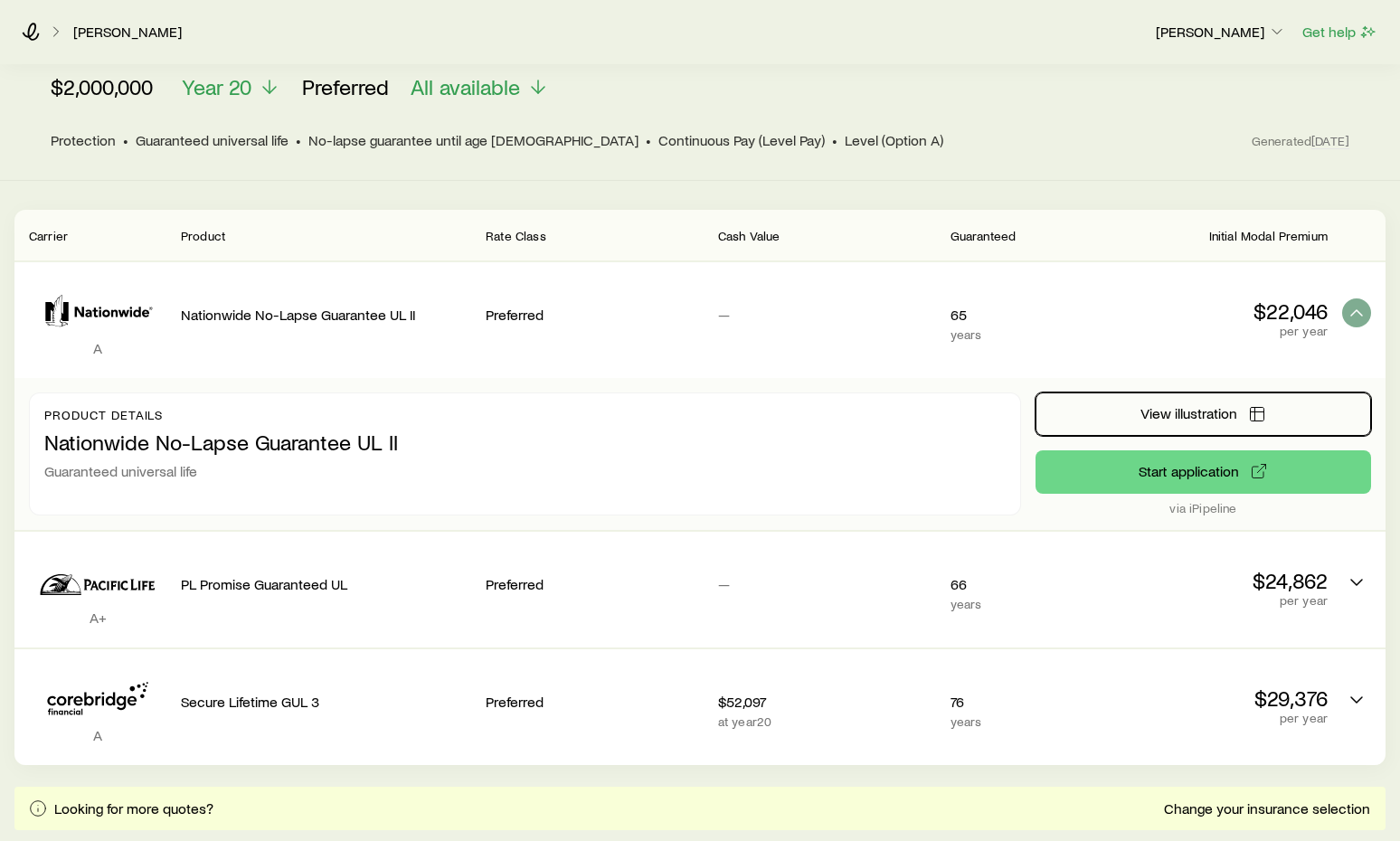
scroll to position [0, 0]
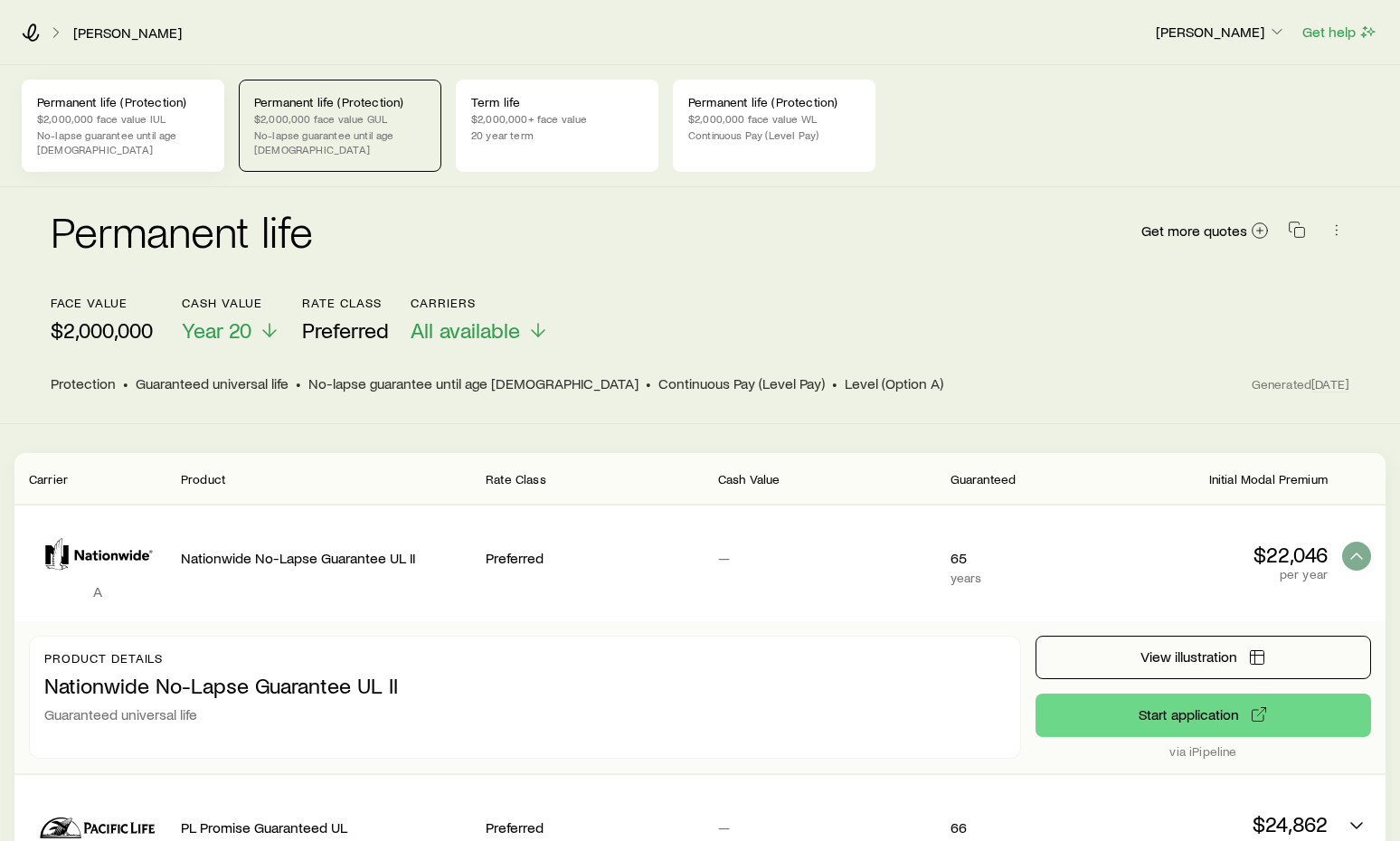
click at [116, 109] on div "Permanent life (Protection) $2,000,000 face value IUL No-lapse guarantee until …" at bounding box center [122, 125] width 202 height 92
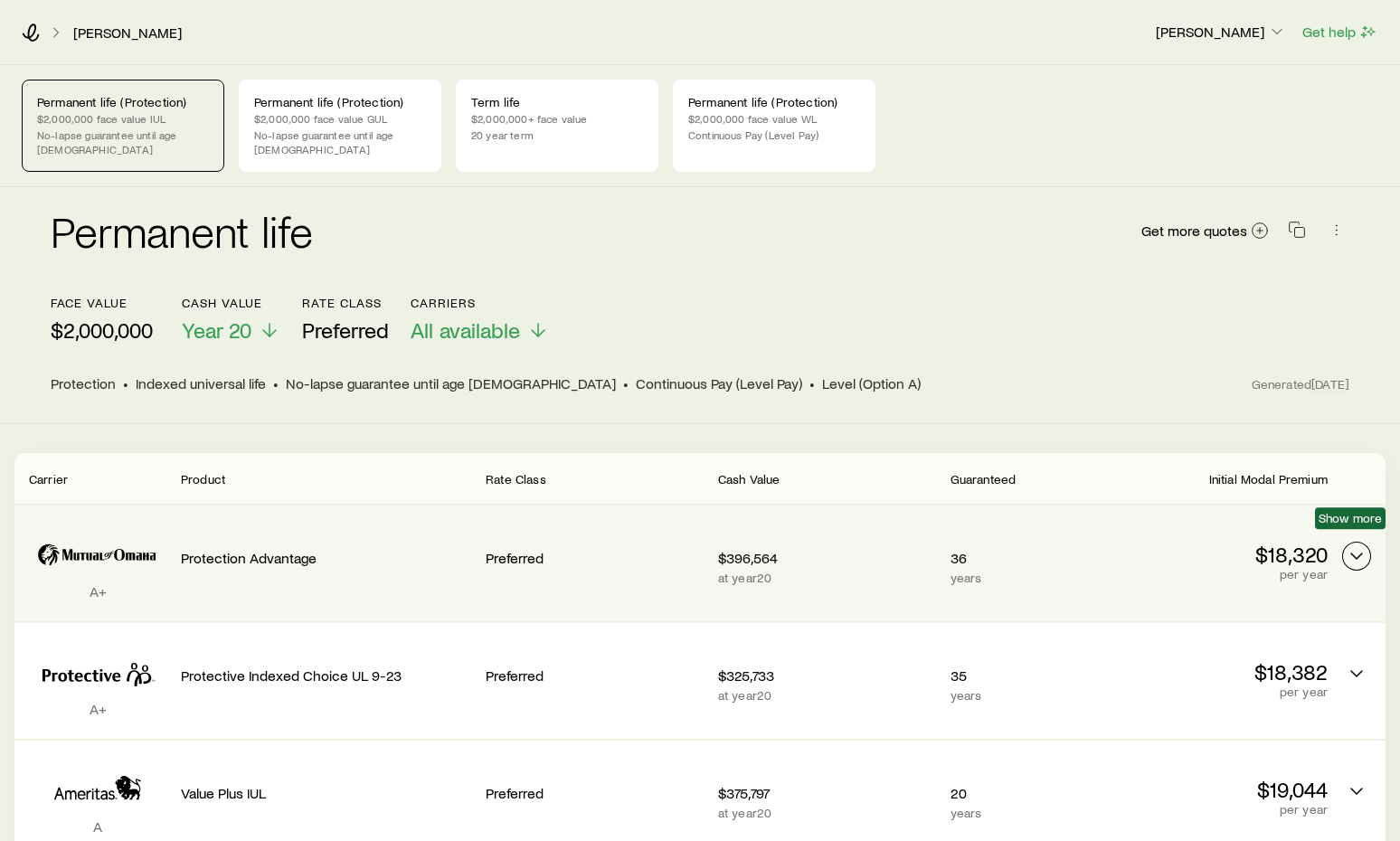
click at [1357, 545] on icon "Permanent quotes" at bounding box center [1356, 556] width 21 height 21
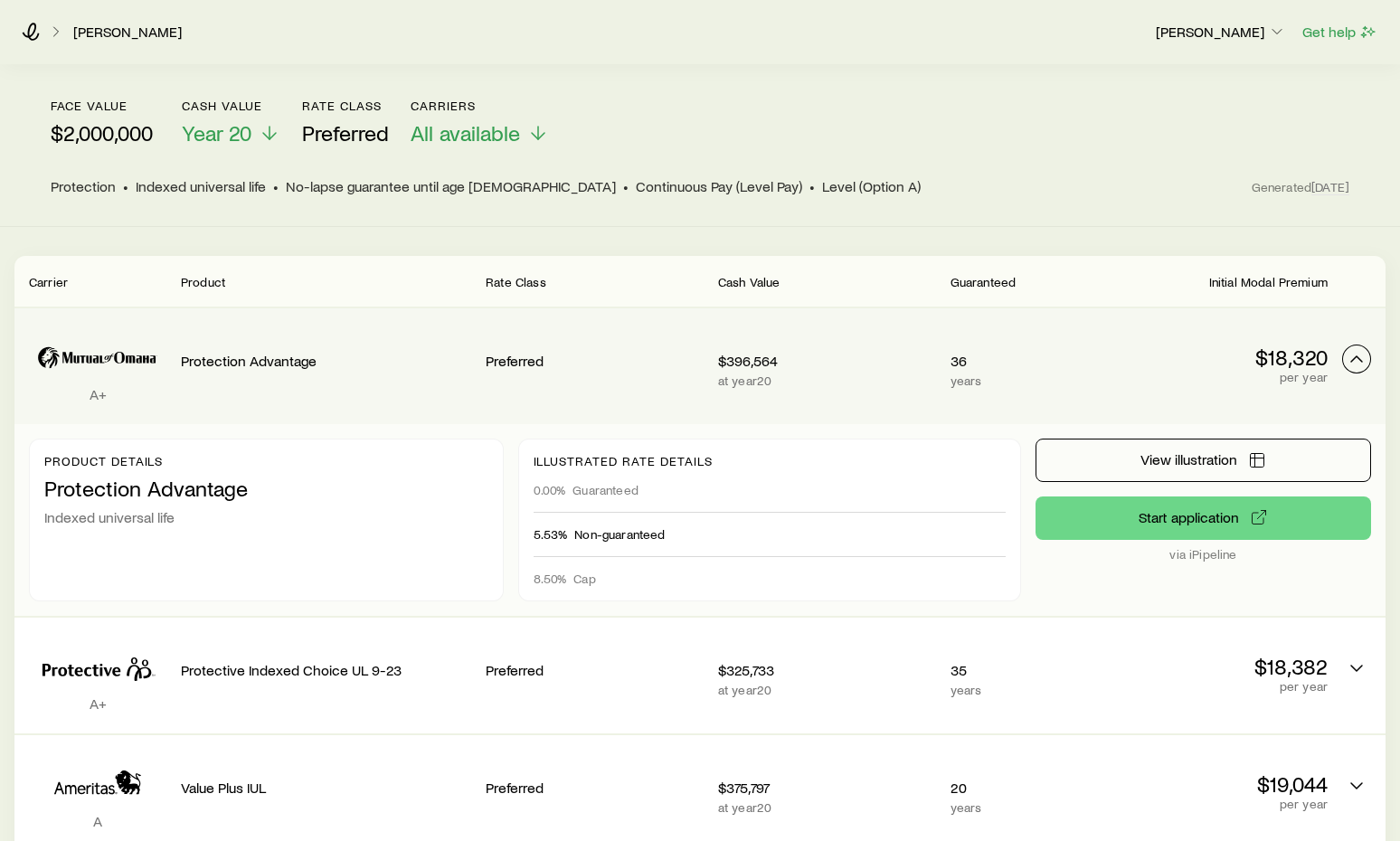
scroll to position [181, 0]
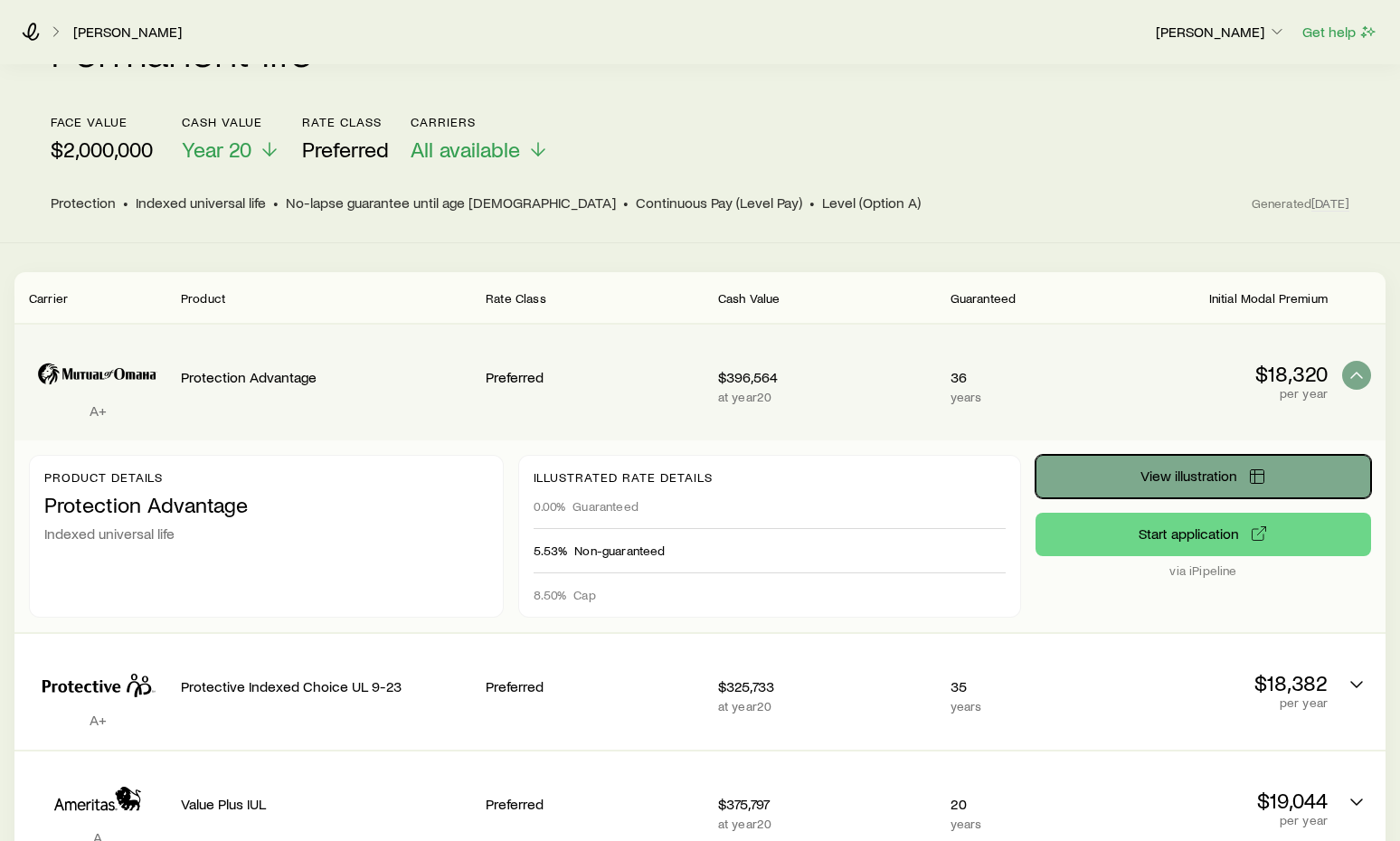
click at [1220, 455] on button "View illustration" at bounding box center [1203, 477] width 335 height 44
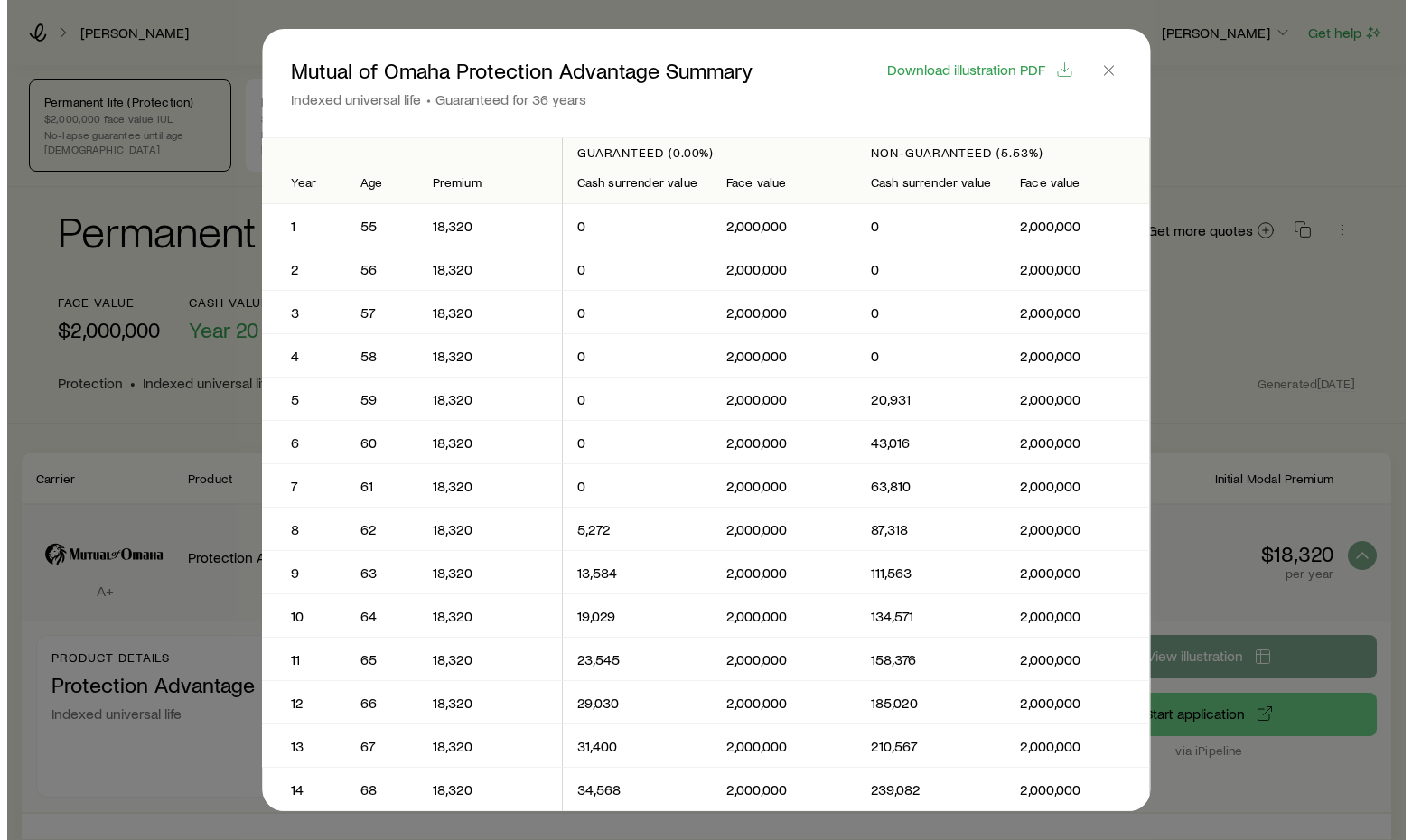
scroll to position [0, 0]
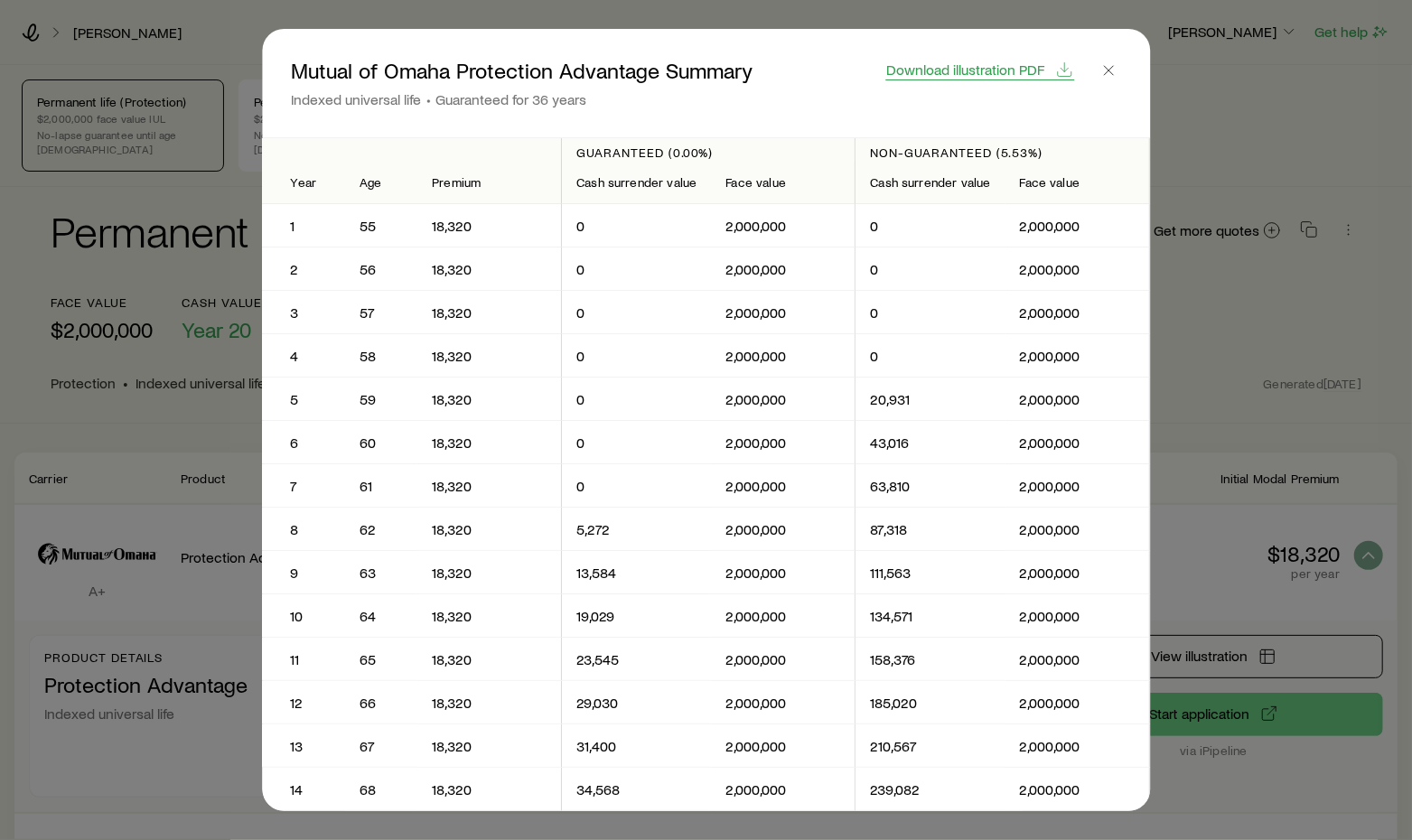
click at [978, 76] on span "Download illustration PDF" at bounding box center [965, 69] width 158 height 15
click at [1108, 69] on icon "button" at bounding box center [1108, 70] width 18 height 18
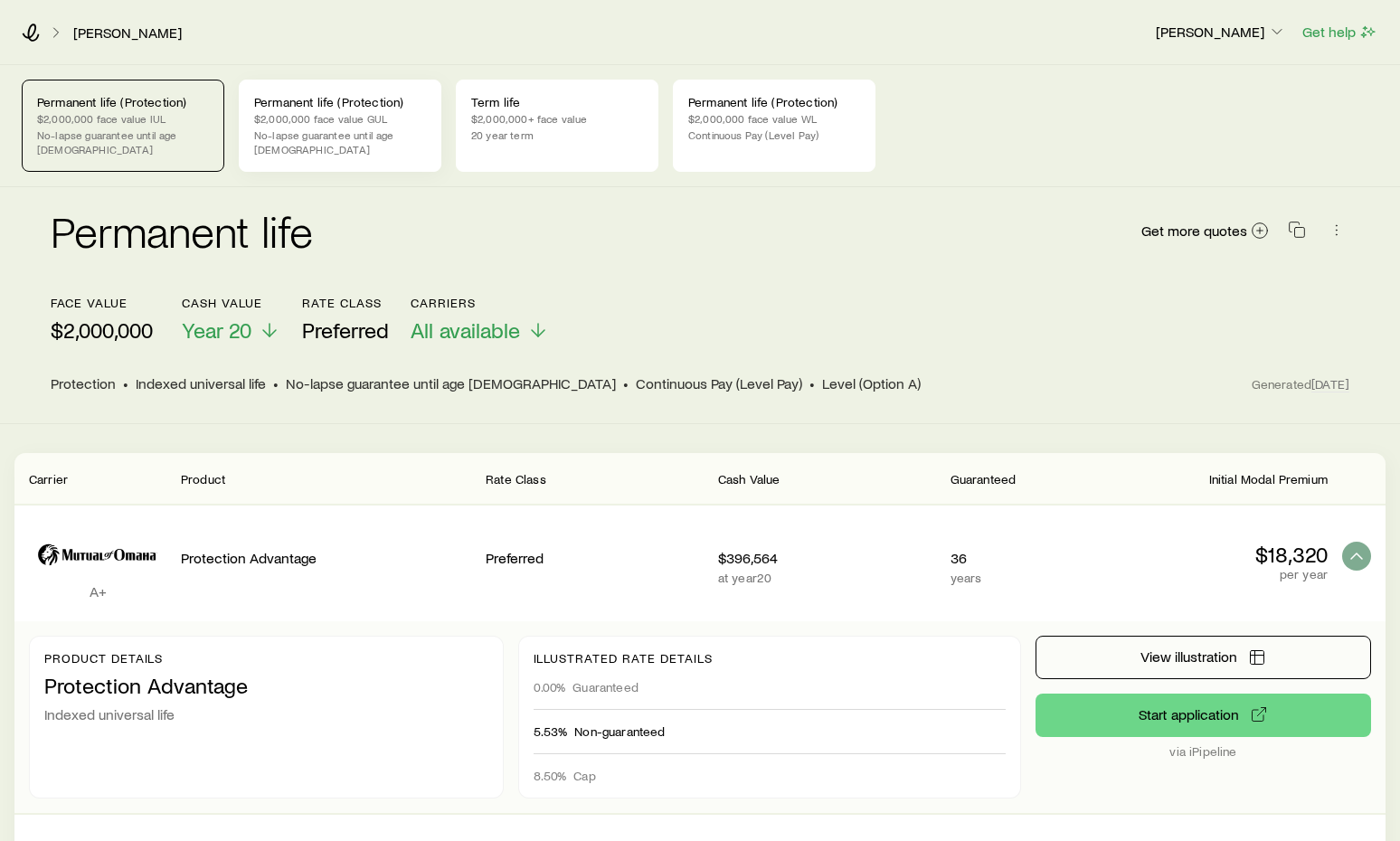
click at [389, 136] on p "No-lapse guarantee until age [DEMOGRAPHIC_DATA]" at bounding box center [339, 142] width 171 height 29
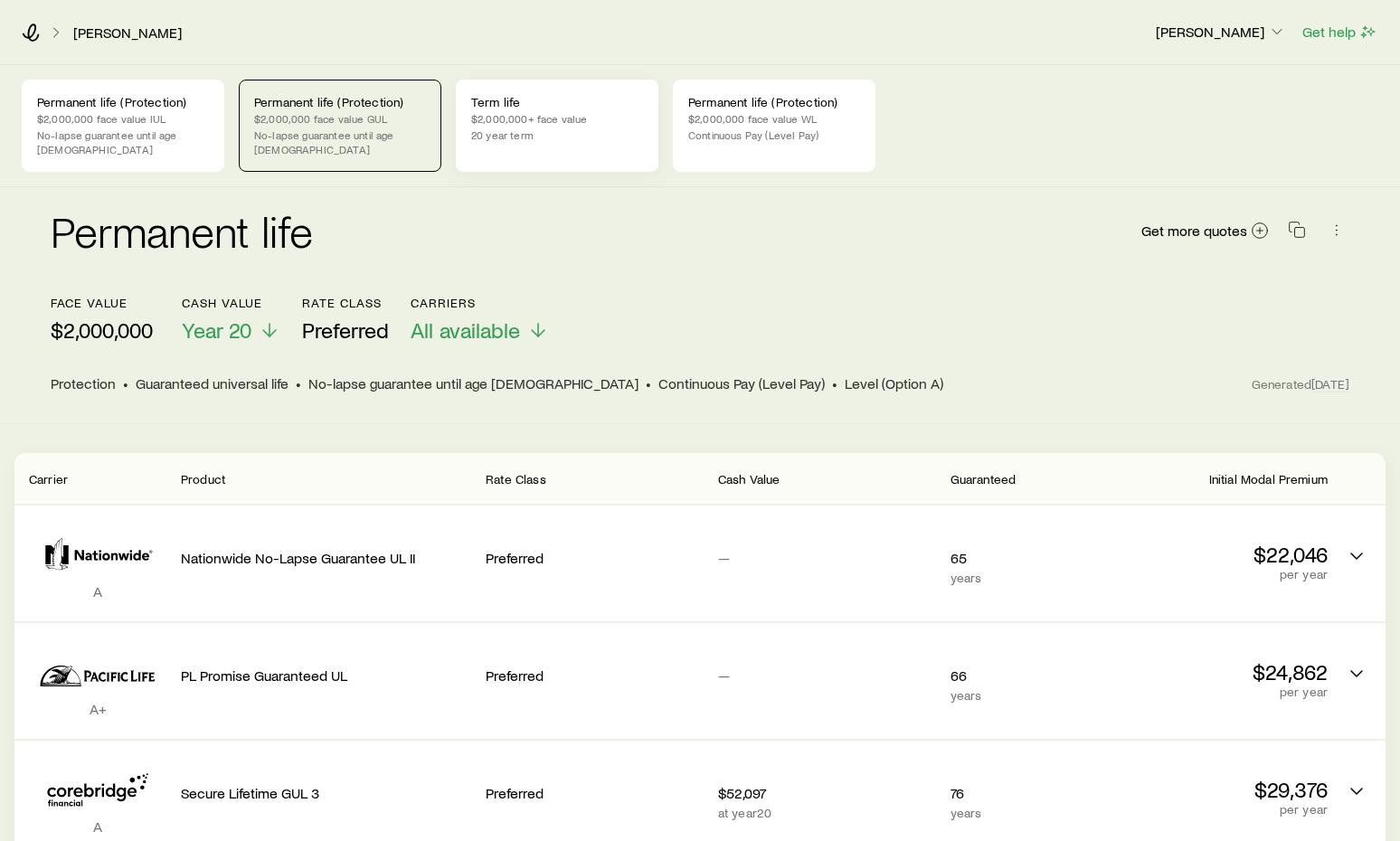
click at [583, 130] on p "20 year term" at bounding box center [556, 135] width 171 height 15
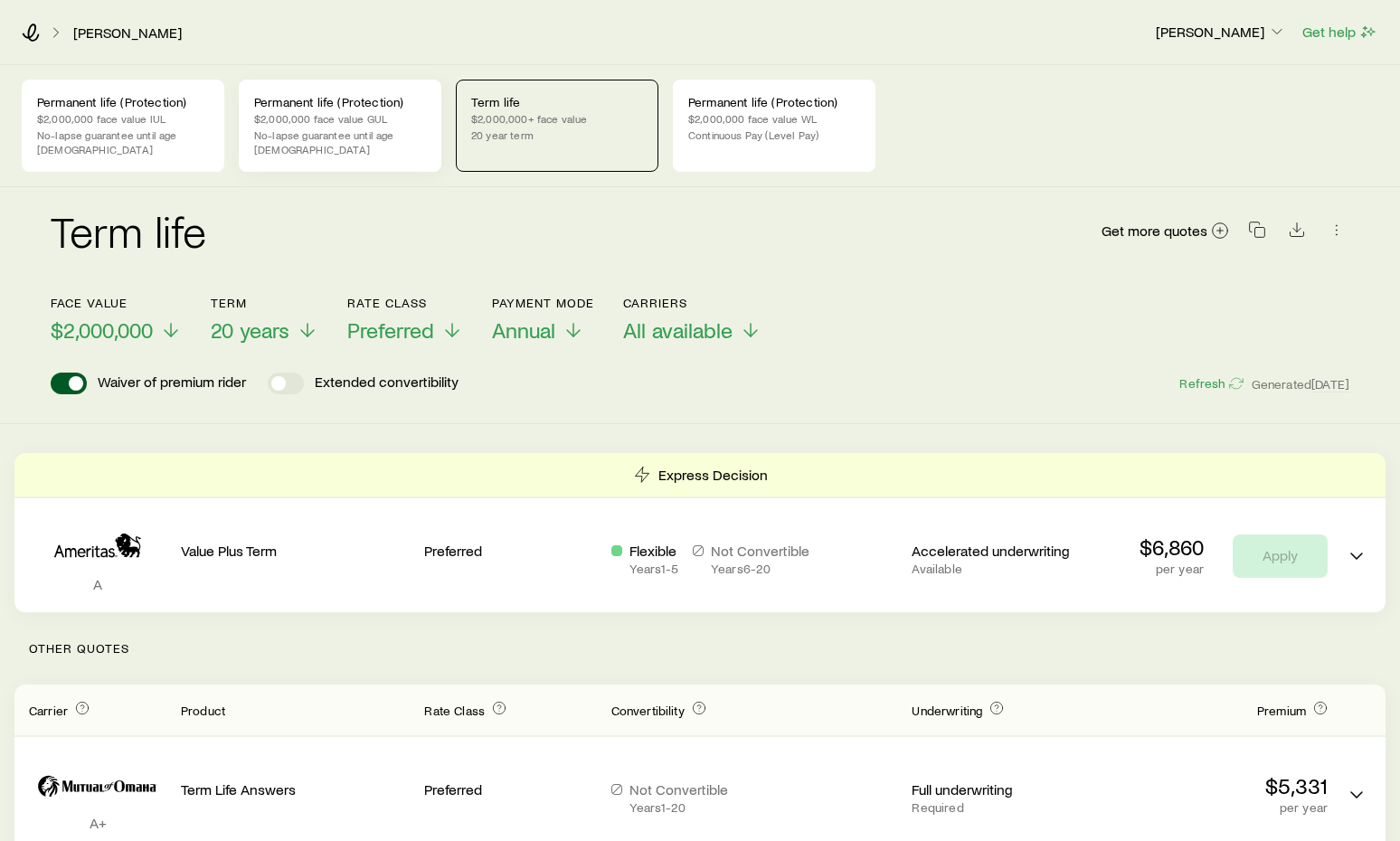
click at [389, 124] on p "$2,000,000 face value GUL" at bounding box center [339, 118] width 171 height 15
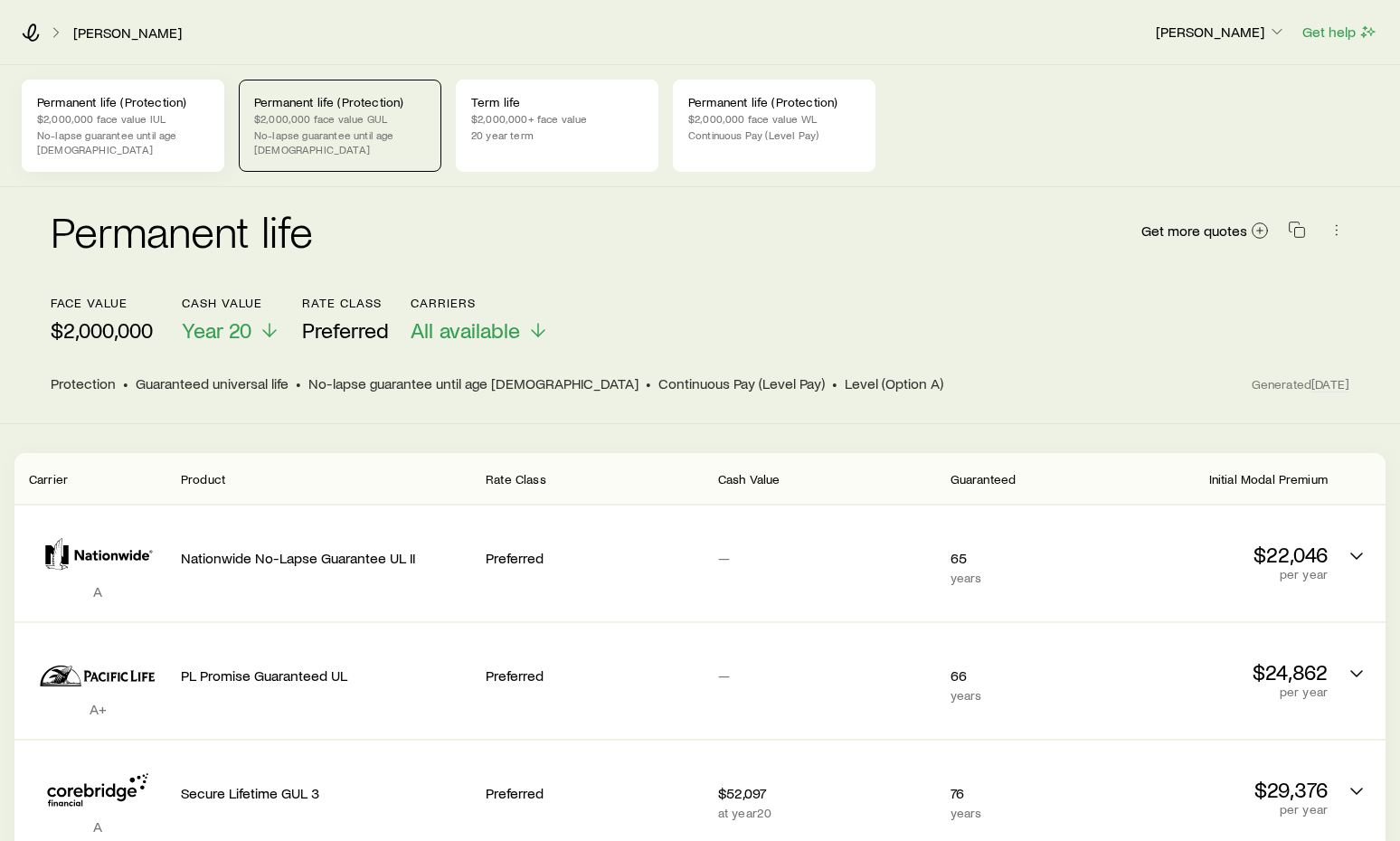
click at [174, 120] on p "$2,000,000 face value IUL" at bounding box center [122, 118] width 171 height 15
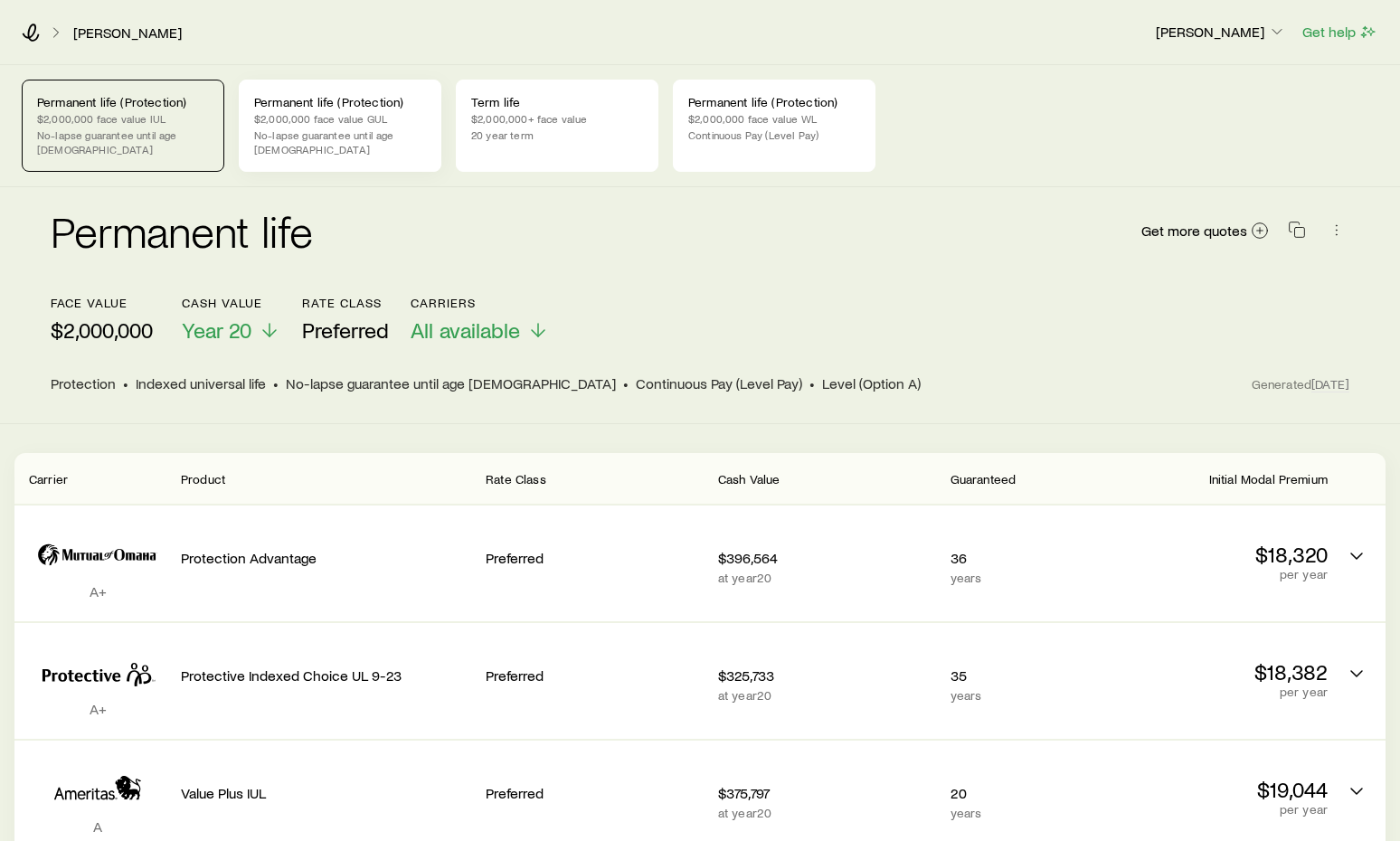
click at [367, 118] on p "$2,000,000 face value GUL" at bounding box center [339, 118] width 171 height 15
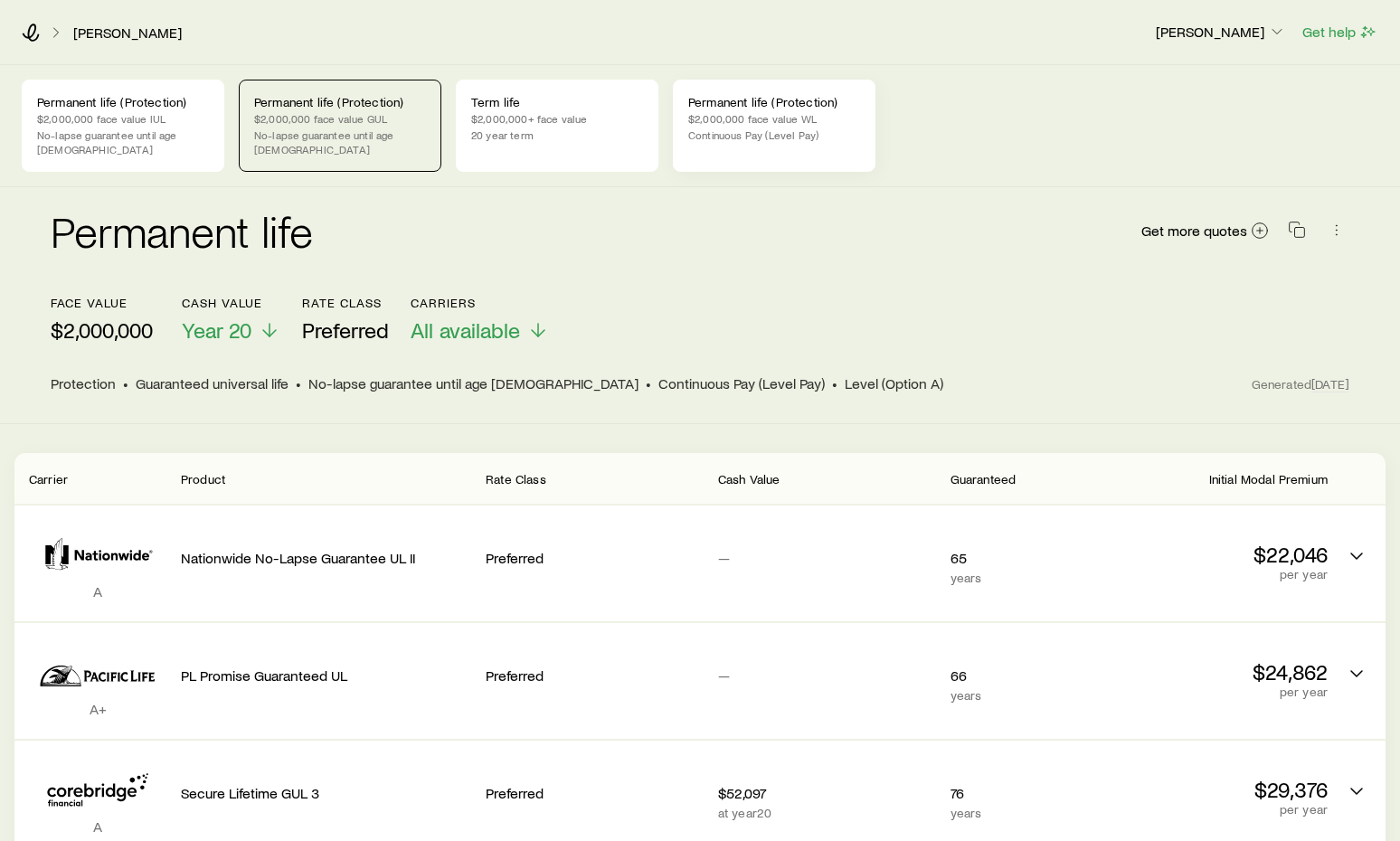
click at [802, 143] on div "Permanent life (Protection) $2,000,000 face value WL Continuous Pay (Level Pay)" at bounding box center [774, 125] width 202 height 92
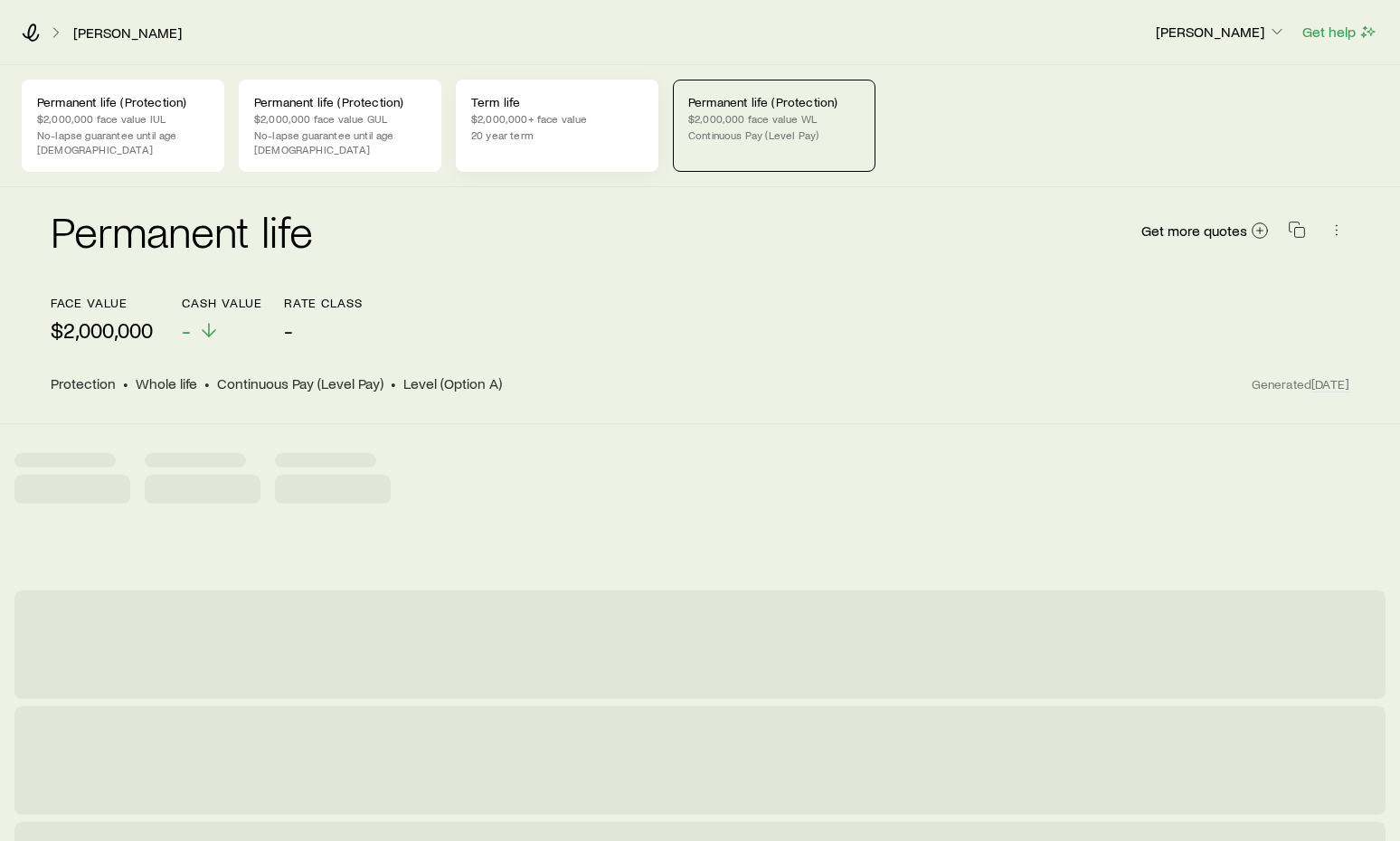
click at [603, 140] on p "20 year term" at bounding box center [556, 135] width 171 height 15
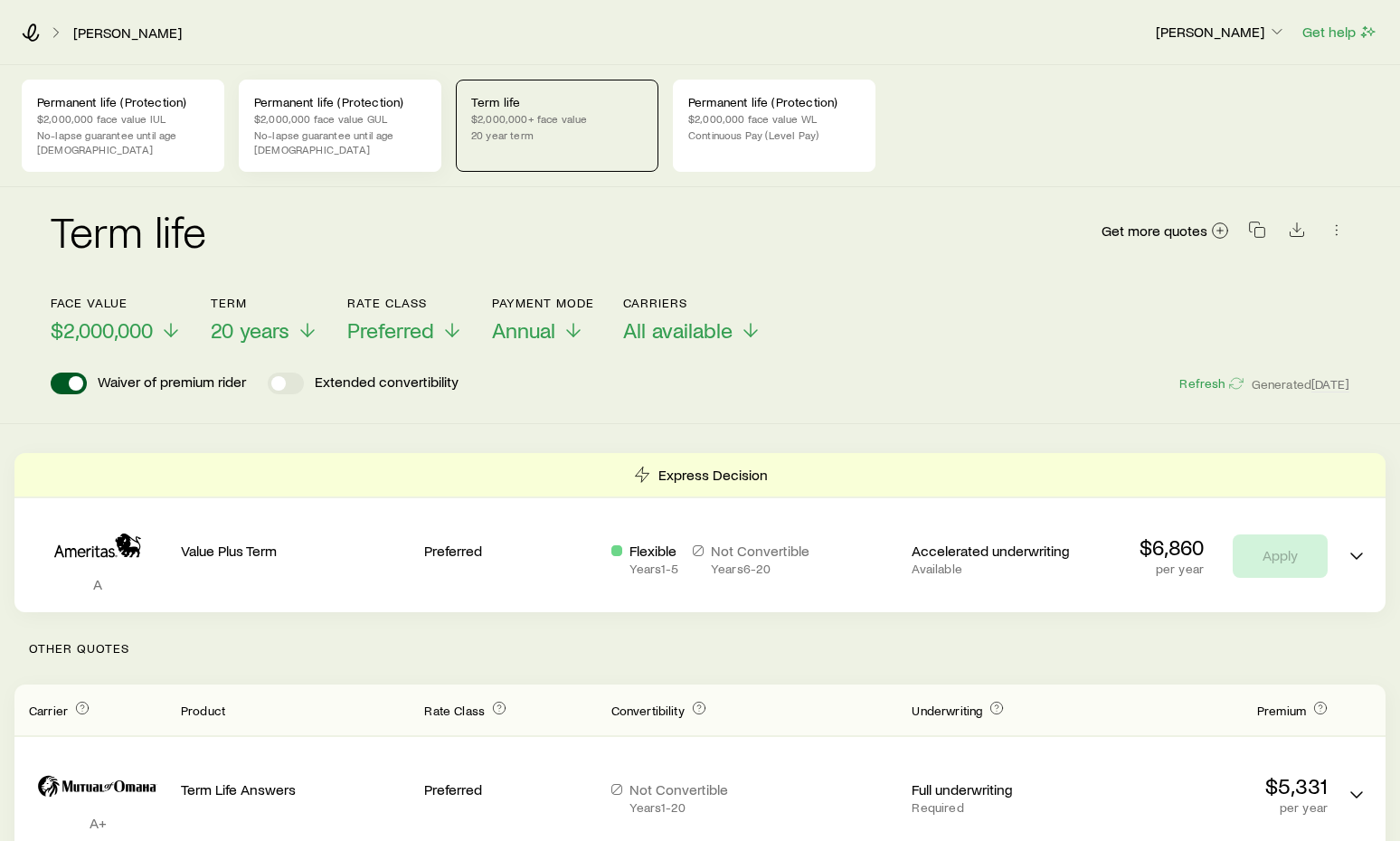
click at [338, 135] on p "No-lapse guarantee until age [DEMOGRAPHIC_DATA]" at bounding box center [339, 142] width 171 height 29
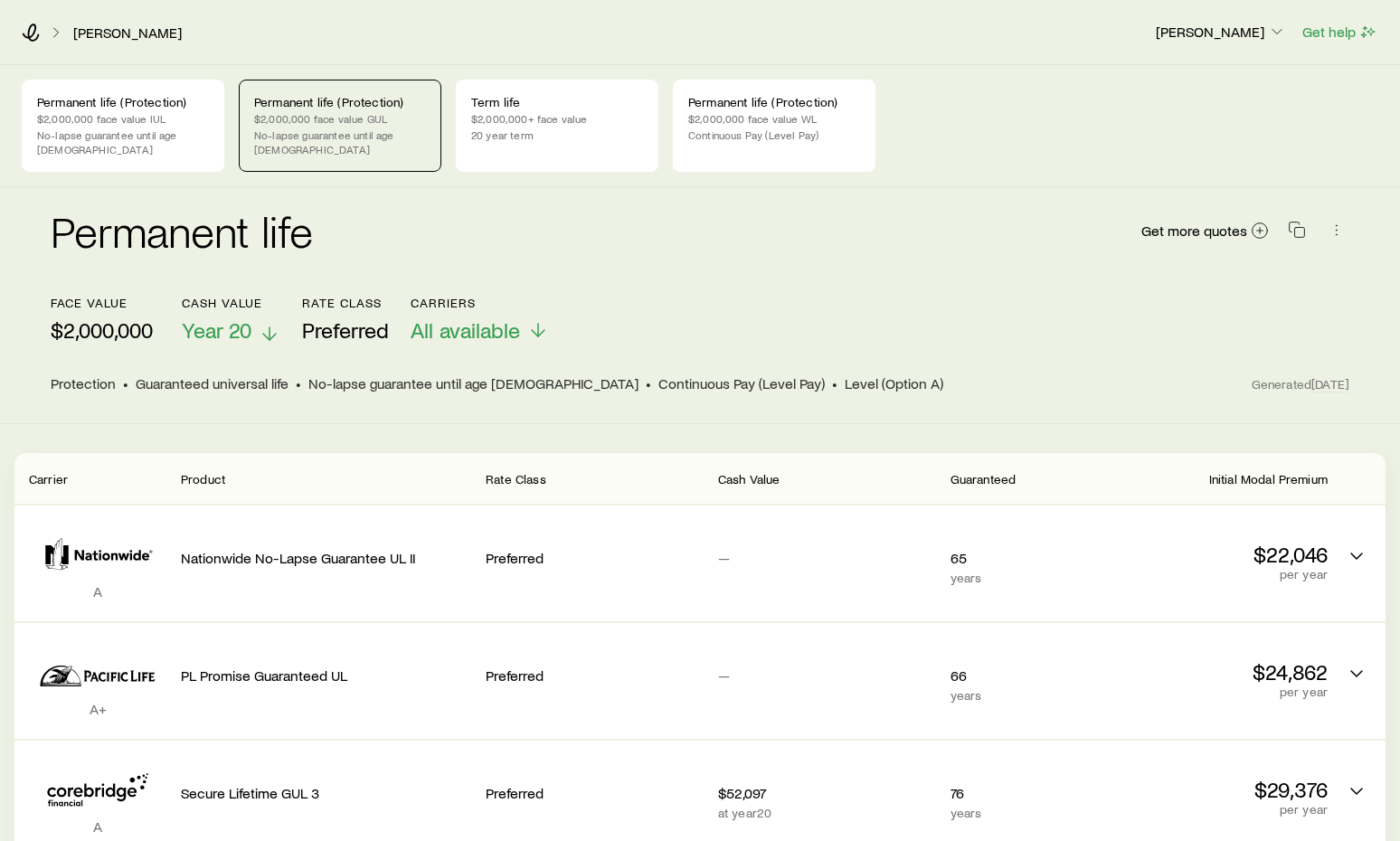
click at [252, 327] on span "Year 20" at bounding box center [217, 330] width 70 height 25
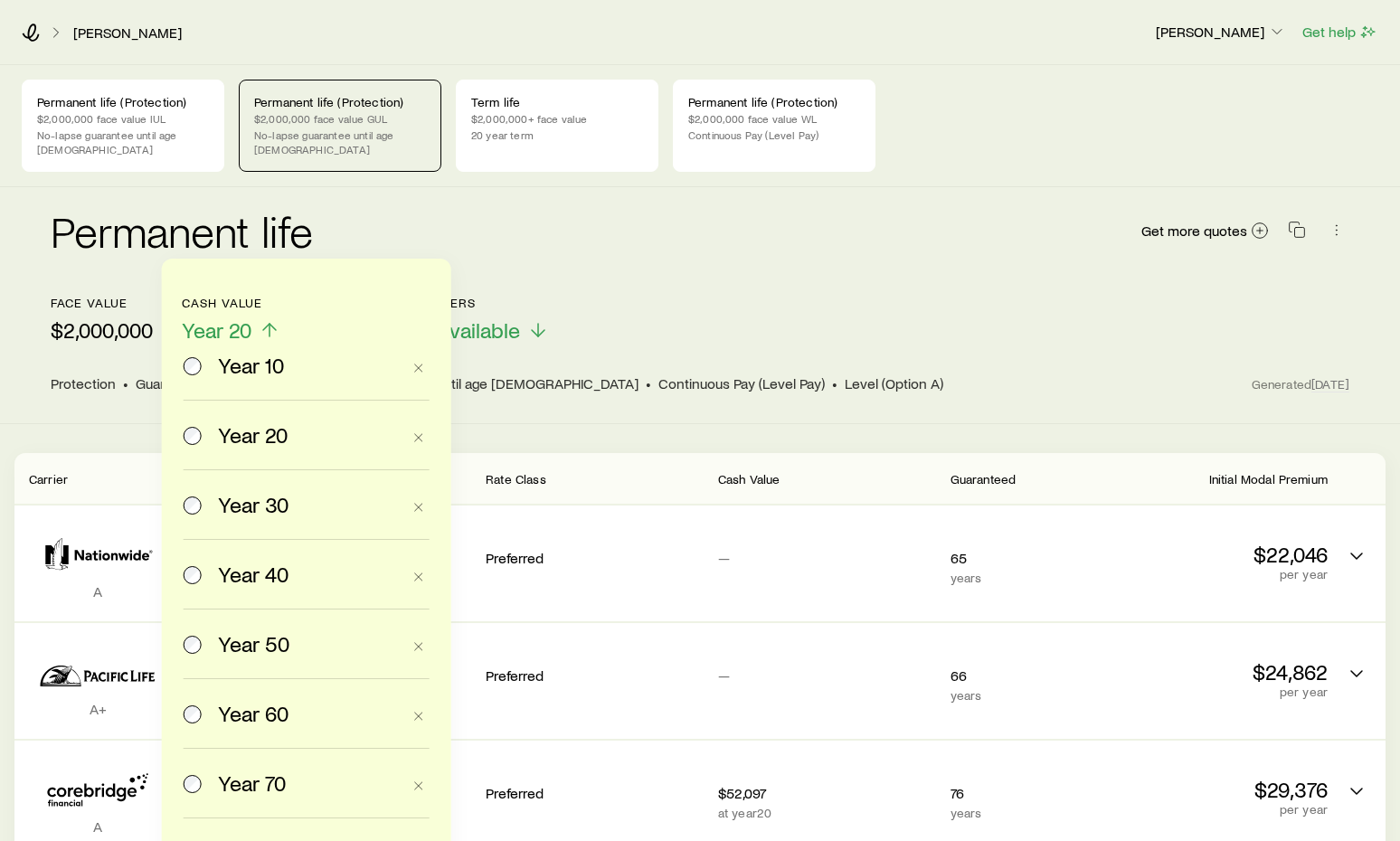
click at [859, 375] on div "Protection • Guaranteed universal life • No-lapse guarantee until age [DEMOGRAP…" at bounding box center [651, 384] width 1201 height 18
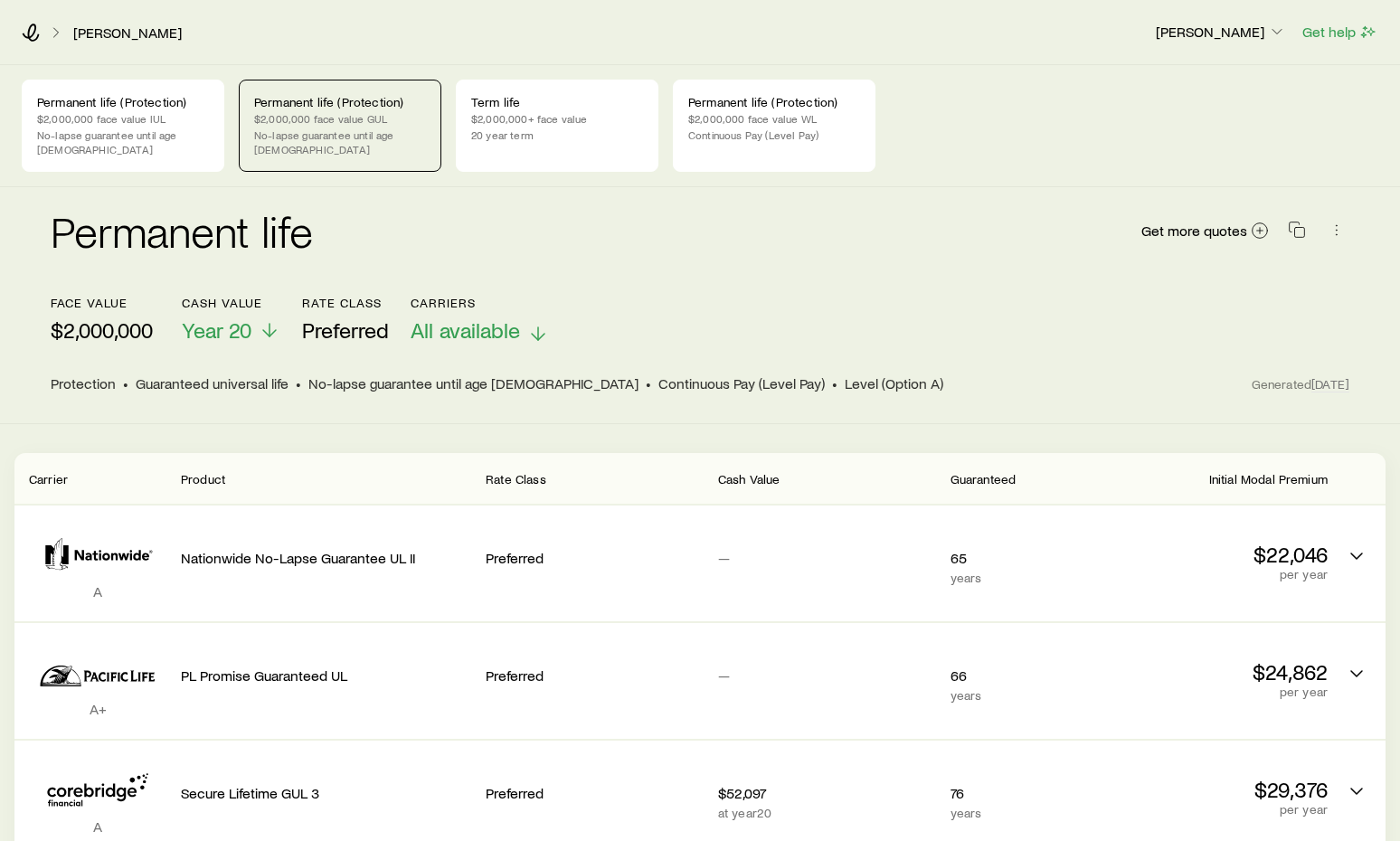
click at [535, 323] on icon at bounding box center [538, 333] width 21 height 21
click at [877, 211] on div "Permanent life Get more quotes" at bounding box center [700, 241] width 1299 height 65
click at [189, 136] on p "No-lapse guarantee until age [DEMOGRAPHIC_DATA]" at bounding box center [122, 142] width 171 height 29
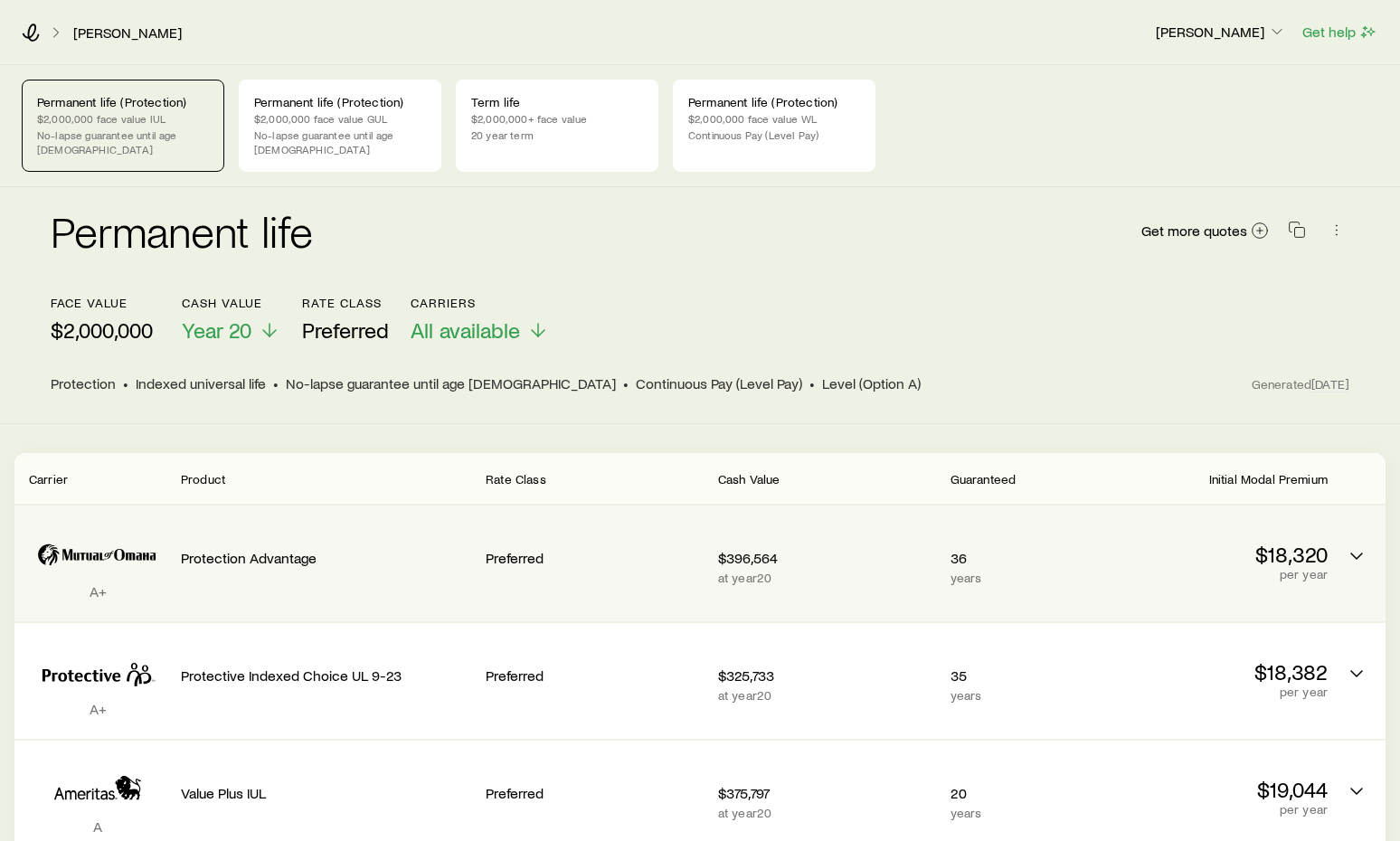
click at [634, 555] on div "Preferred" at bounding box center [594, 555] width 218 height 71
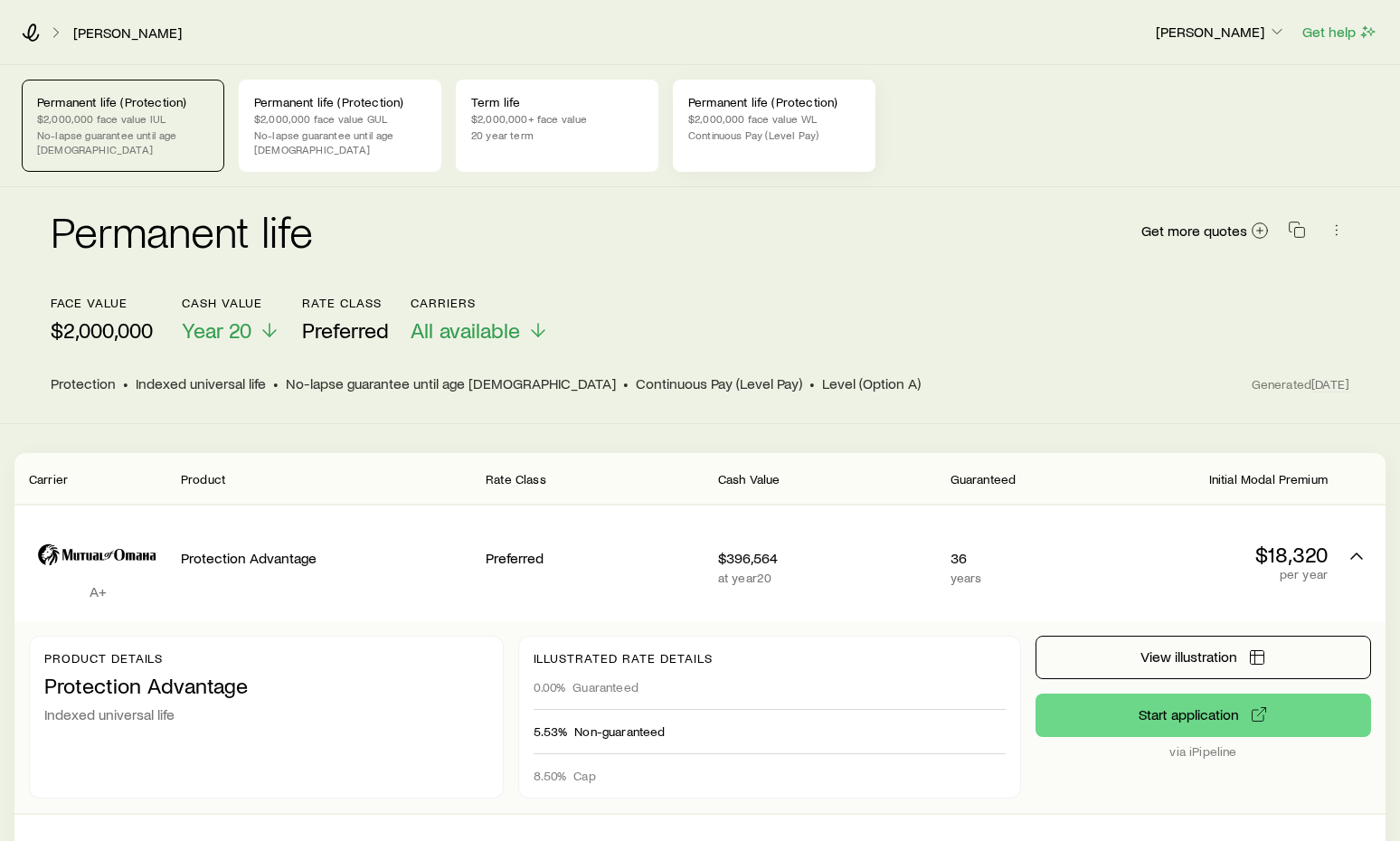
click at [782, 111] on p "$2,000,000 face value WL" at bounding box center [774, 118] width 171 height 15
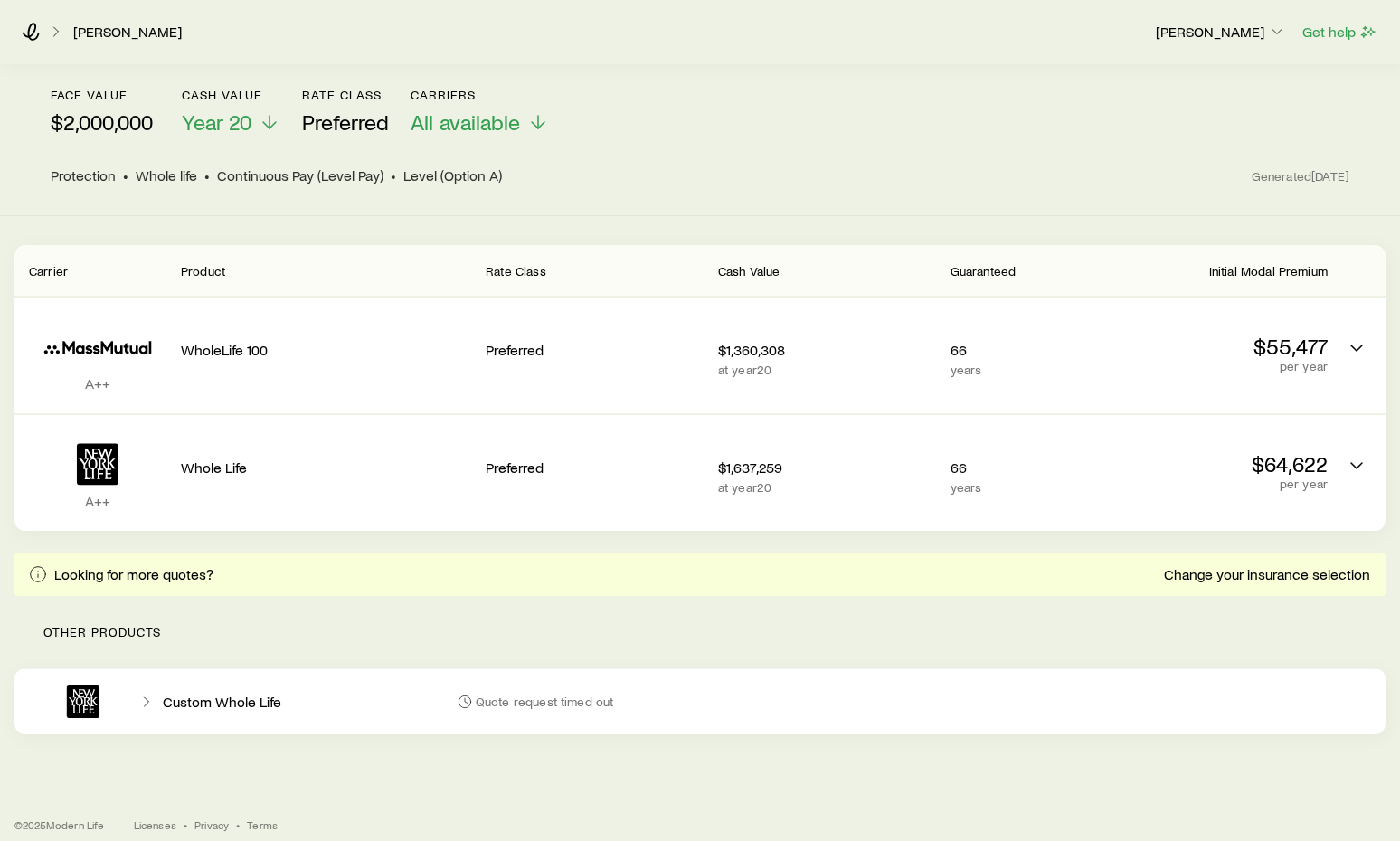
scroll to position [207, 0]
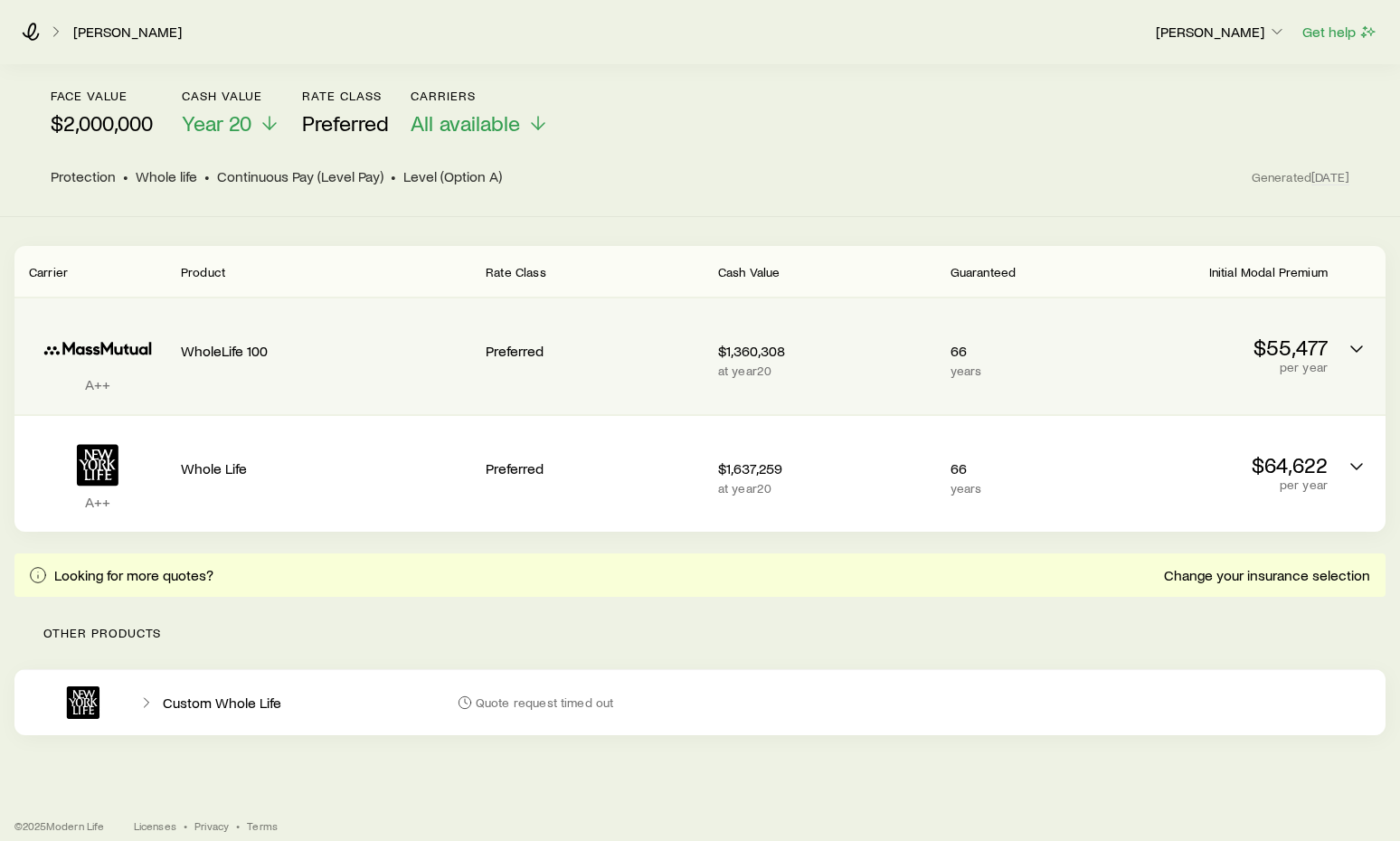
click at [635, 364] on div "Preferred" at bounding box center [594, 348] width 218 height 71
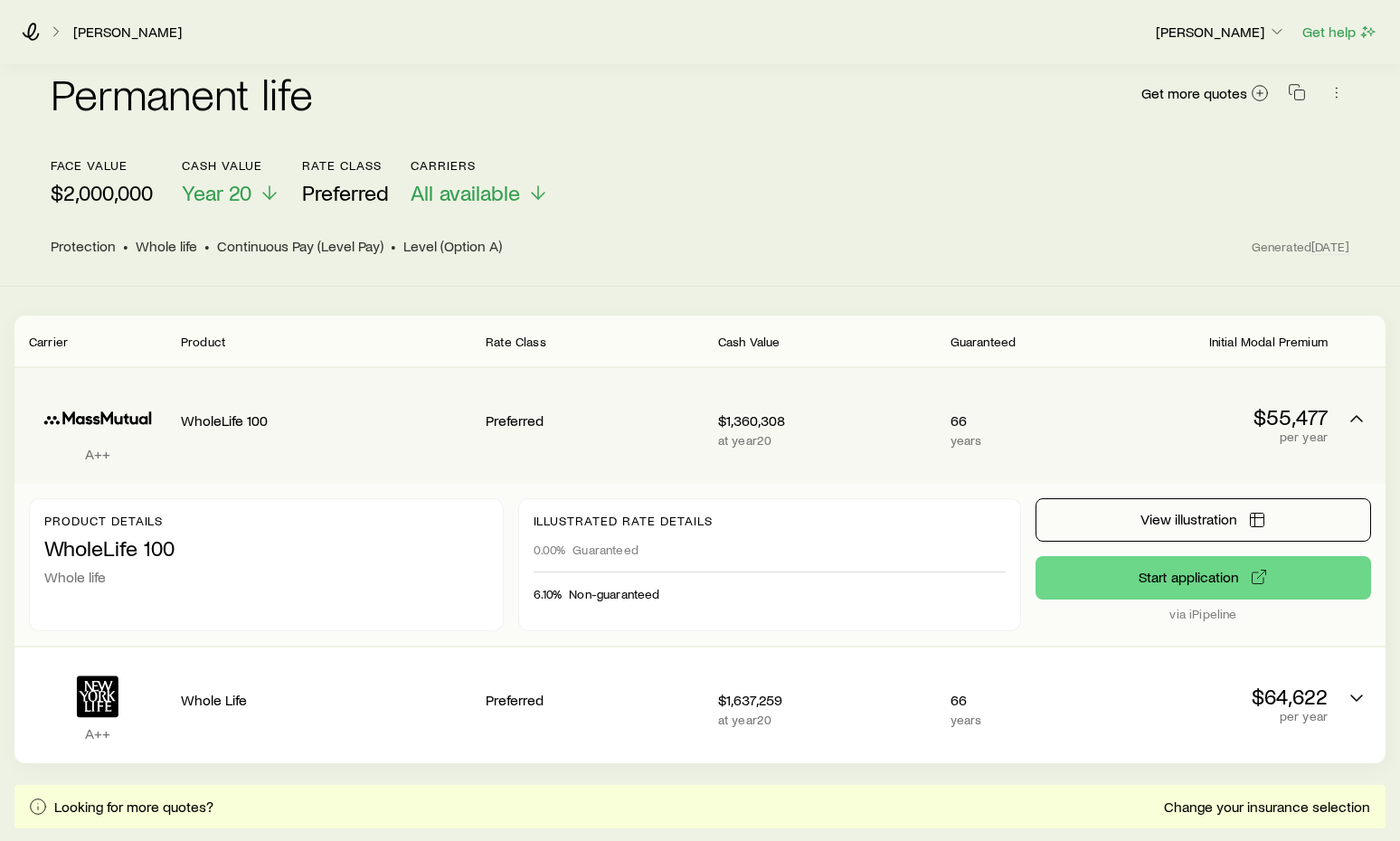
scroll to position [0, 0]
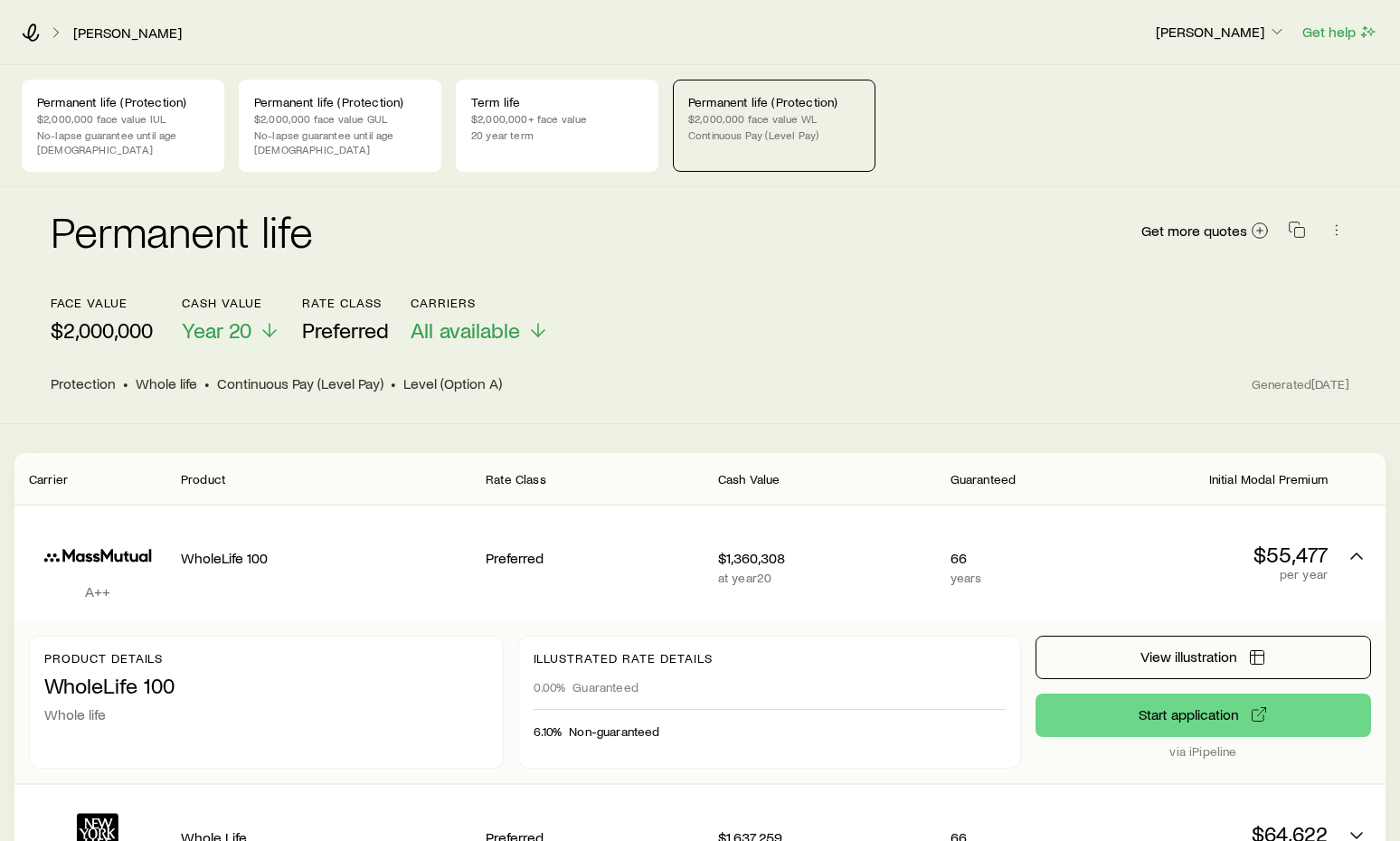
click at [414, 68] on div "Permanent life (Protection) $2,000,000 face value IUL No-lapse guarantee until …" at bounding box center [700, 125] width 1400 height 121
click at [396, 104] on p "Permanent life (Protection)" at bounding box center [339, 102] width 171 height 15
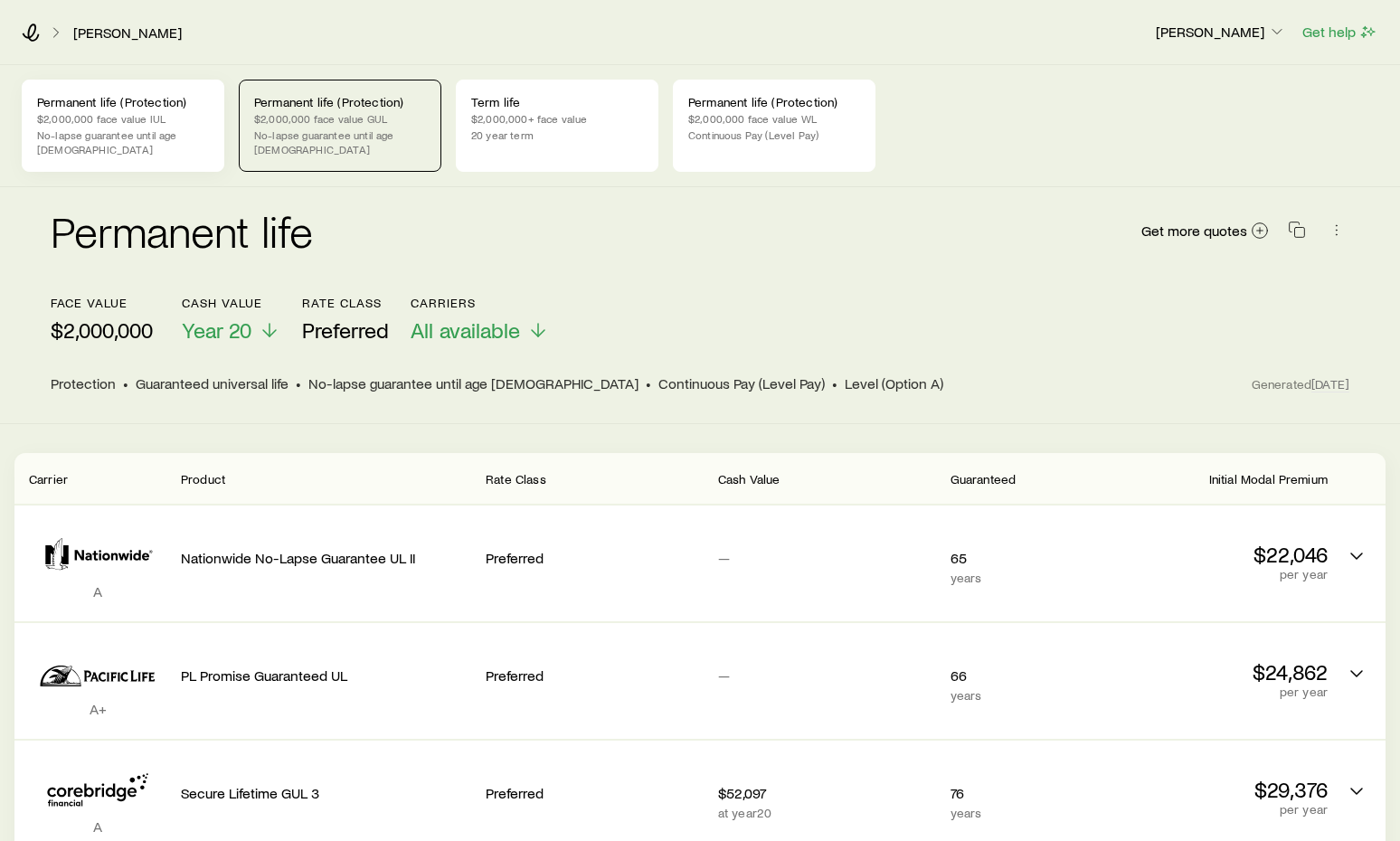
click at [161, 109] on div "Permanent life (Protection) $2,000,000 face value IUL No-lapse guarantee until …" at bounding box center [122, 125] width 202 height 92
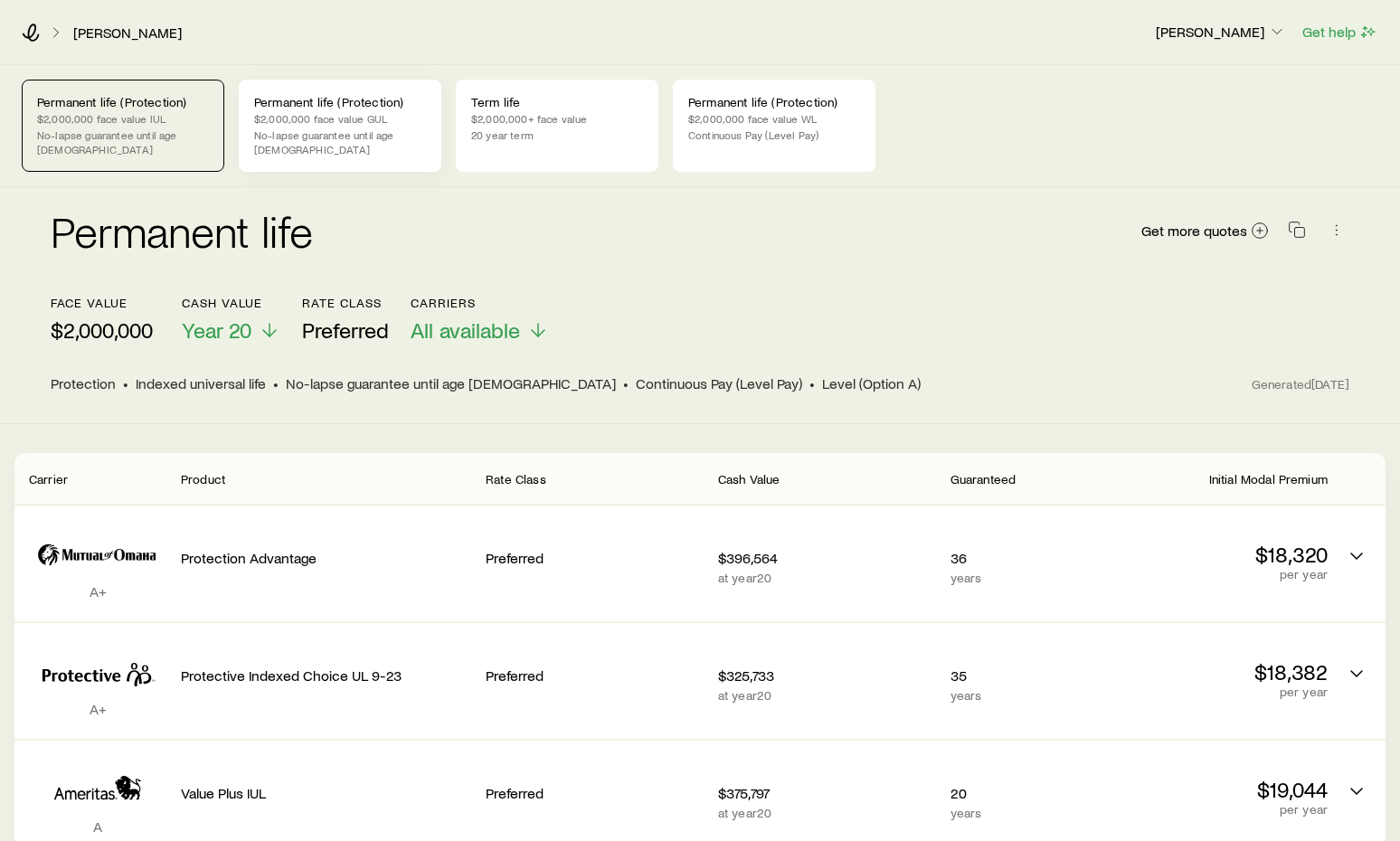
click at [298, 140] on p "No-lapse guarantee until age [DEMOGRAPHIC_DATA]" at bounding box center [339, 142] width 171 height 29
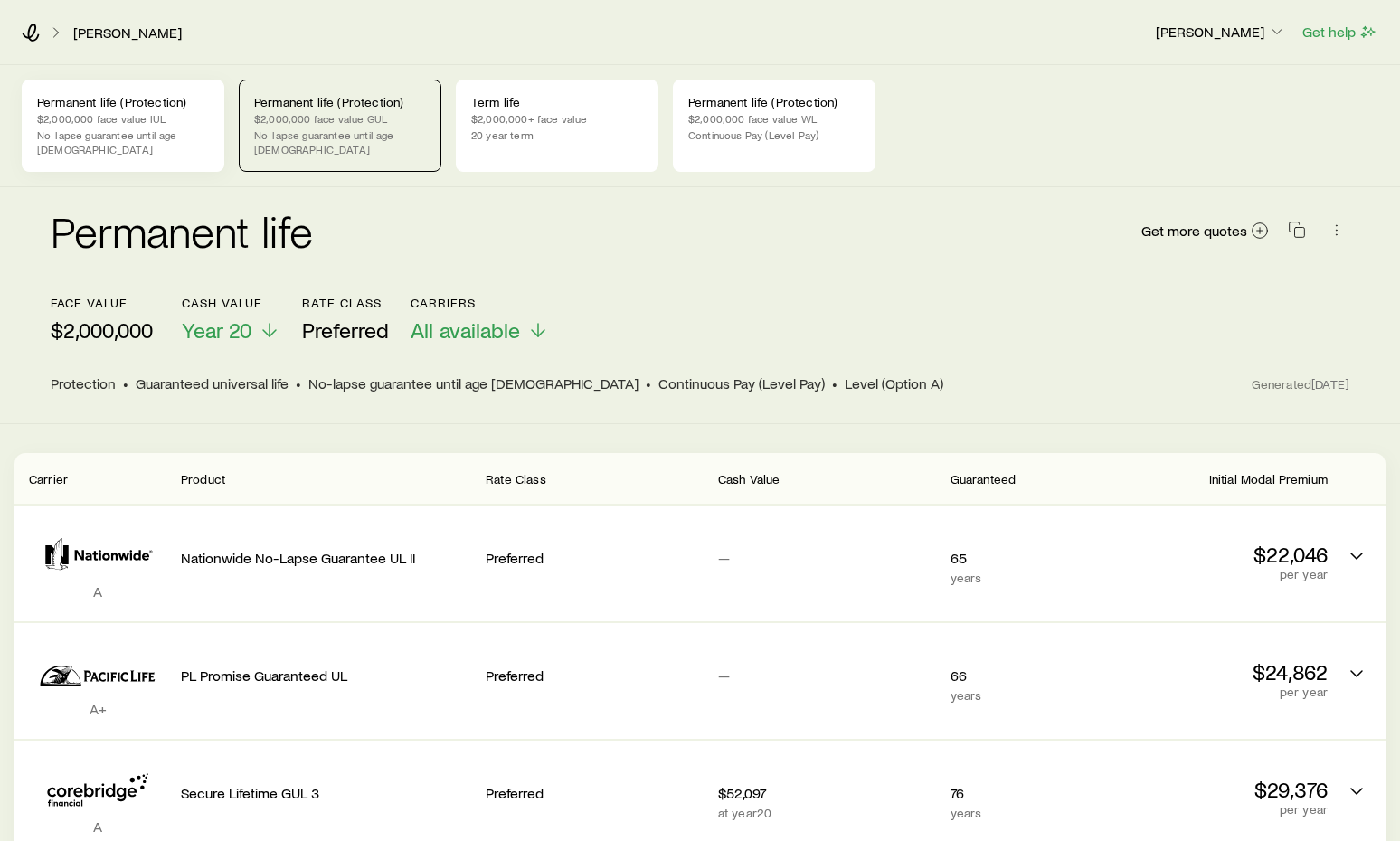
click at [187, 116] on p "$2,000,000 face value IUL" at bounding box center [122, 118] width 171 height 15
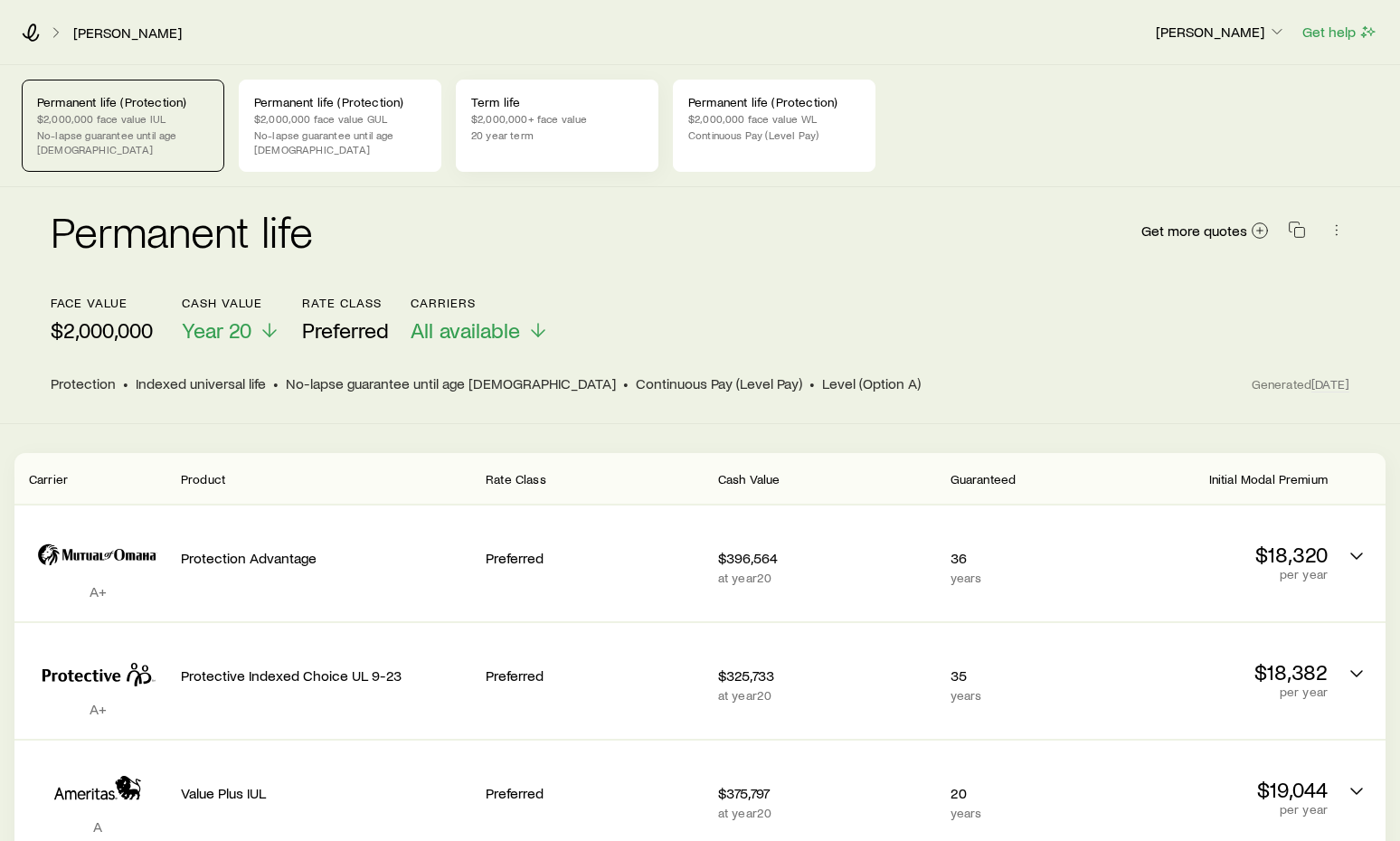
click at [542, 120] on p "$2,000,000+ face value" at bounding box center [556, 118] width 171 height 15
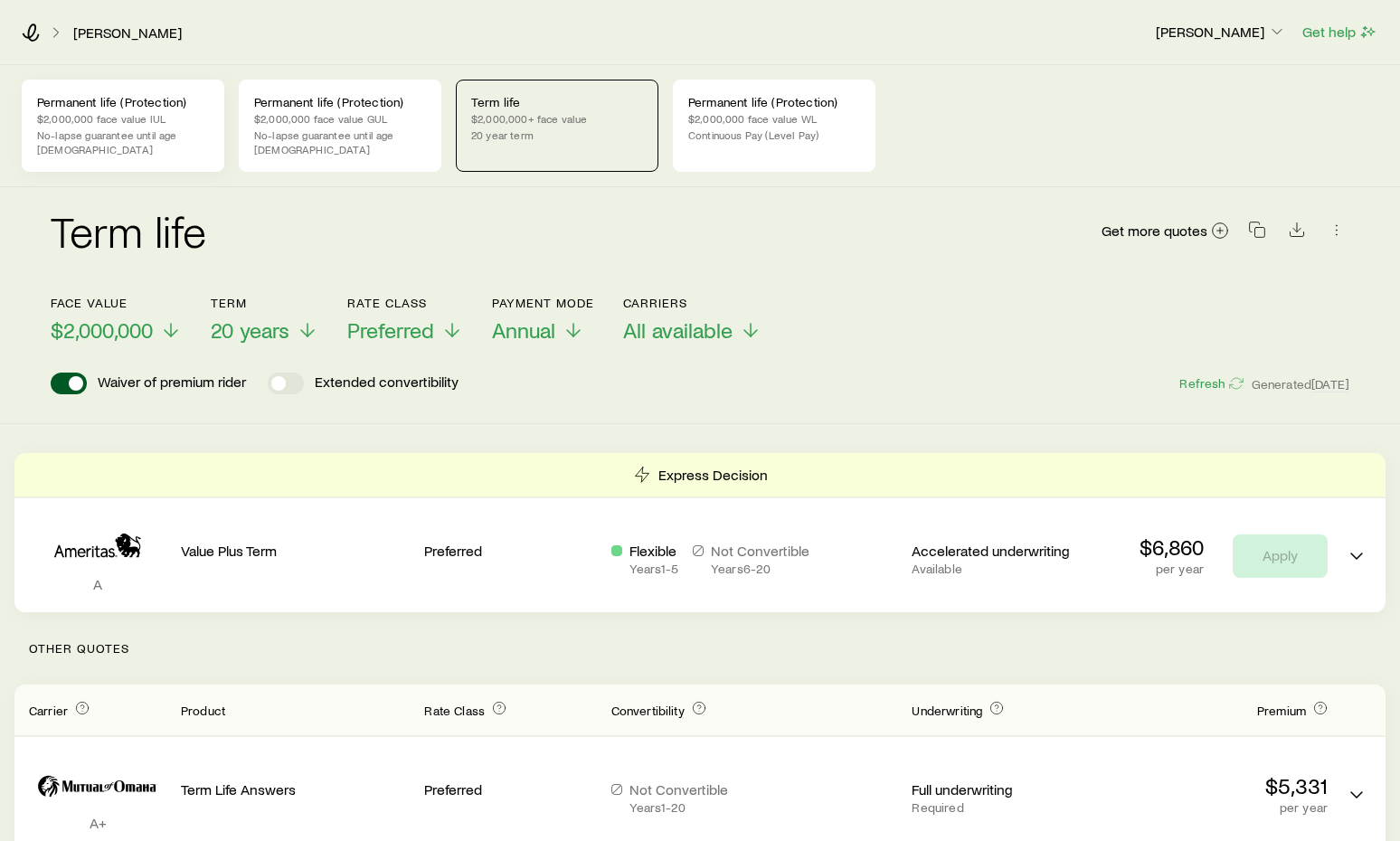
click at [140, 109] on p "Permanent life (Protection)" at bounding box center [122, 102] width 171 height 15
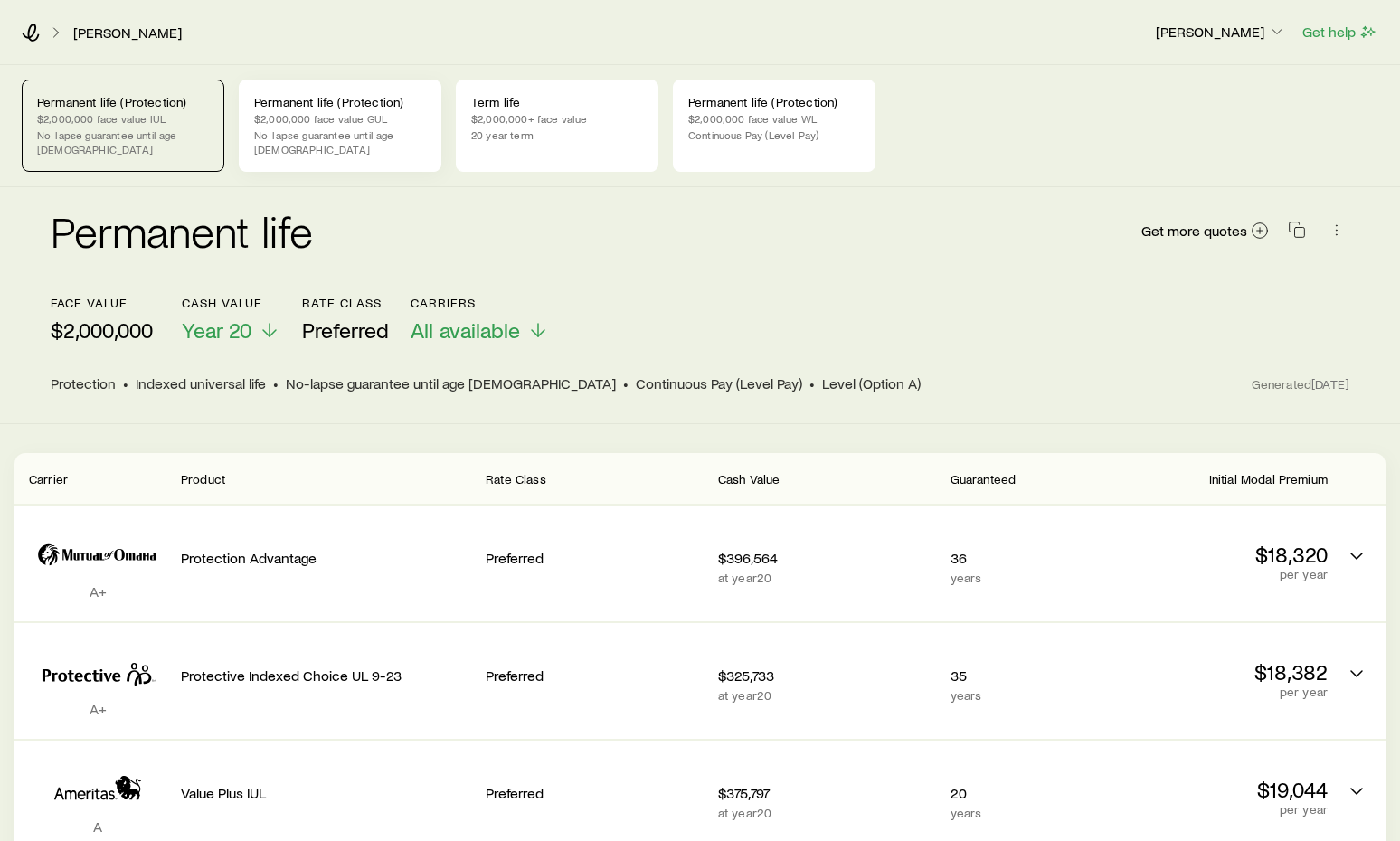
click at [306, 131] on p "No-lapse guarantee until age [DEMOGRAPHIC_DATA]" at bounding box center [339, 142] width 171 height 29
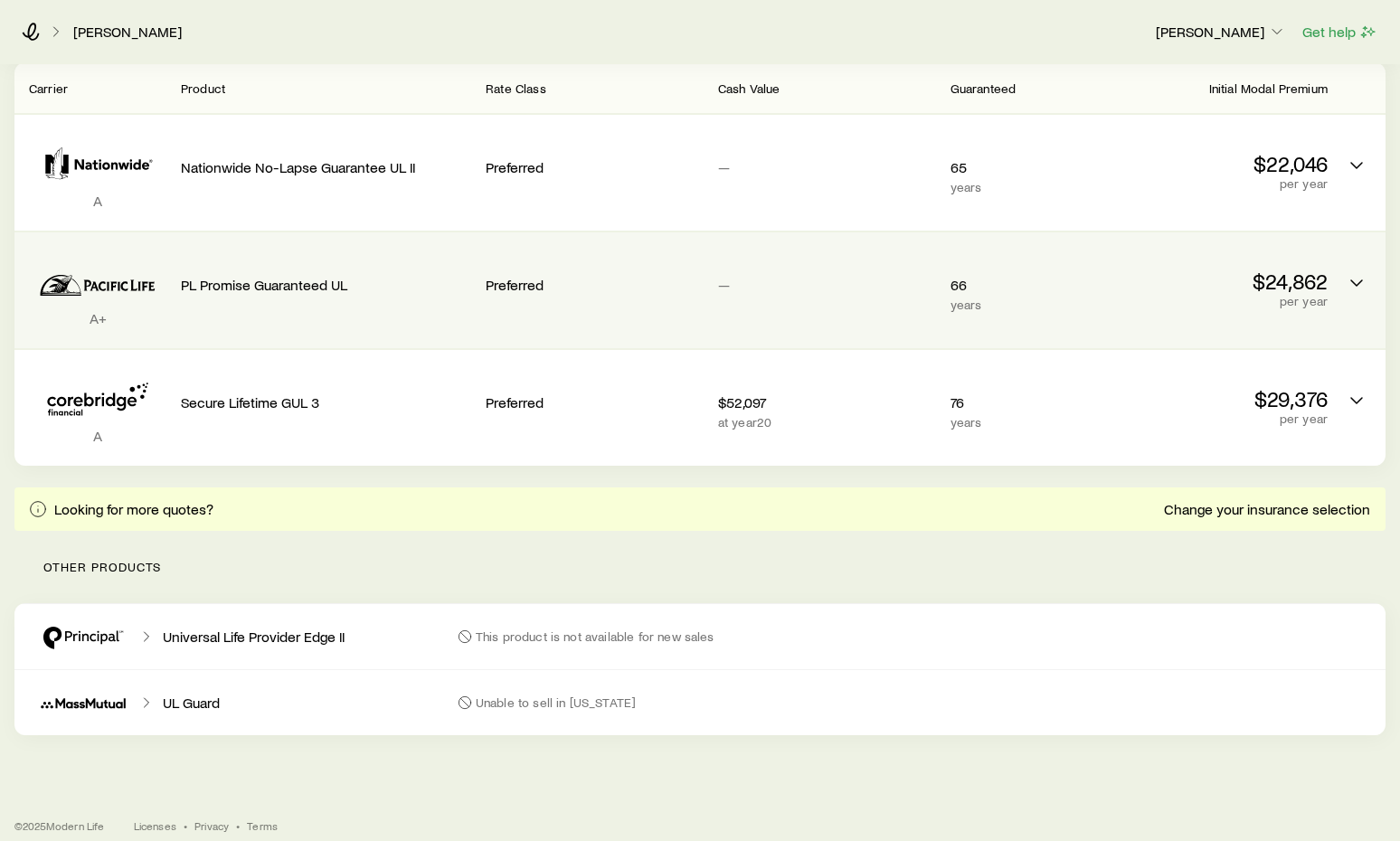
scroll to position [15, 0]
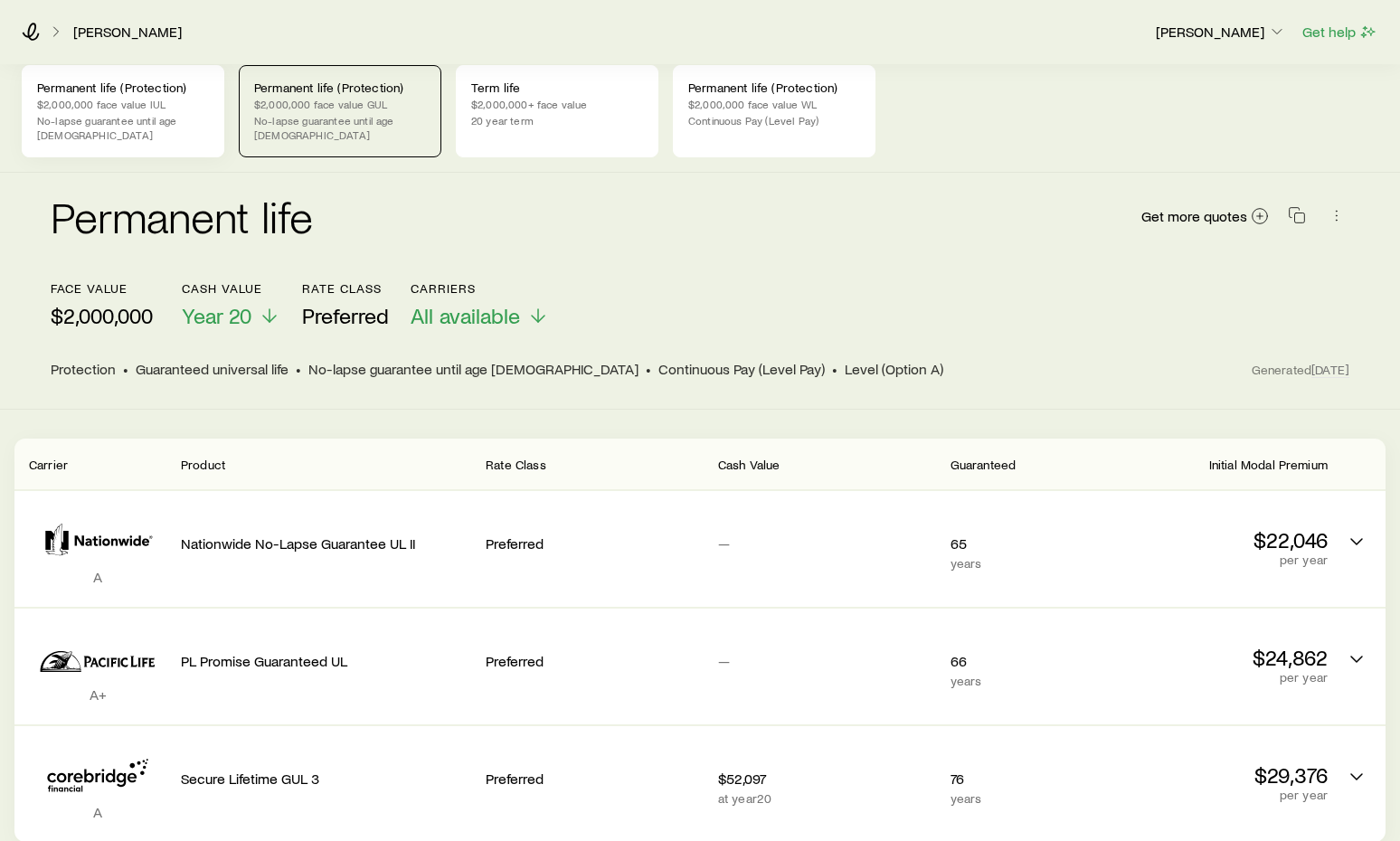
click at [210, 109] on div "Permanent life (Protection) $2,000,000 face value IUL No-lapse guarantee until …" at bounding box center [122, 110] width 202 height 92
